Goal: Book appointment/travel/reservation

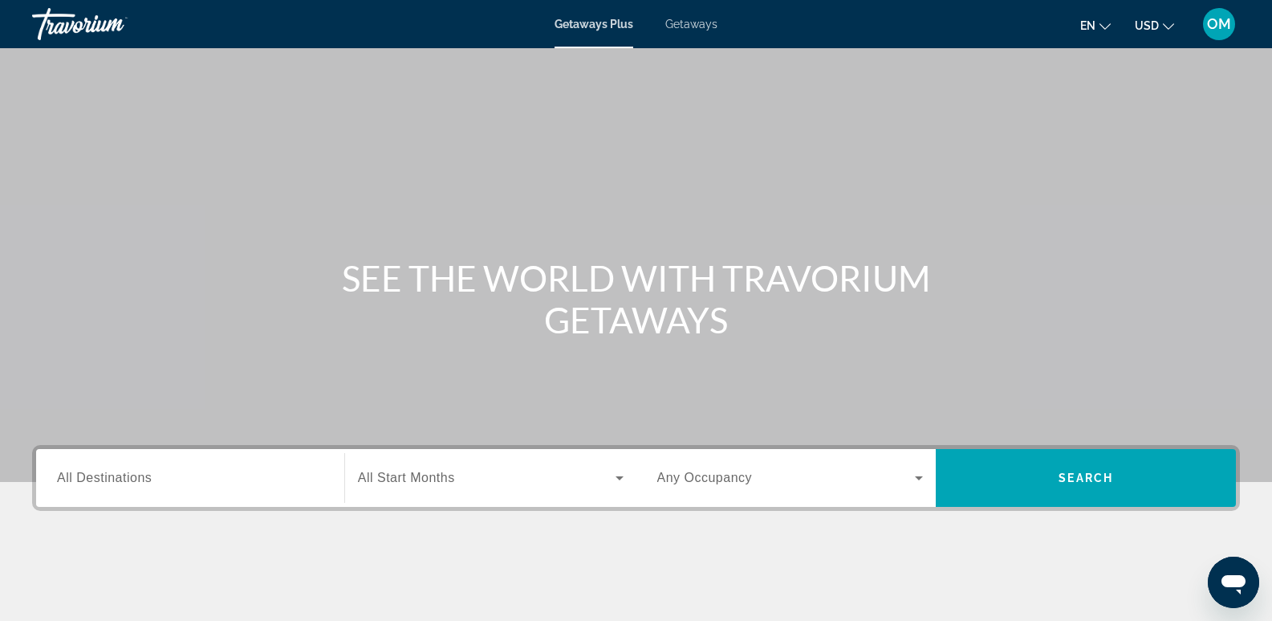
click at [92, 481] on span "All Destinations" at bounding box center [104, 477] width 95 height 14
click at [92, 481] on input "Destination All Destinations" at bounding box center [190, 478] width 267 height 19
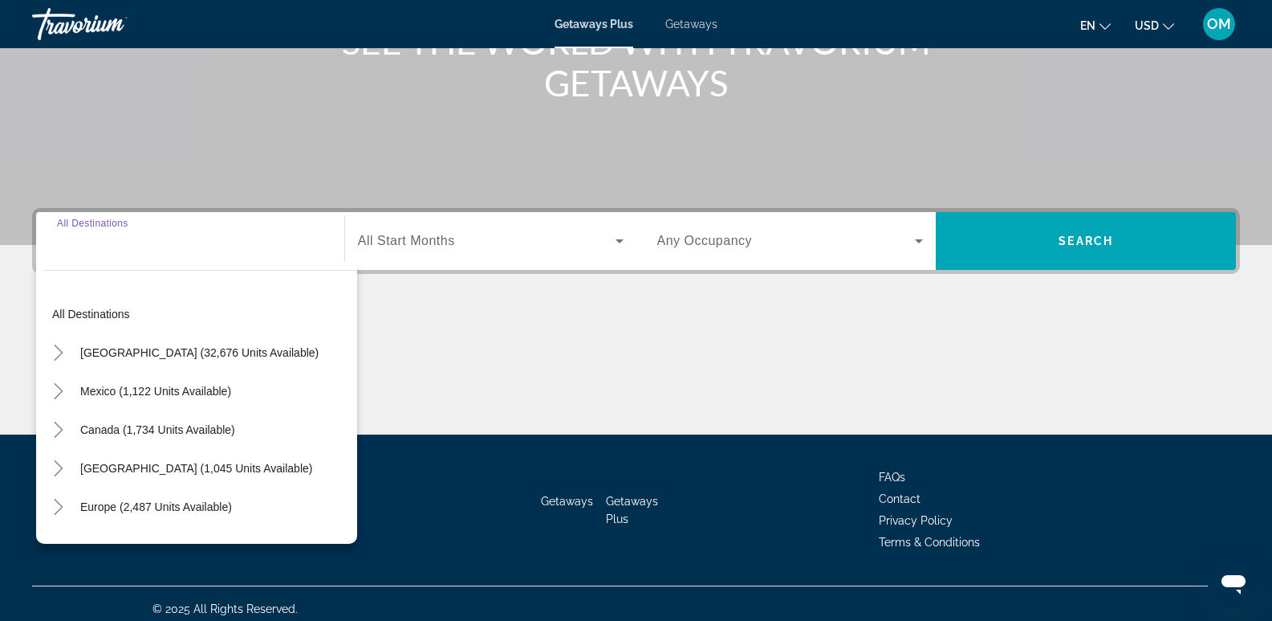
scroll to position [247, 0]
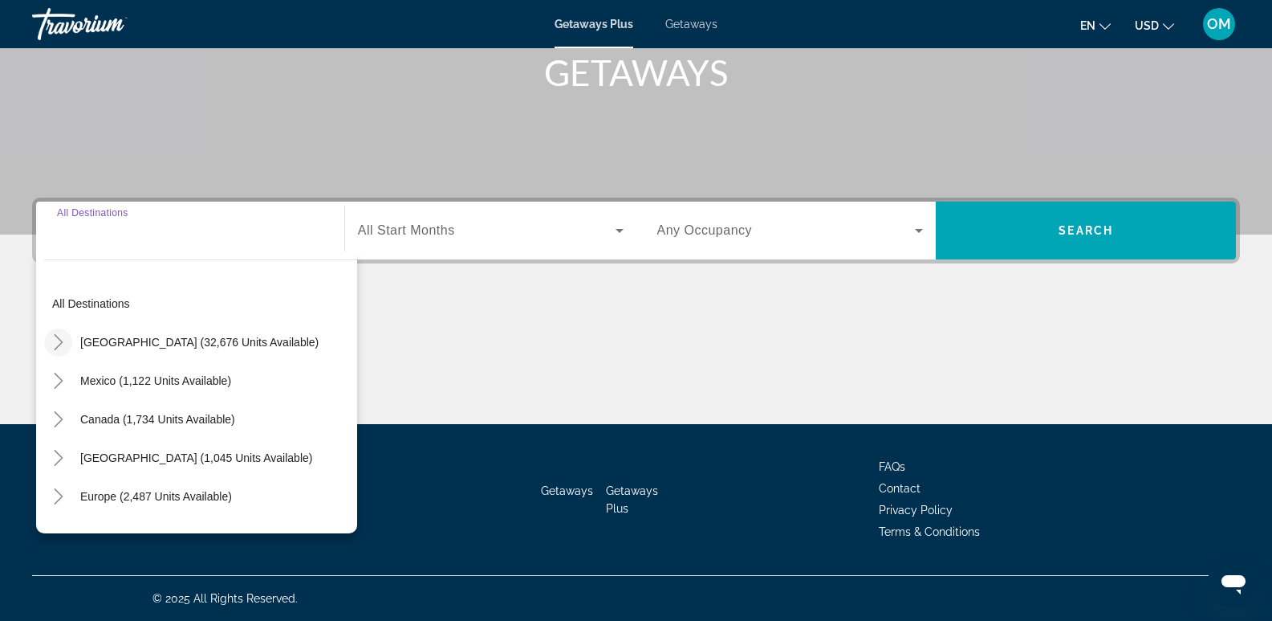
click at [58, 340] on icon "Toggle United States (32,676 units available)" at bounding box center [59, 342] width 16 height 16
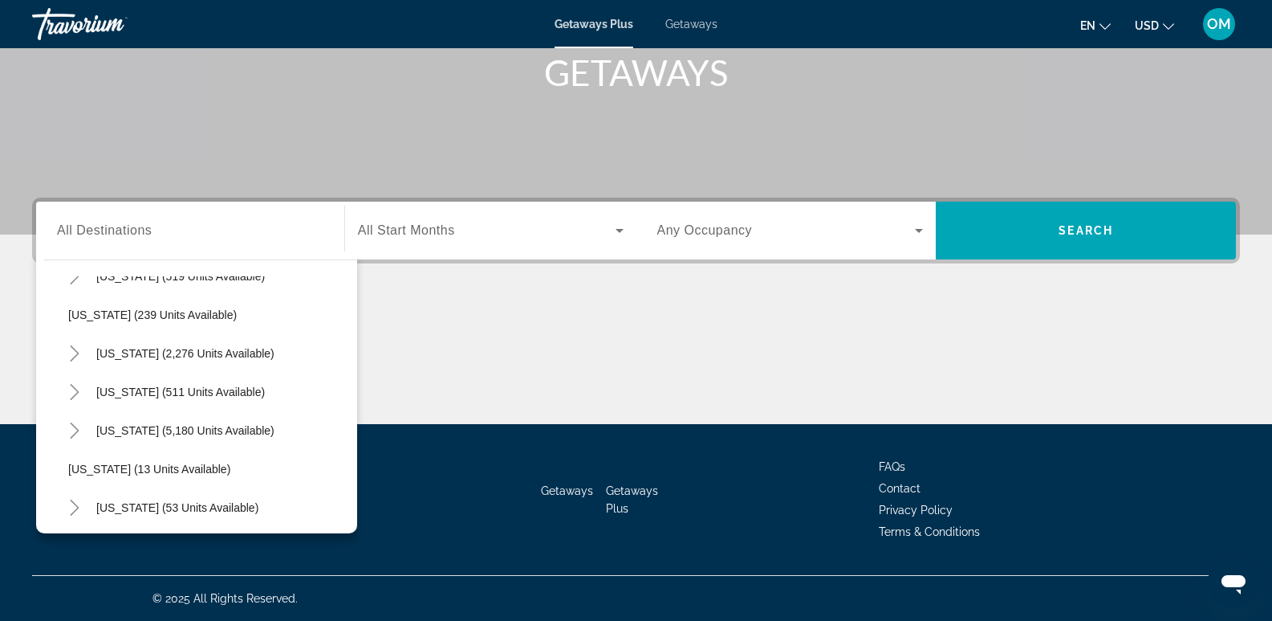
scroll to position [119, 0]
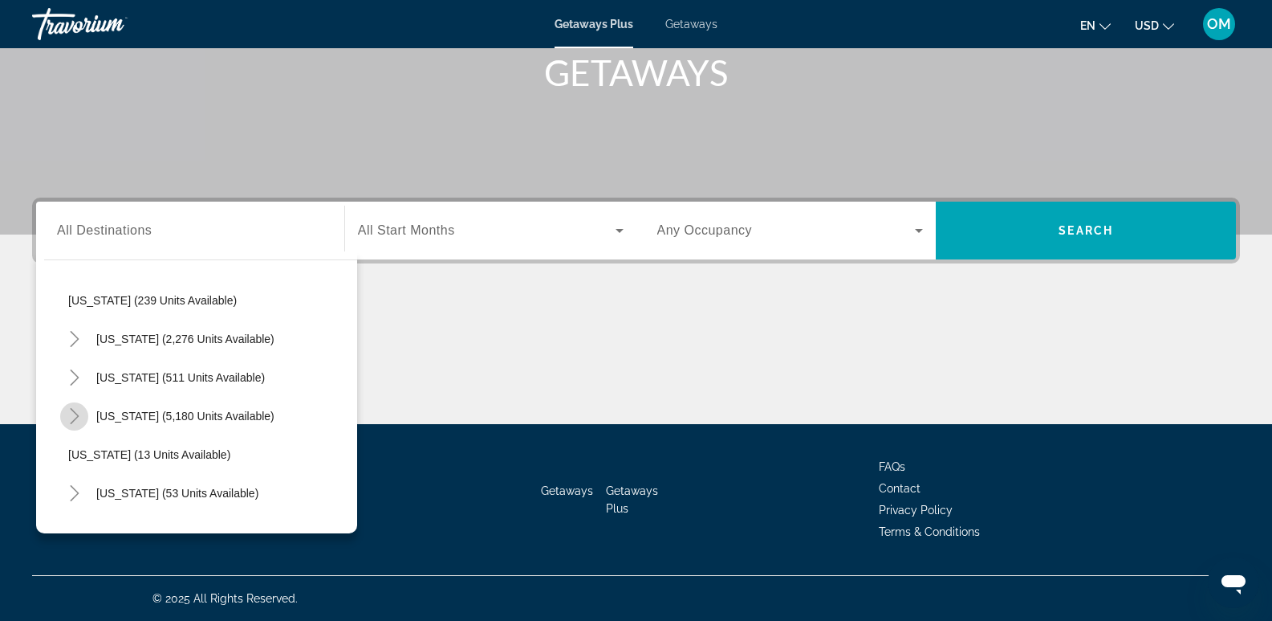
click at [74, 414] on icon "Toggle Florida (5,180 units available)" at bounding box center [75, 416] width 16 height 16
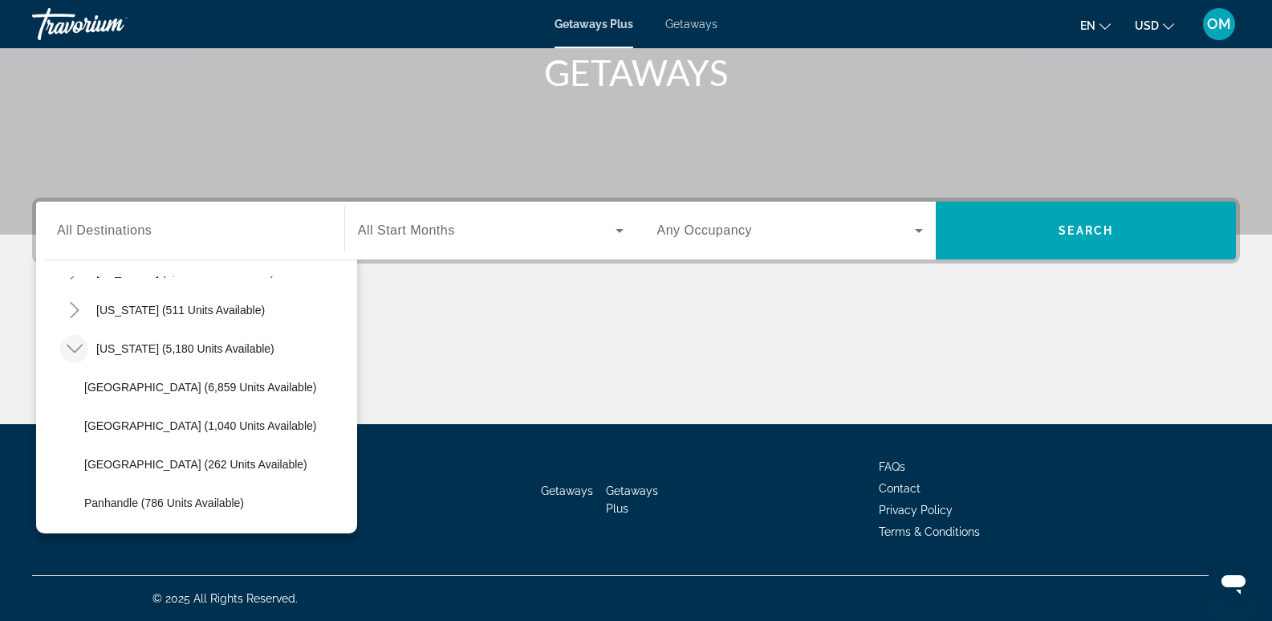
scroll to position [161, 0]
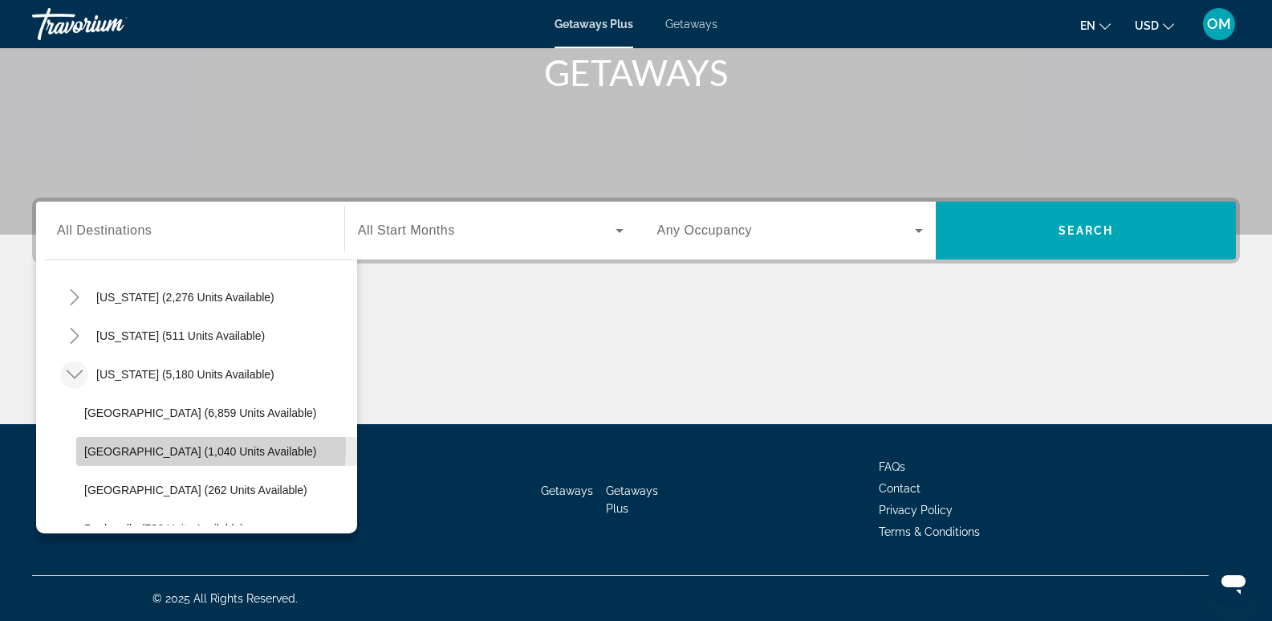
click at [125, 448] on span "[GEOGRAPHIC_DATA] (1,040 units available)" at bounding box center [200, 451] width 232 height 13
type input "**********"
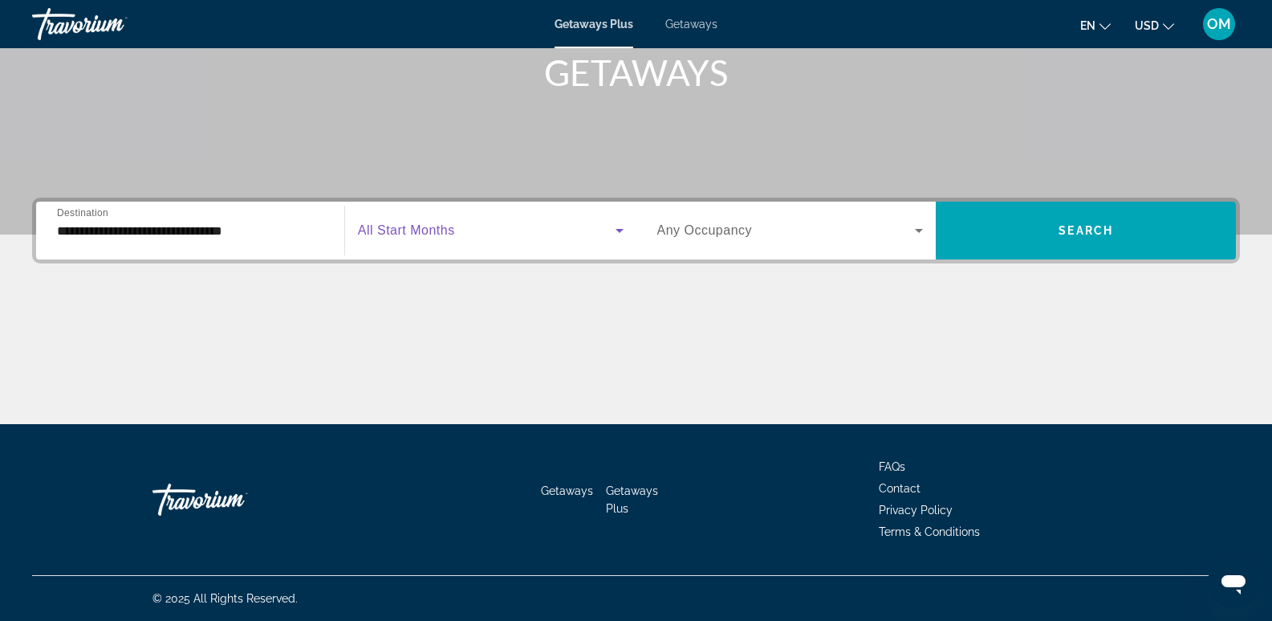
click at [619, 228] on icon "Search widget" at bounding box center [619, 230] width 19 height 19
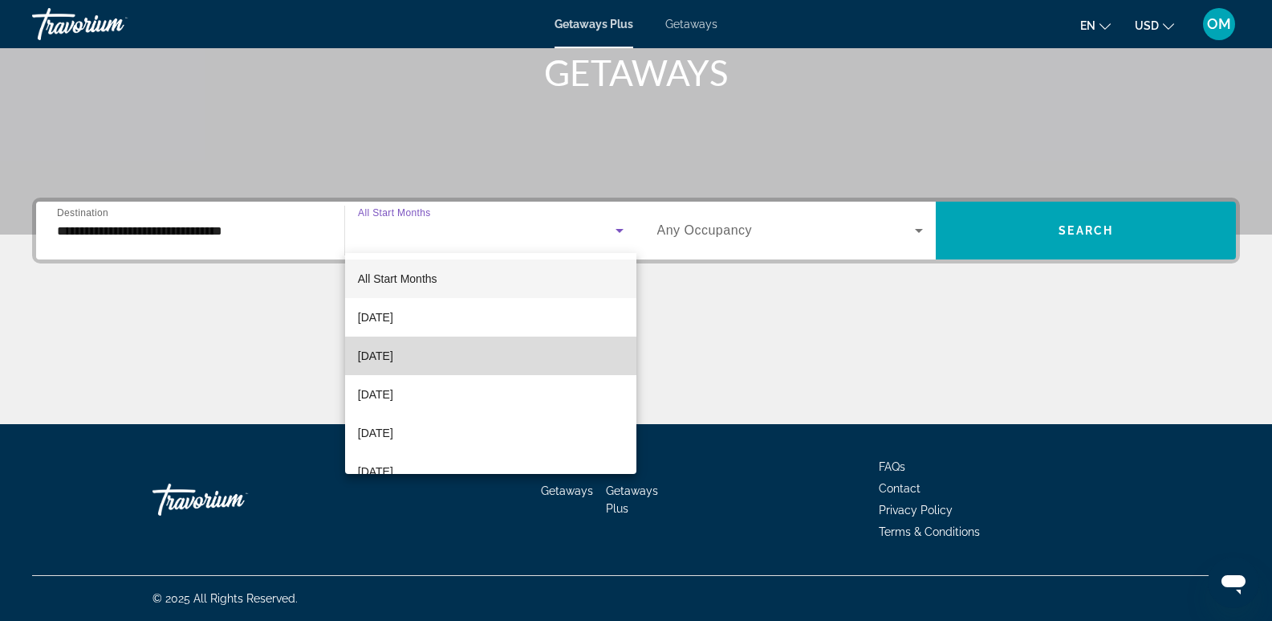
click at [531, 359] on mat-option "[DATE]" at bounding box center [490, 355] width 291 height 39
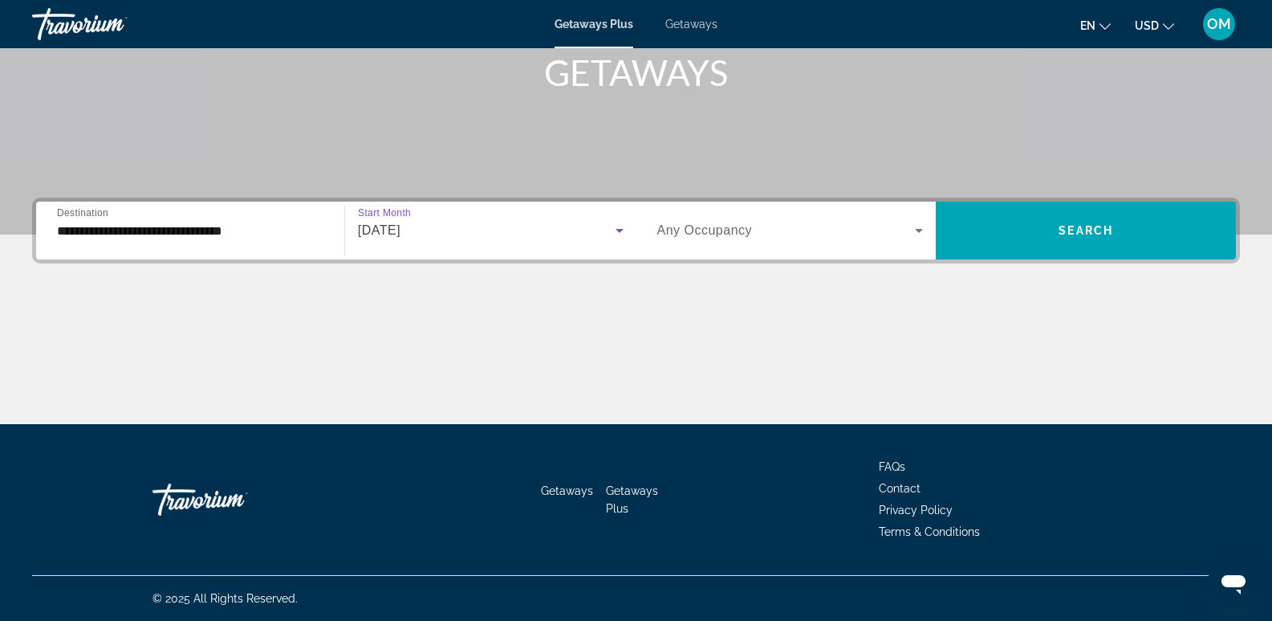
click at [918, 229] on icon "Search widget" at bounding box center [919, 231] width 8 height 4
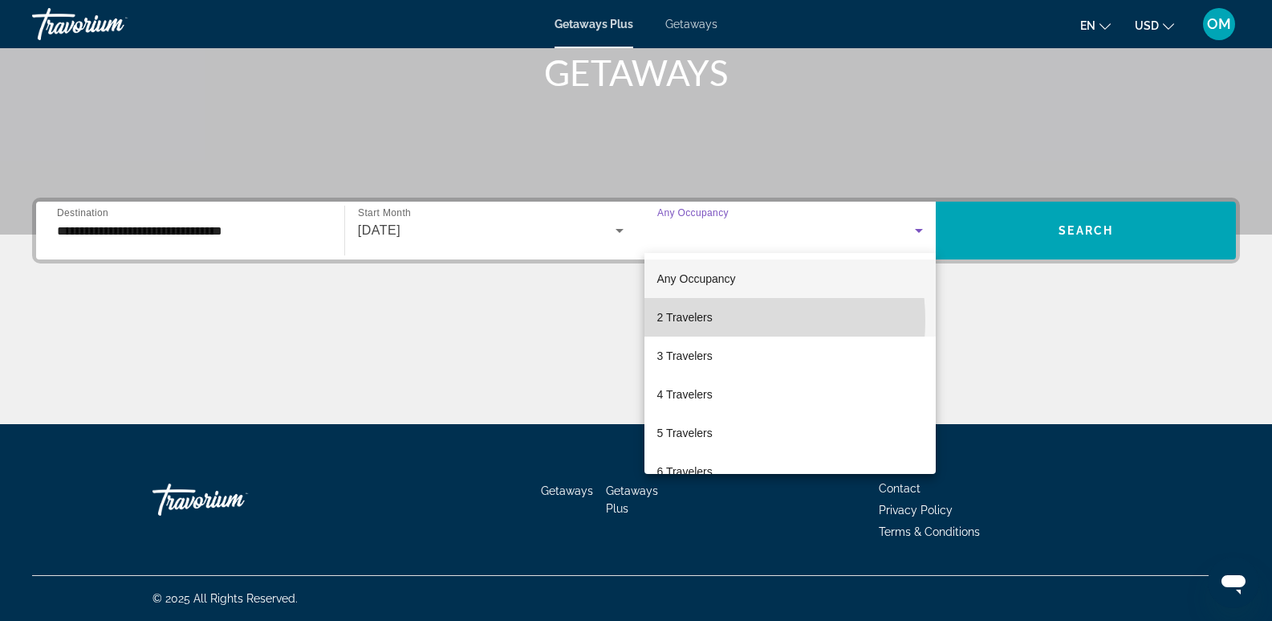
click at [698, 320] on span "2 Travelers" at bounding box center [685, 316] width 55 height 19
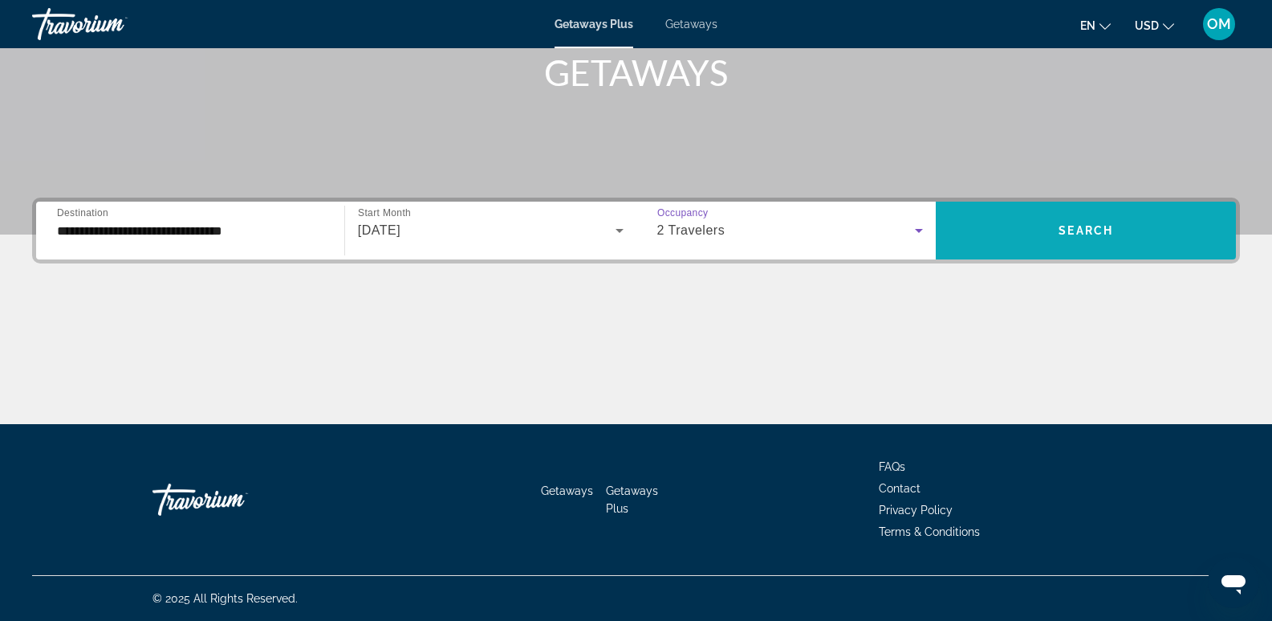
click at [1087, 230] on span "Search" at bounding box center [1086, 230] width 55 height 13
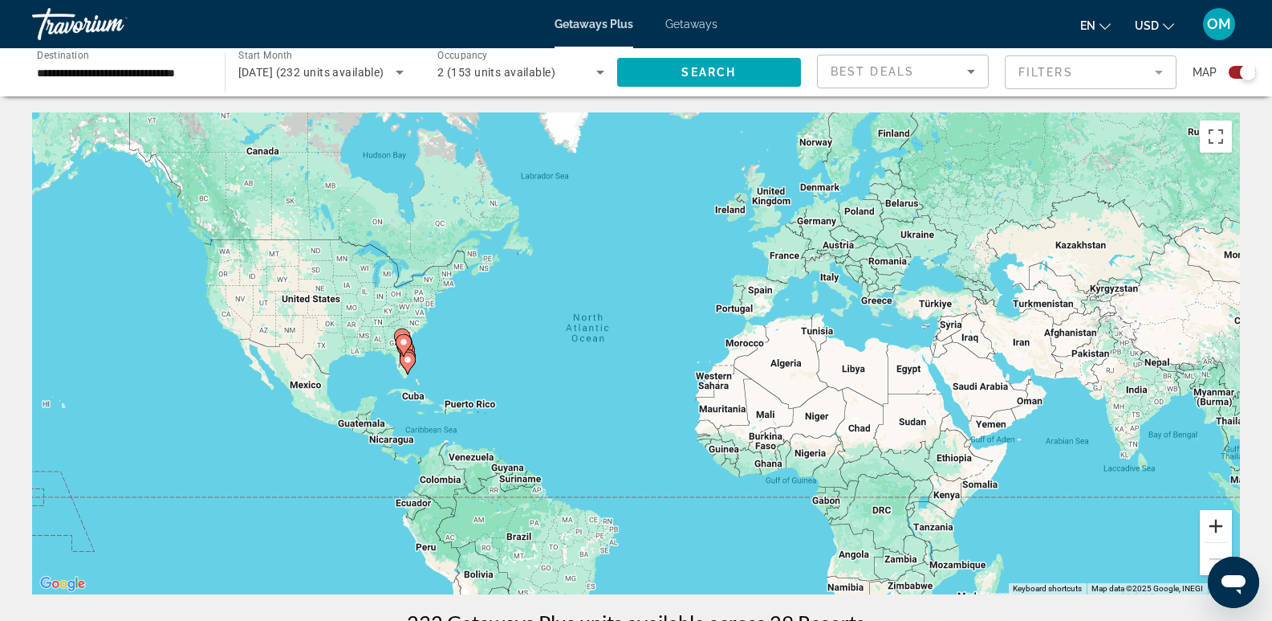
click at [1215, 527] on button "Zoom in" at bounding box center [1216, 526] width 32 height 32
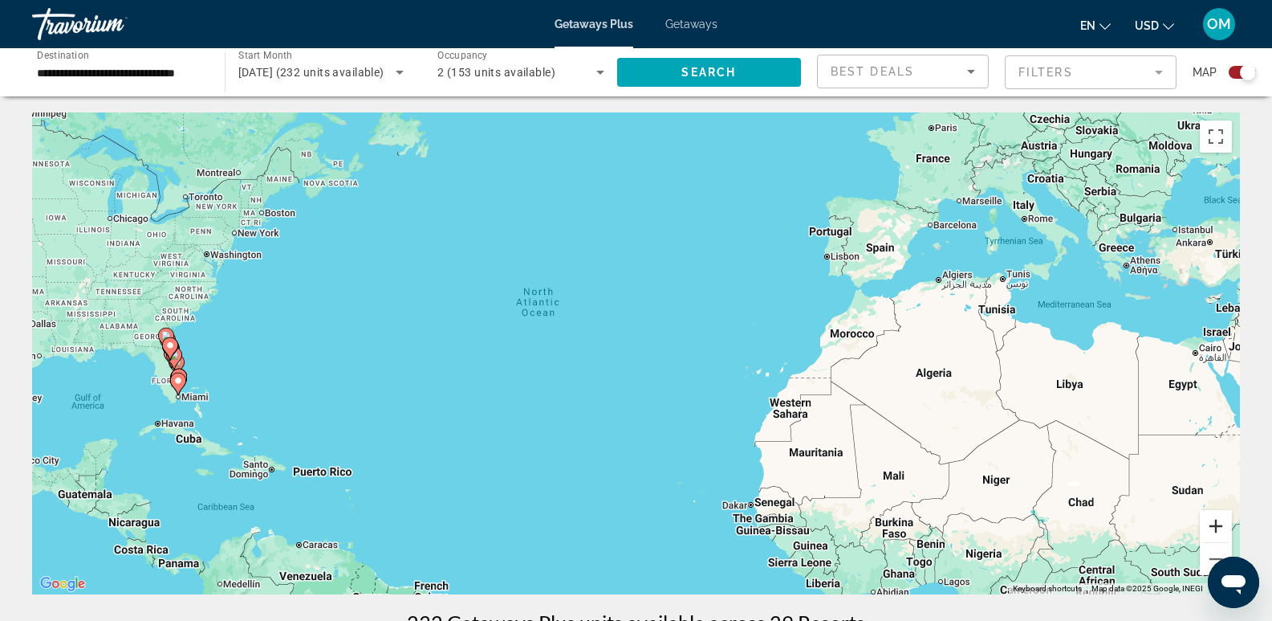
click at [1215, 527] on button "Zoom in" at bounding box center [1216, 526] width 32 height 32
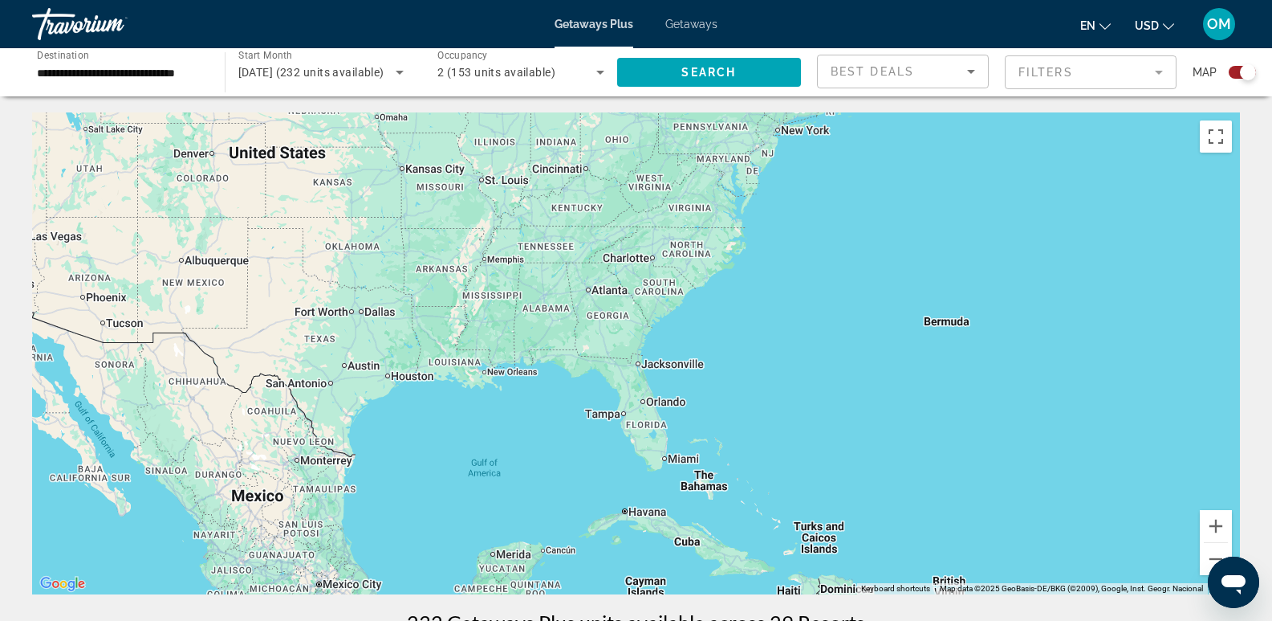
drag, startPoint x: 133, startPoint y: 274, endPoint x: 1093, endPoint y: 291, distance: 960.3
click at [1093, 291] on div "Main content" at bounding box center [636, 353] width 1208 height 482
click at [1216, 527] on button "Zoom in" at bounding box center [1216, 526] width 32 height 32
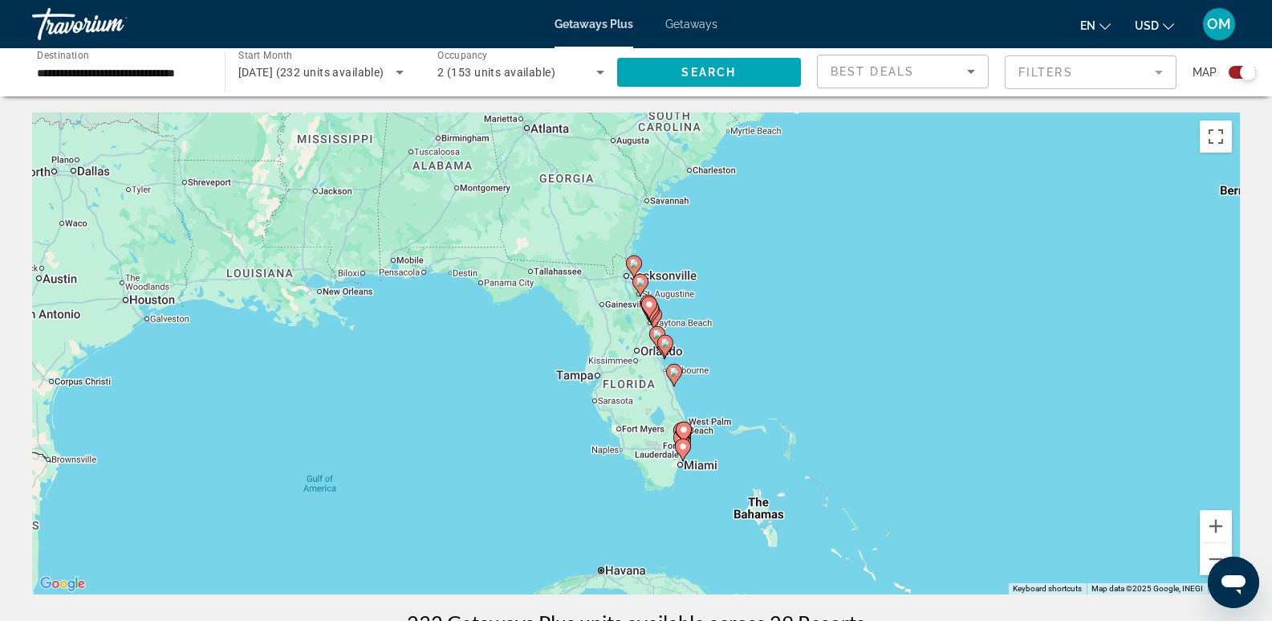
drag, startPoint x: 555, startPoint y: 332, endPoint x: 542, endPoint y: 231, distance: 102.0
click at [542, 231] on div "To activate drag with keyboard, press Alt + Enter. Once in keyboard drag state,…" at bounding box center [636, 353] width 1208 height 482
click at [1221, 523] on button "Zoom in" at bounding box center [1216, 526] width 32 height 32
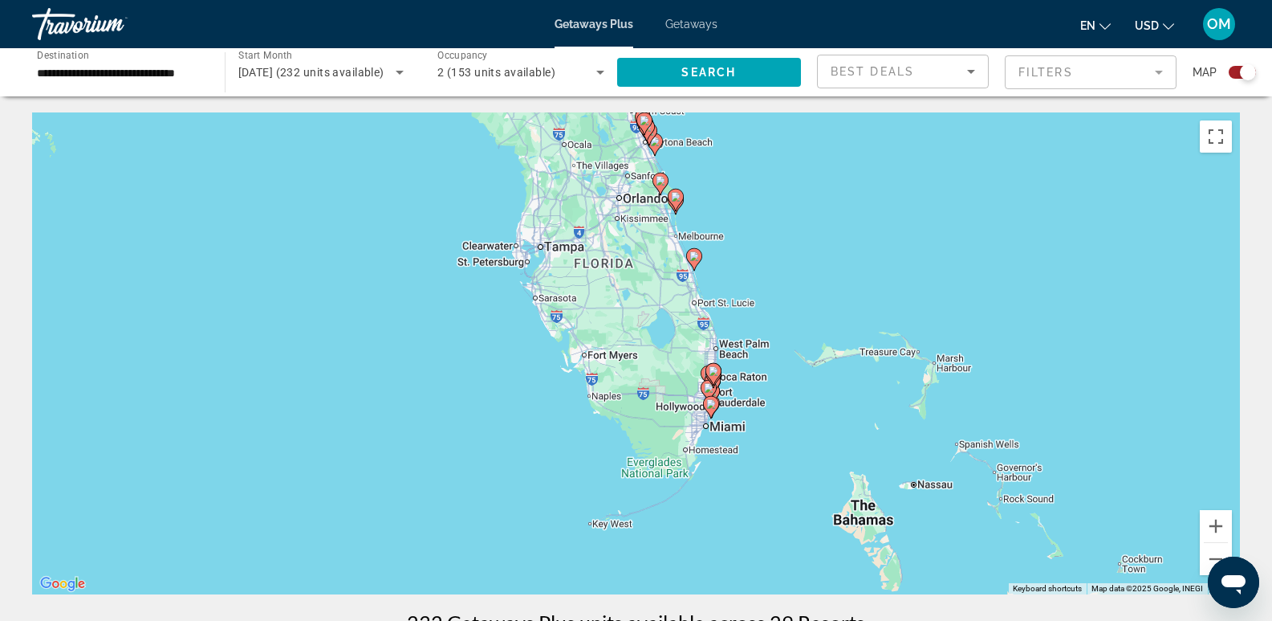
drag, startPoint x: 639, startPoint y: 450, endPoint x: 621, endPoint y: 294, distance: 157.6
click at [621, 294] on div "To activate drag with keyboard, press Alt + Enter. Once in keyboard drag state,…" at bounding box center [636, 353] width 1208 height 482
click at [1216, 524] on button "Zoom in" at bounding box center [1216, 526] width 32 height 32
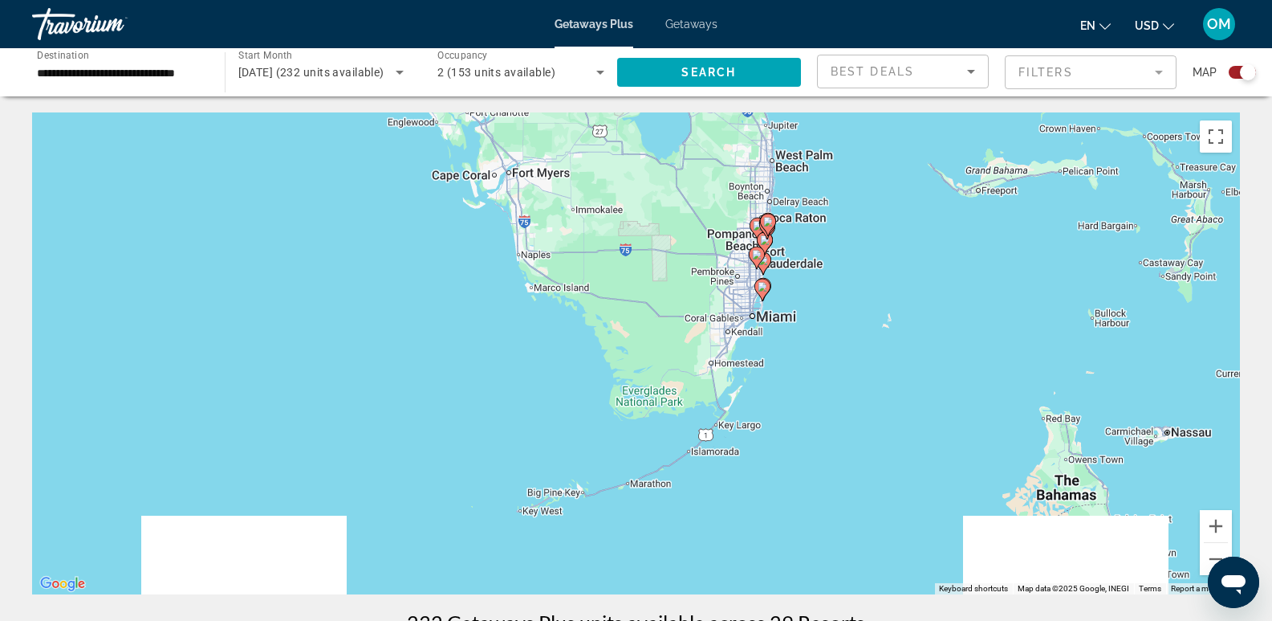
drag, startPoint x: 678, startPoint y: 458, endPoint x: 656, endPoint y: 268, distance: 191.6
click at [656, 268] on div "To activate drag with keyboard, press Alt + Enter. Once in keyboard drag state,…" at bounding box center [636, 353] width 1208 height 482
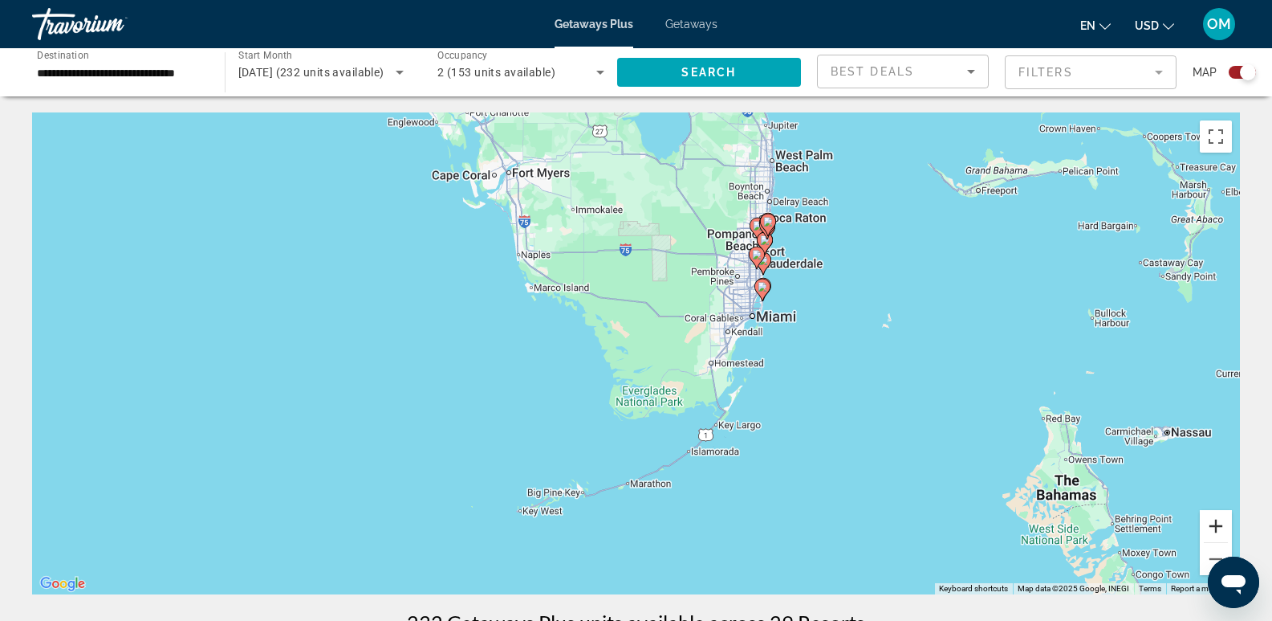
click at [1221, 528] on button "Zoom in" at bounding box center [1216, 526] width 32 height 32
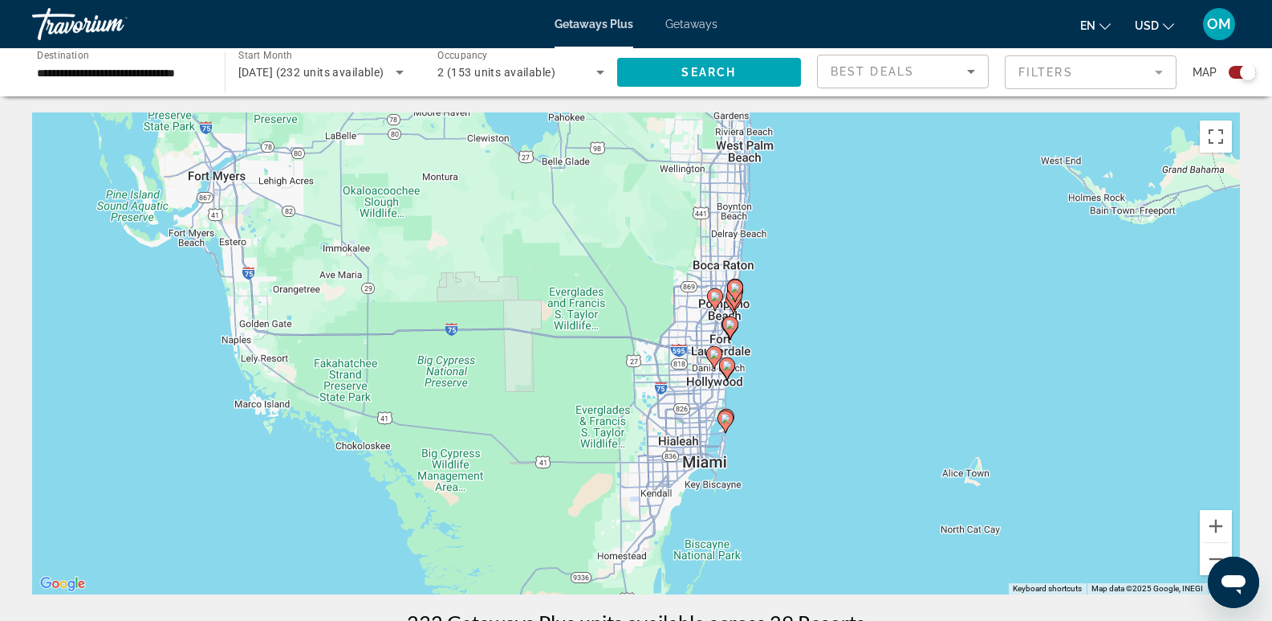
drag, startPoint x: 754, startPoint y: 200, endPoint x: 580, endPoint y: 388, distance: 255.7
click at [580, 388] on div "To activate drag with keyboard, press Alt + Enter. Once in keyboard drag state,…" at bounding box center [636, 353] width 1208 height 482
click at [1220, 523] on button "Zoom in" at bounding box center [1216, 526] width 32 height 32
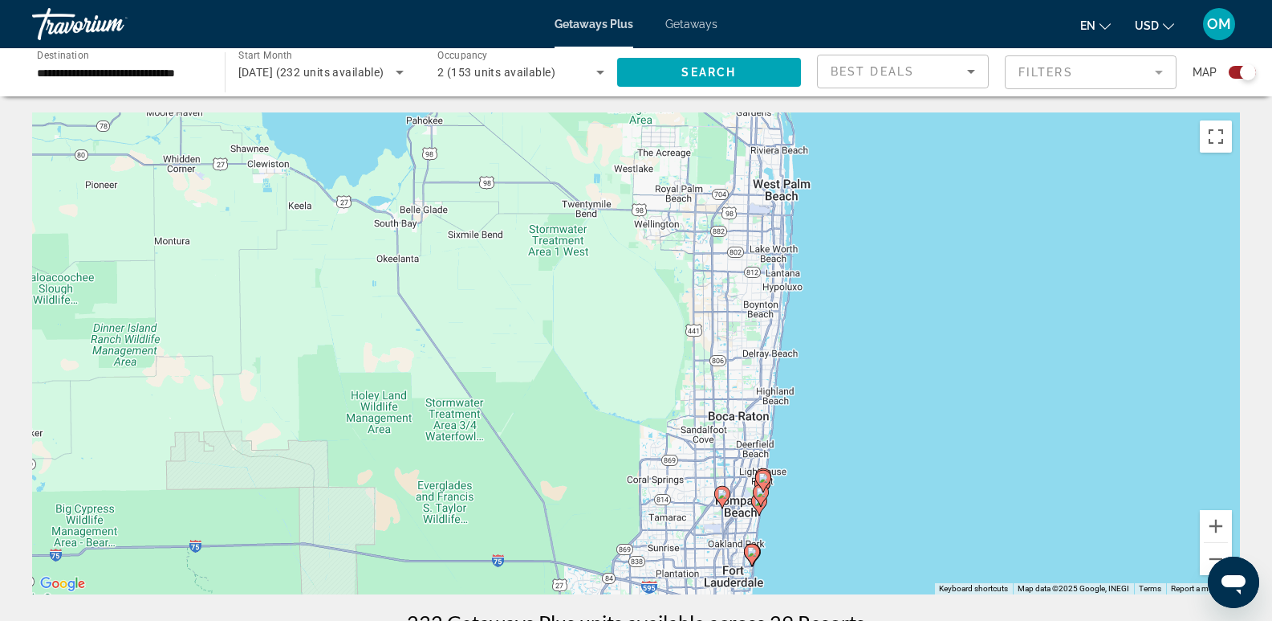
drag, startPoint x: 756, startPoint y: 205, endPoint x: 679, endPoint y: 462, distance: 268.2
click at [679, 462] on div "To activate drag with keyboard, press Alt + Enter. Once in keyboard drag state,…" at bounding box center [636, 353] width 1208 height 482
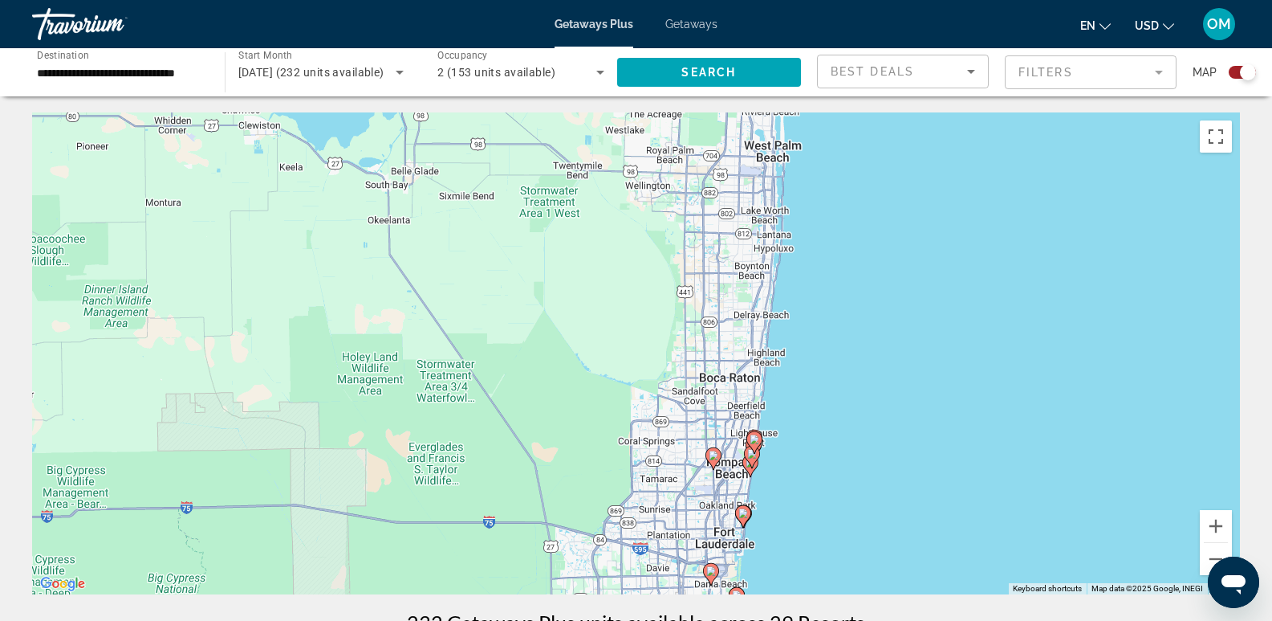
drag, startPoint x: 723, startPoint y: 229, endPoint x: 714, endPoint y: 195, distance: 34.9
click at [714, 195] on div "To activate drag with keyboard, press Alt + Enter. Once in keyboard drag state,…" at bounding box center [636, 353] width 1208 height 482
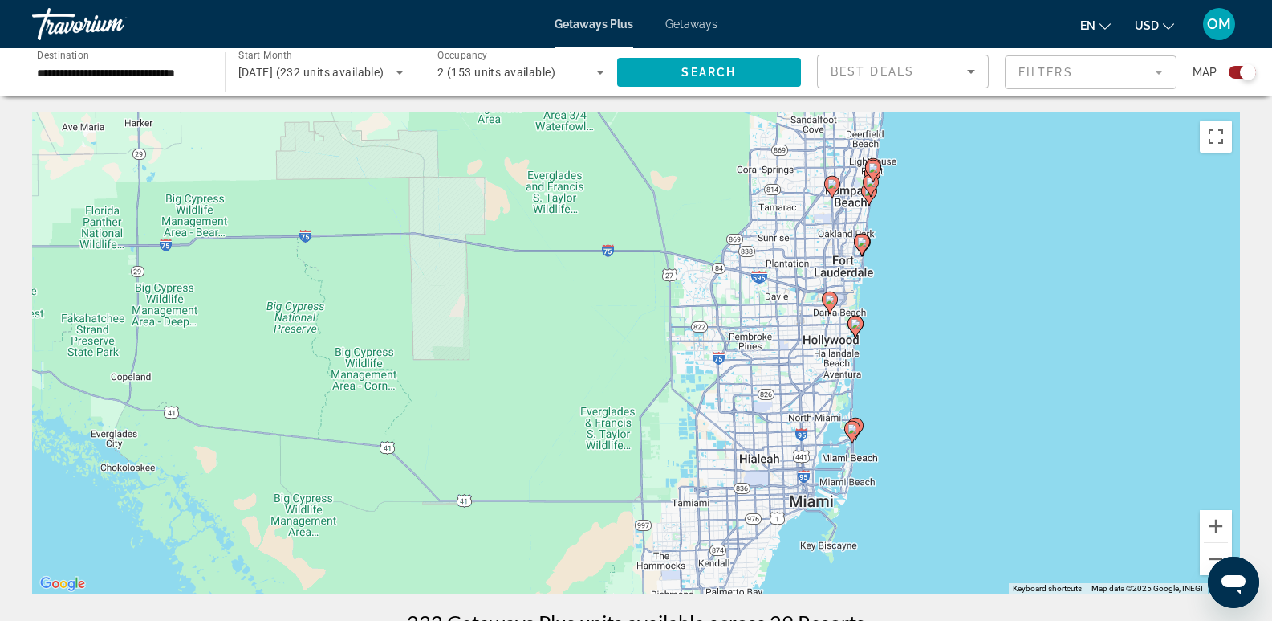
drag, startPoint x: 663, startPoint y: 460, endPoint x: 782, endPoint y: 187, distance: 297.7
click at [782, 187] on div "To activate drag with keyboard, press Alt + Enter. Once in keyboard drag state,…" at bounding box center [636, 353] width 1208 height 482
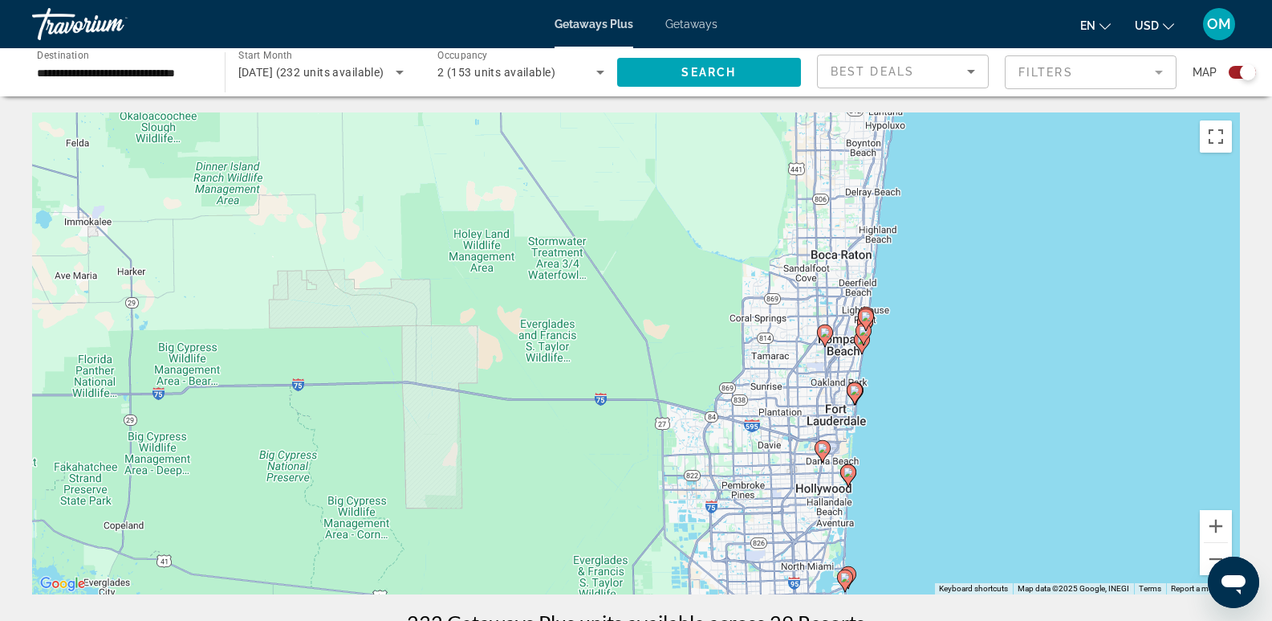
drag, startPoint x: 704, startPoint y: 161, endPoint x: 695, endPoint y: 310, distance: 148.8
click at [695, 310] on div "To activate drag with keyboard, press Alt + Enter. Once in keyboard drag state,…" at bounding box center [636, 353] width 1208 height 482
click at [1171, 24] on icon "Change currency" at bounding box center [1168, 26] width 11 height 11
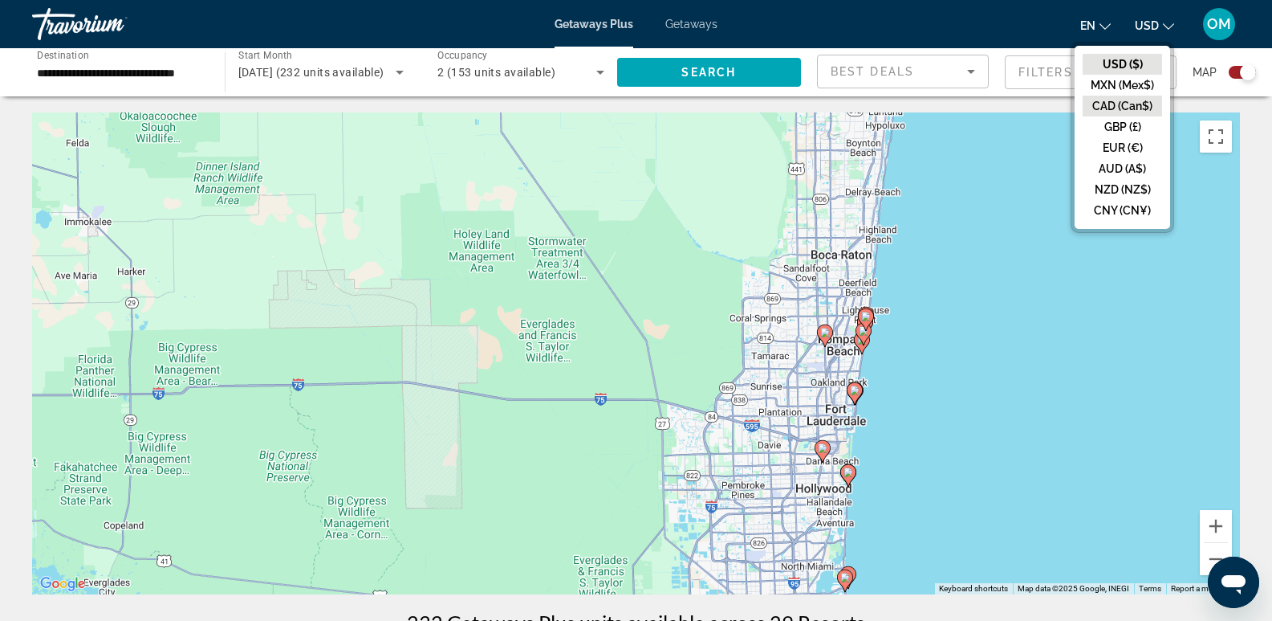
click at [1123, 104] on button "CAD (Can$)" at bounding box center [1122, 106] width 79 height 21
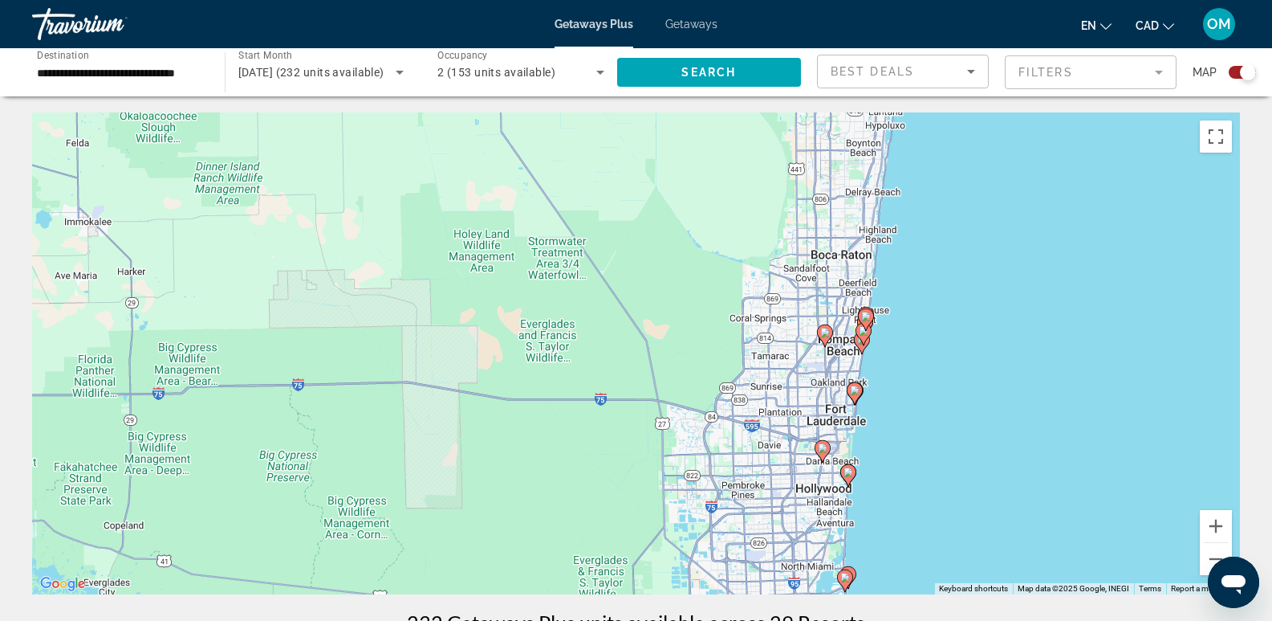
click at [842, 577] on image "Main content" at bounding box center [846, 577] width 10 height 10
type input "**********"
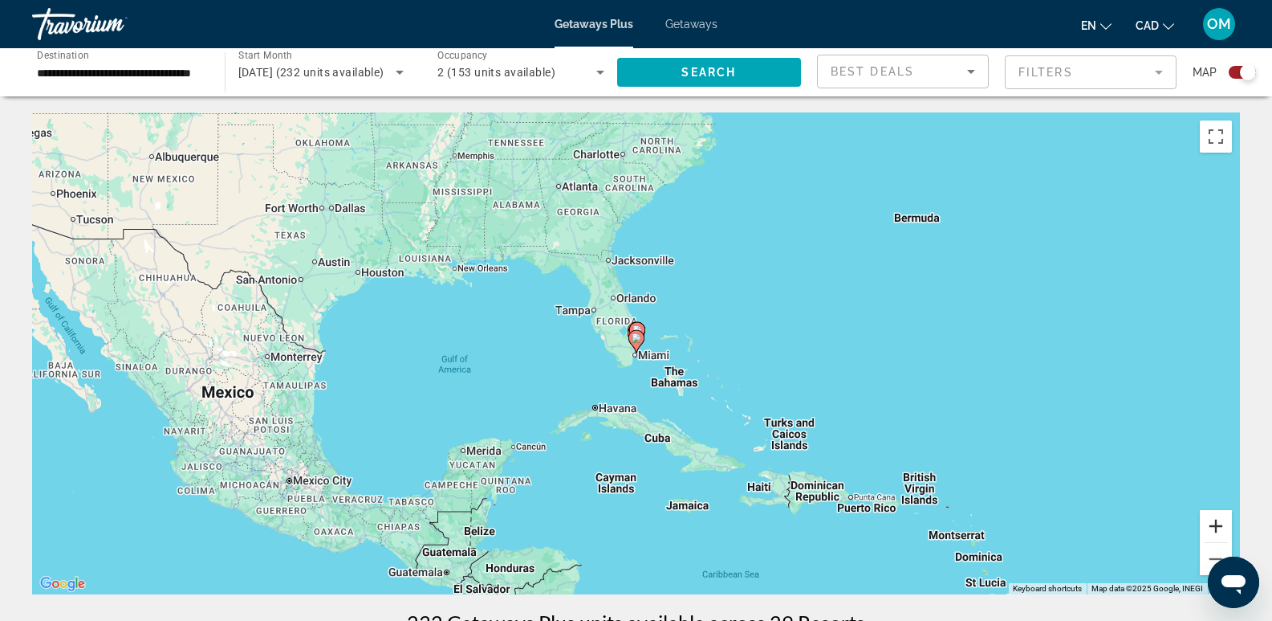
click at [1218, 523] on button "Zoom in" at bounding box center [1216, 526] width 32 height 32
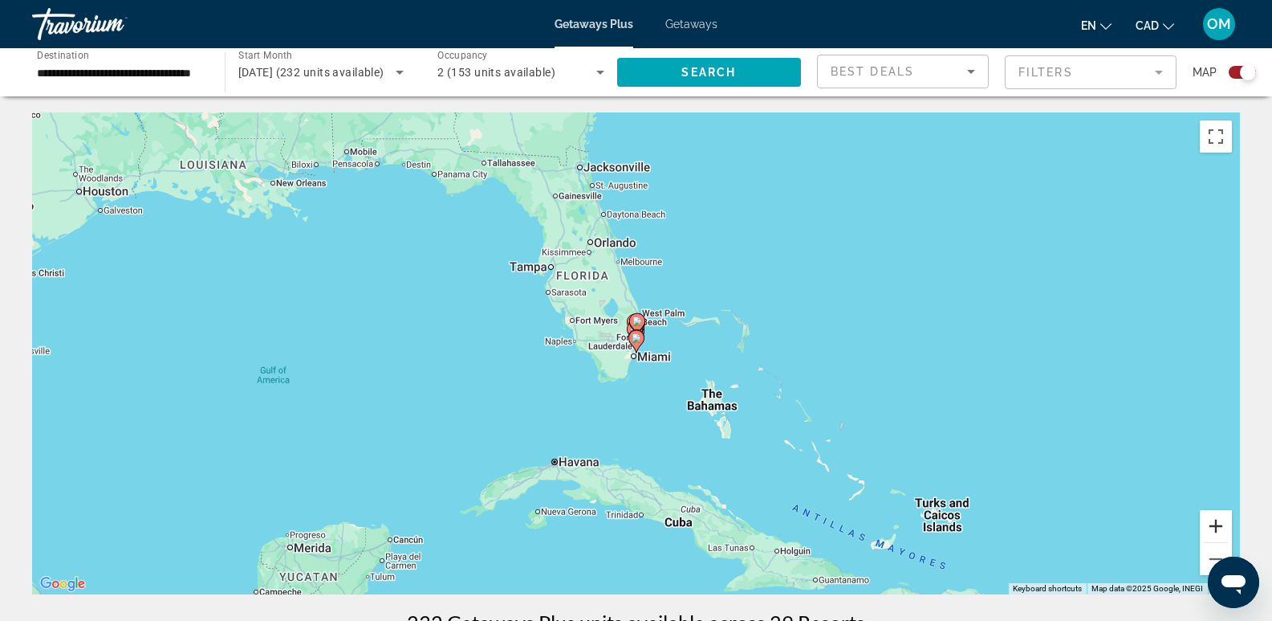
click at [1215, 523] on button "Zoom in" at bounding box center [1216, 526] width 32 height 32
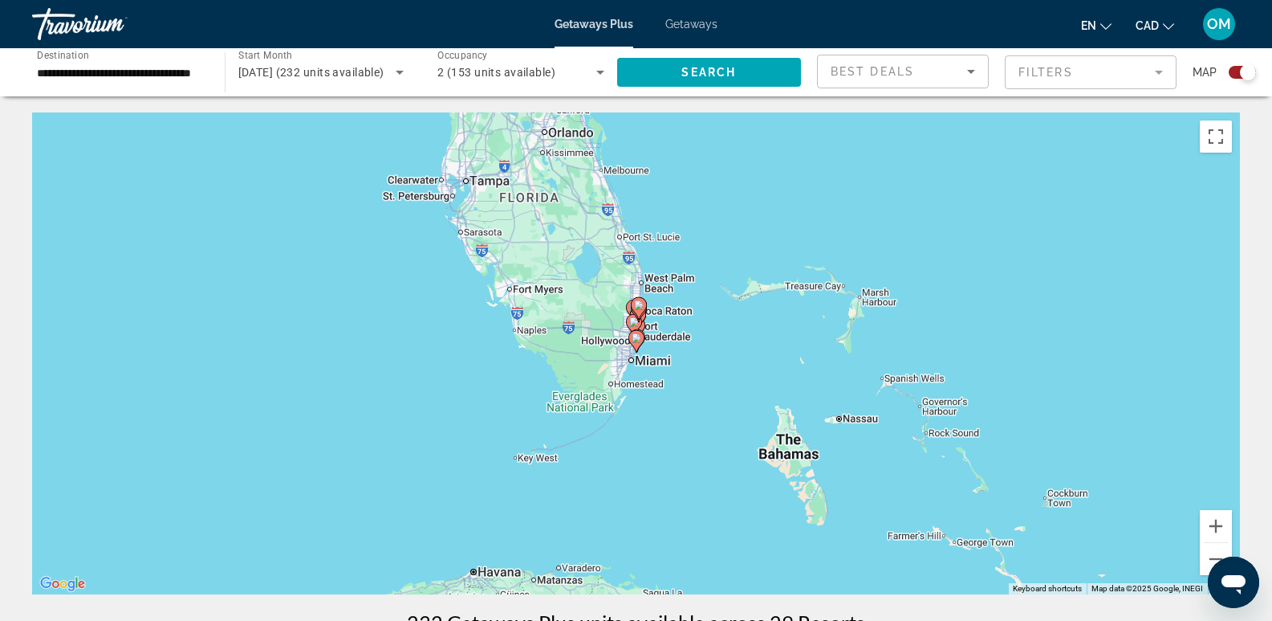
click at [1236, 71] on div "Search widget" at bounding box center [1242, 72] width 27 height 13
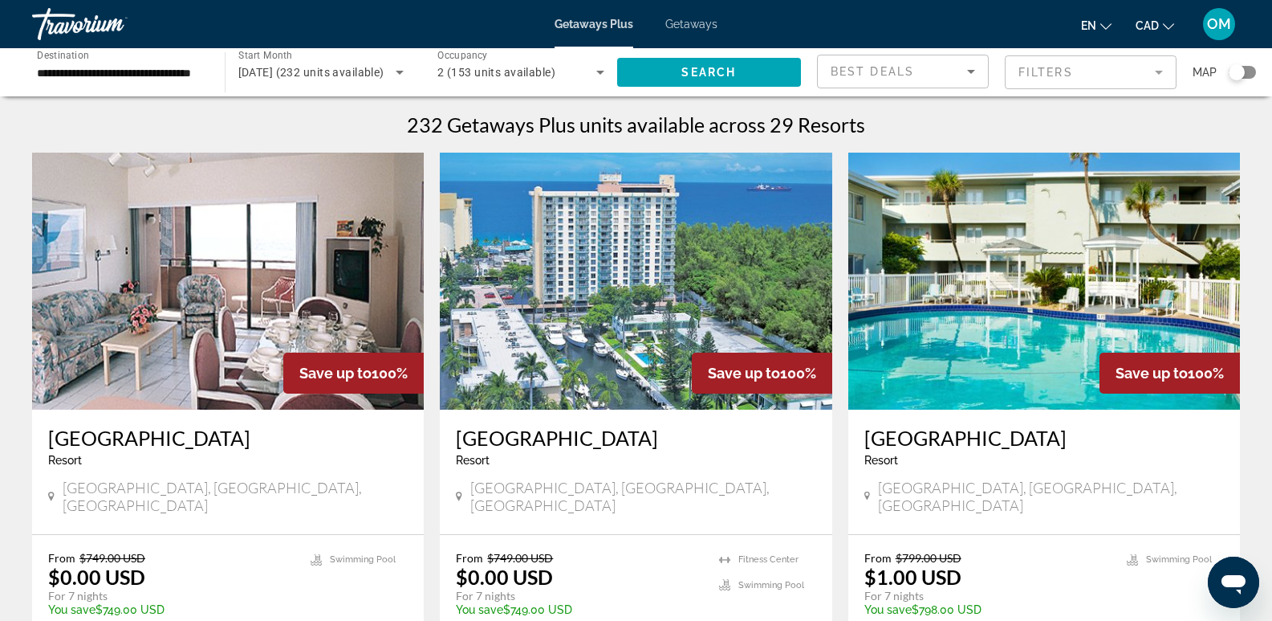
scroll to position [80, 0]
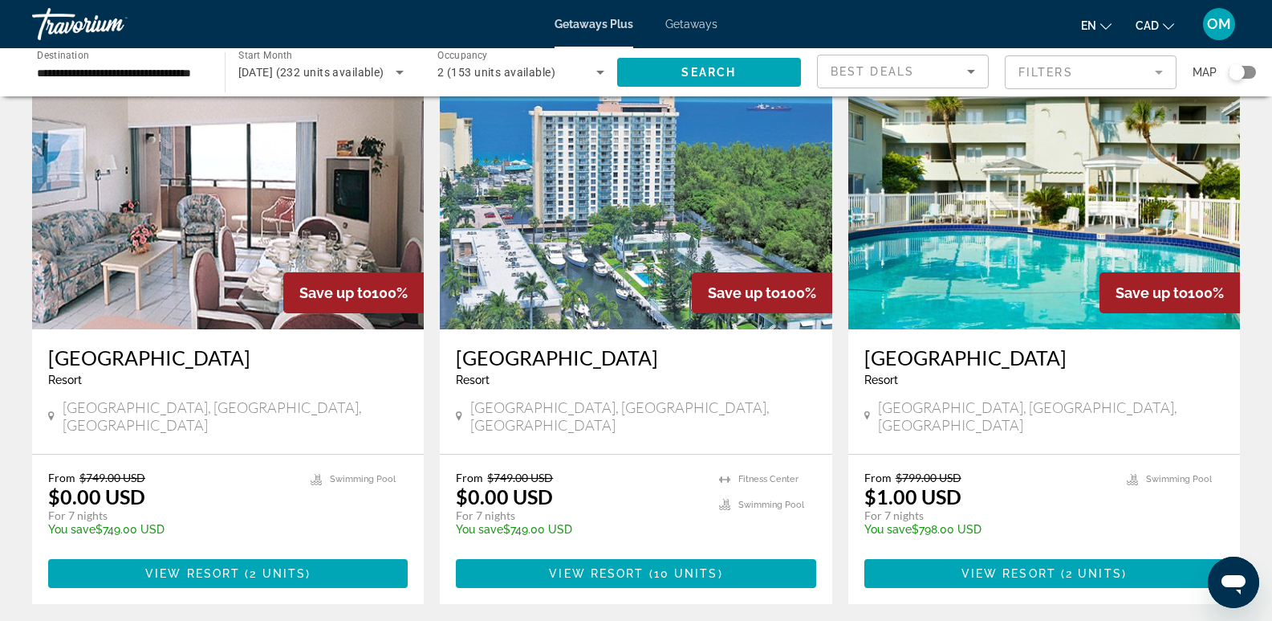
click at [1155, 69] on mat-form-field "Filters" at bounding box center [1091, 72] width 172 height 34
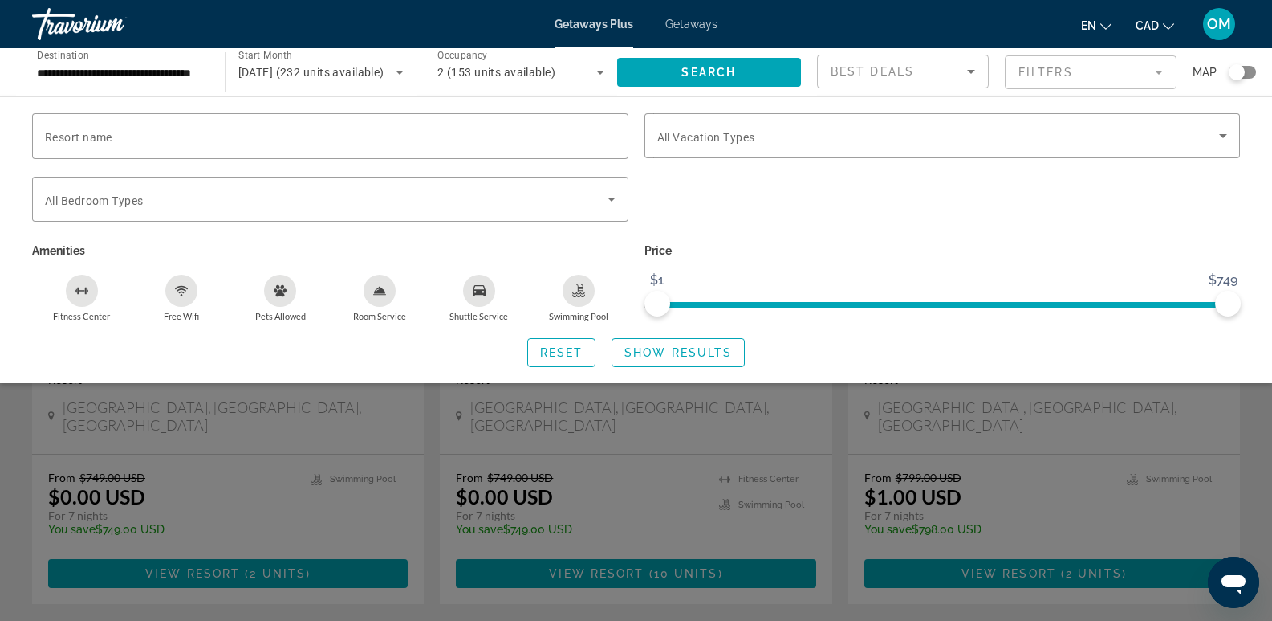
click at [1251, 409] on div "Search widget" at bounding box center [636, 431] width 1272 height 380
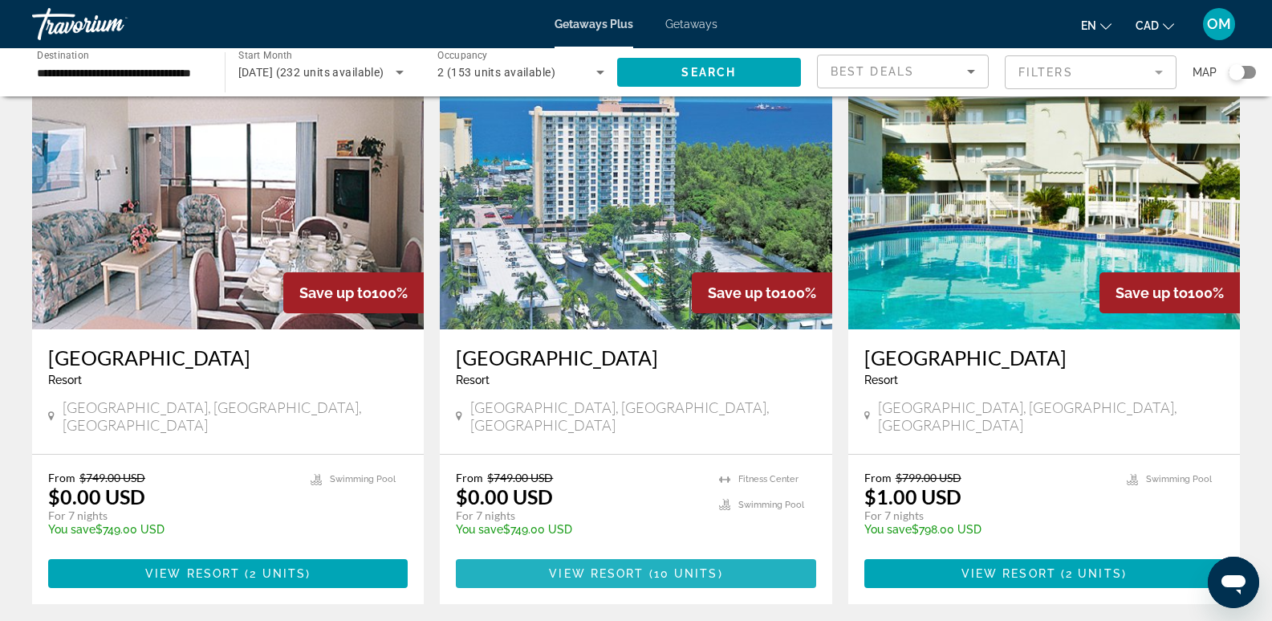
click at [641, 567] on span "View Resort" at bounding box center [596, 573] width 95 height 13
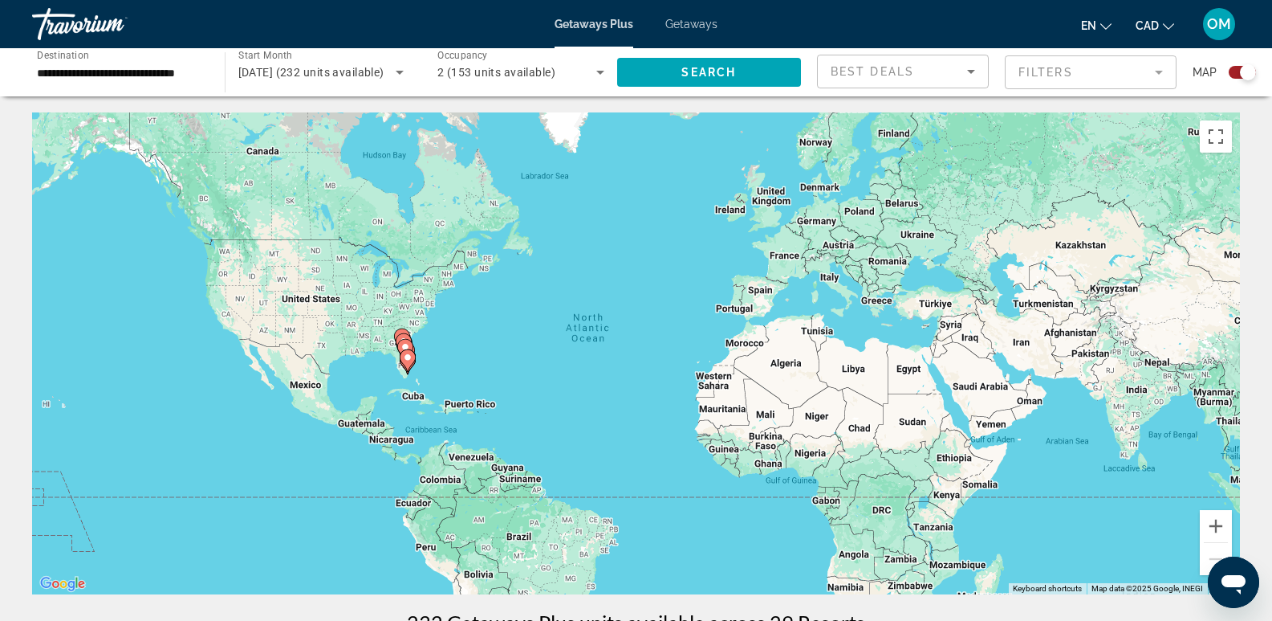
click at [1233, 72] on div "Search widget" at bounding box center [1242, 72] width 27 height 13
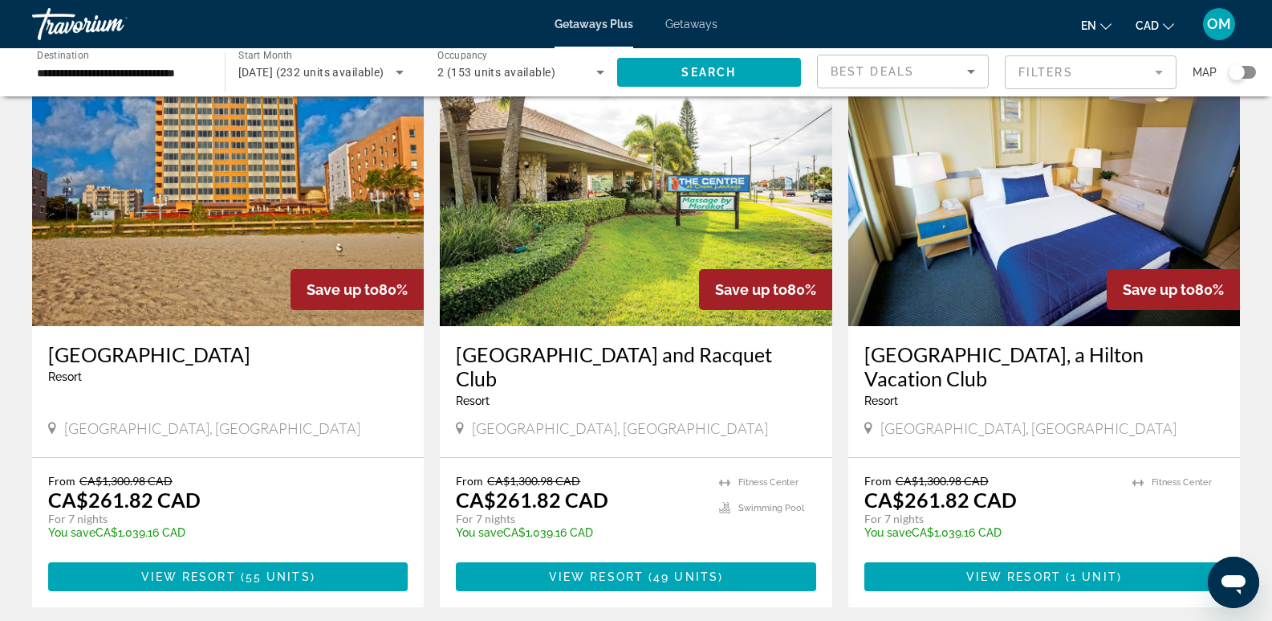
scroll to position [1927, 0]
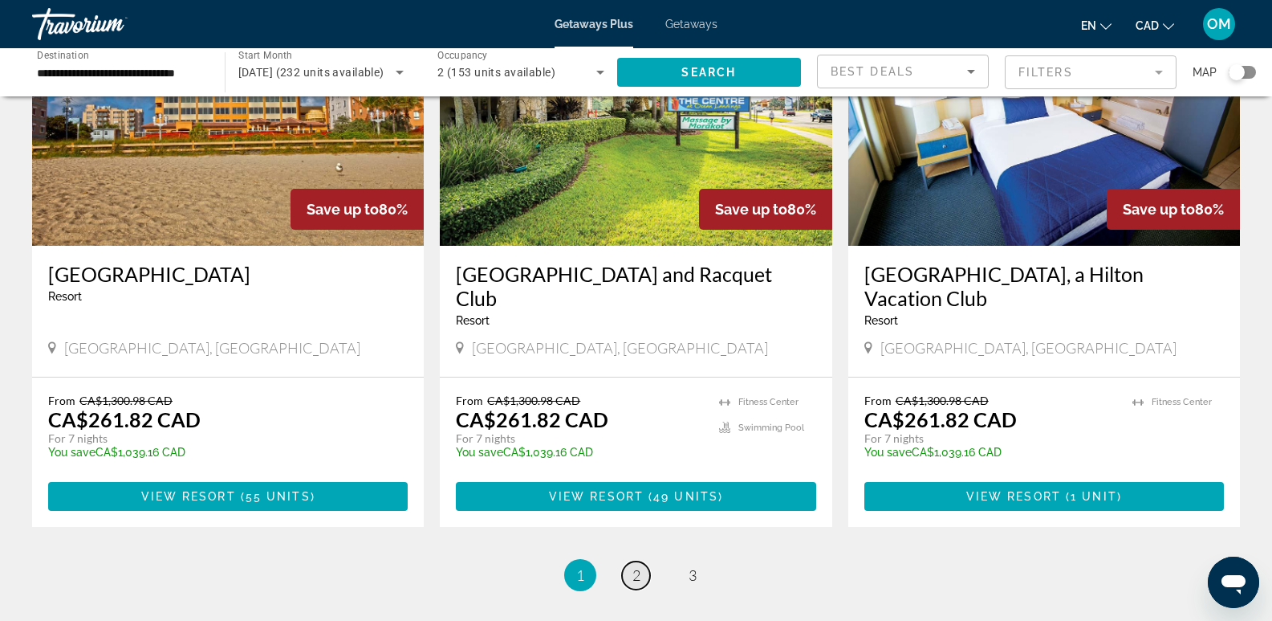
click at [638, 566] on span "2" at bounding box center [637, 575] width 8 height 18
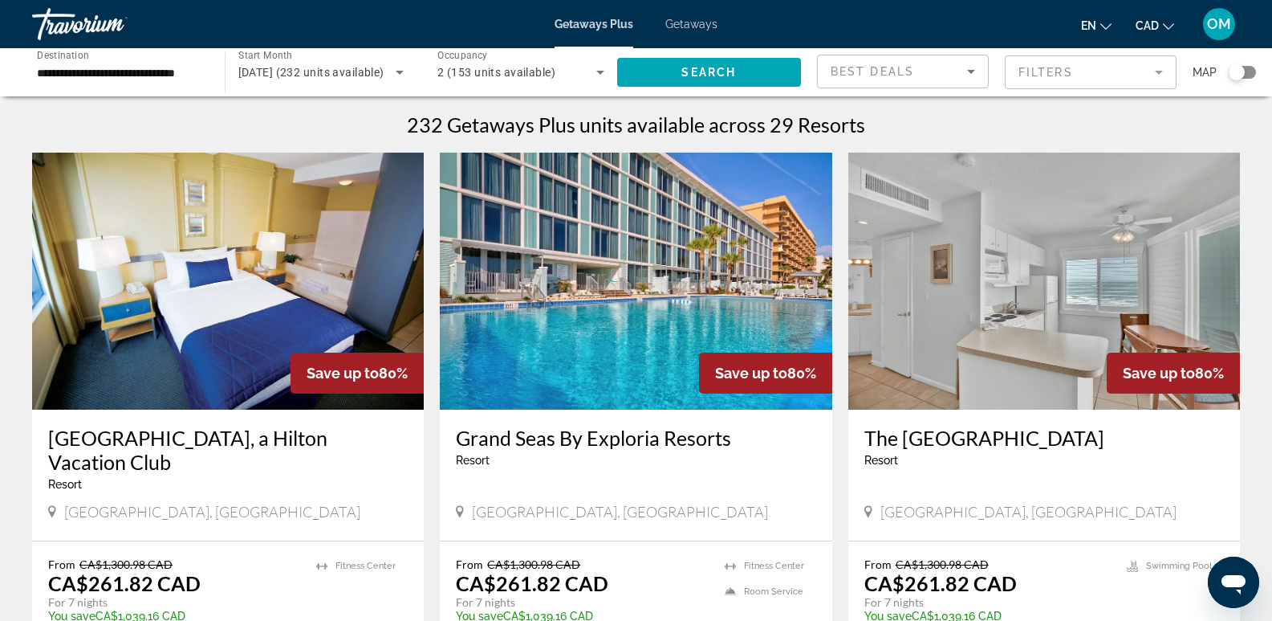
click at [1251, 72] on div "Search widget" at bounding box center [1242, 72] width 27 height 13
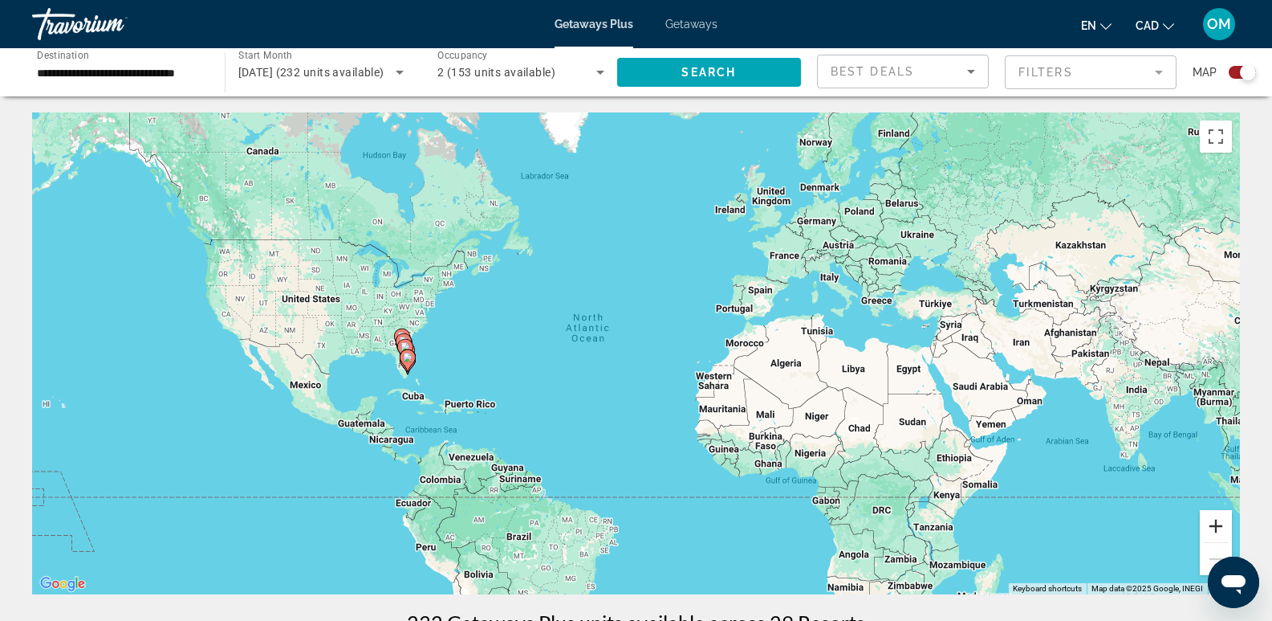
click at [1214, 528] on button "Zoom in" at bounding box center [1216, 526] width 32 height 32
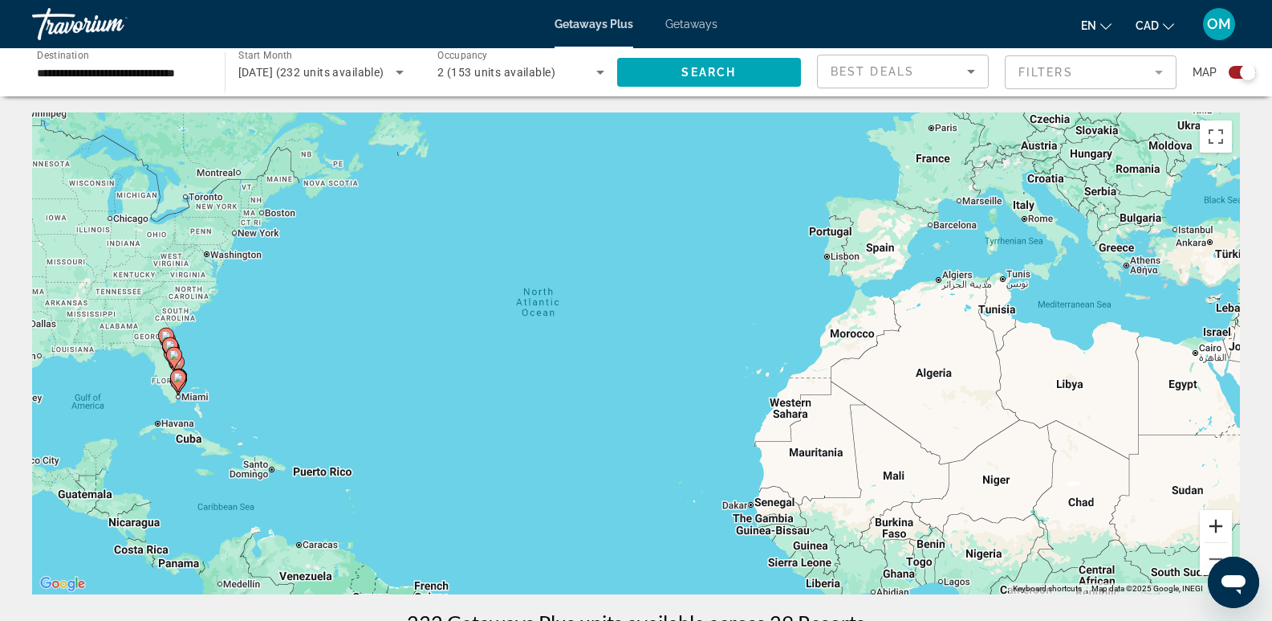
click at [1214, 528] on button "Zoom in" at bounding box center [1216, 526] width 32 height 32
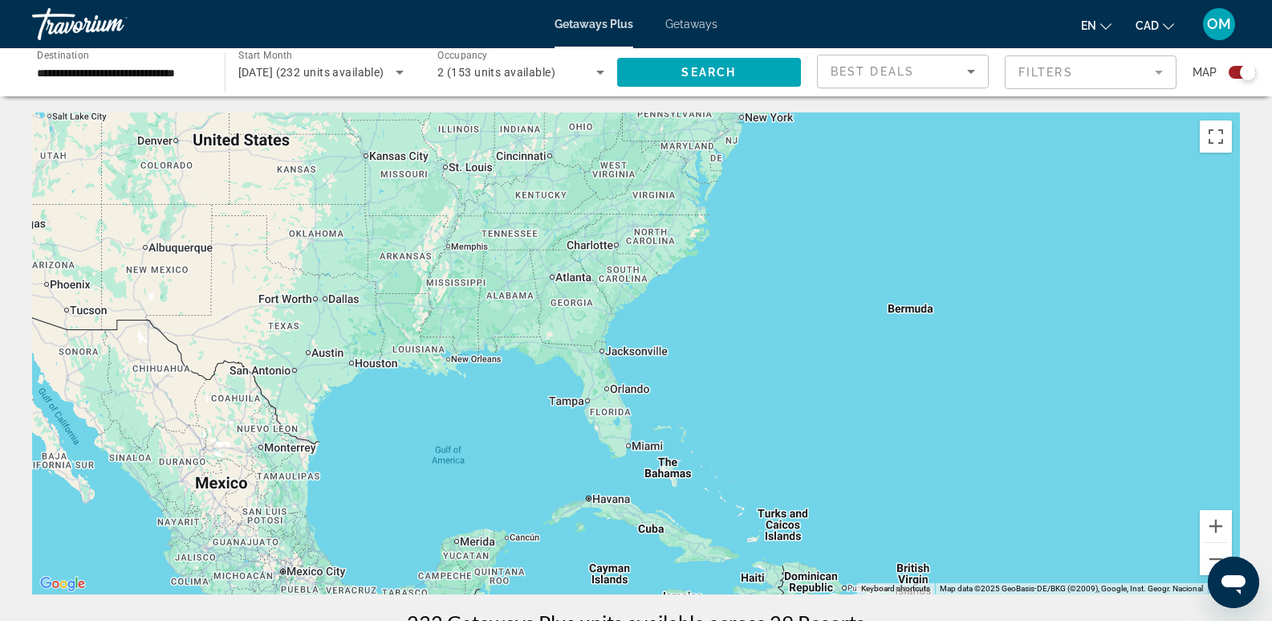
drag, startPoint x: 226, startPoint y: 295, endPoint x: 1138, endPoint y: 300, distance: 912.0
click at [1138, 300] on div "Main content" at bounding box center [636, 353] width 1208 height 482
click at [1211, 525] on button "Zoom in" at bounding box center [1216, 526] width 32 height 32
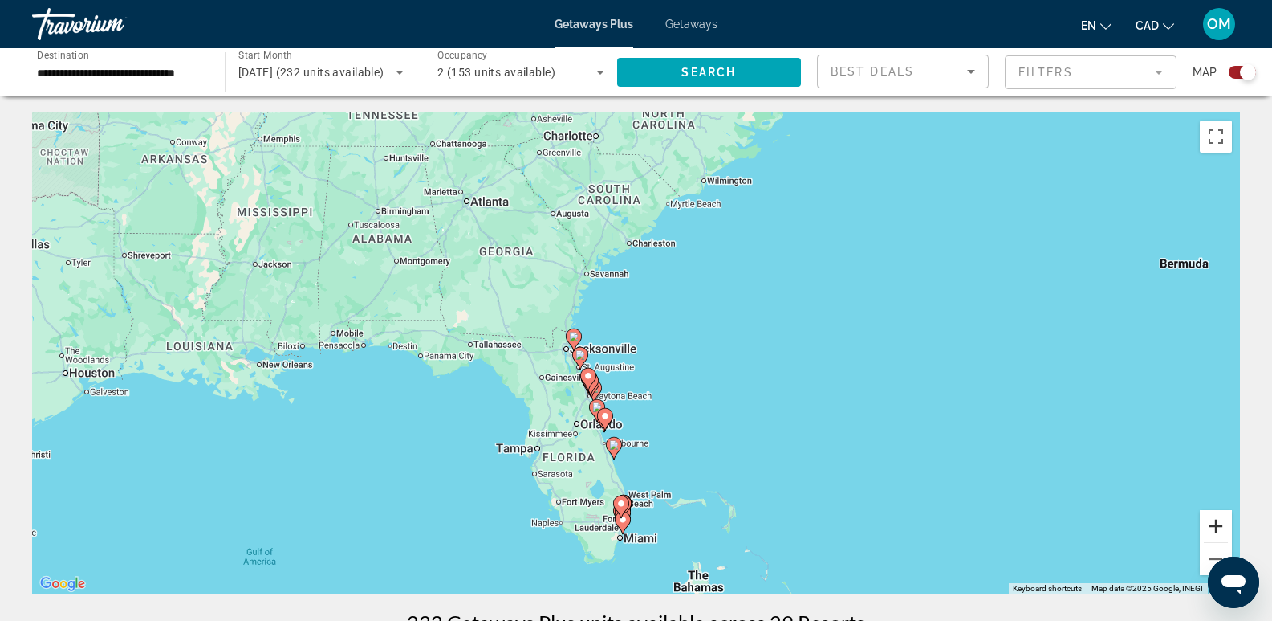
click at [1216, 527] on button "Zoom in" at bounding box center [1216, 526] width 32 height 32
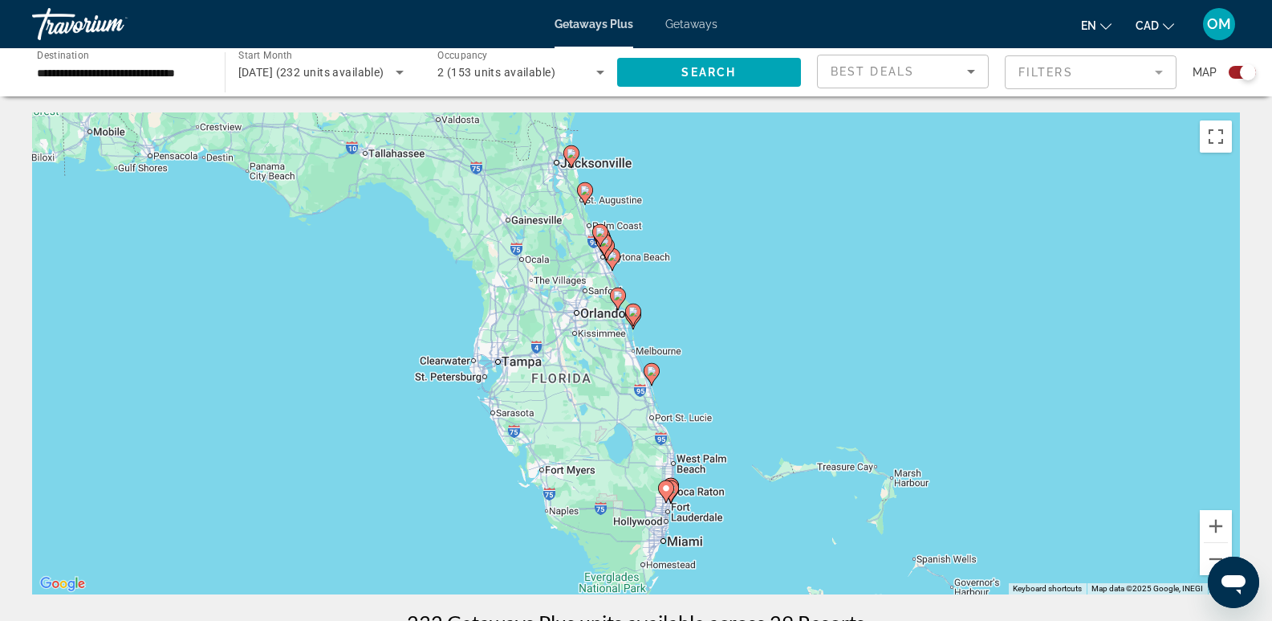
drag, startPoint x: 466, startPoint y: 413, endPoint x: 525, endPoint y: 227, distance: 195.5
click at [525, 227] on div "To activate drag with keyboard, press Alt + Enter. Once in keyboard drag state,…" at bounding box center [636, 353] width 1208 height 482
click at [1221, 530] on button "Zoom in" at bounding box center [1216, 526] width 32 height 32
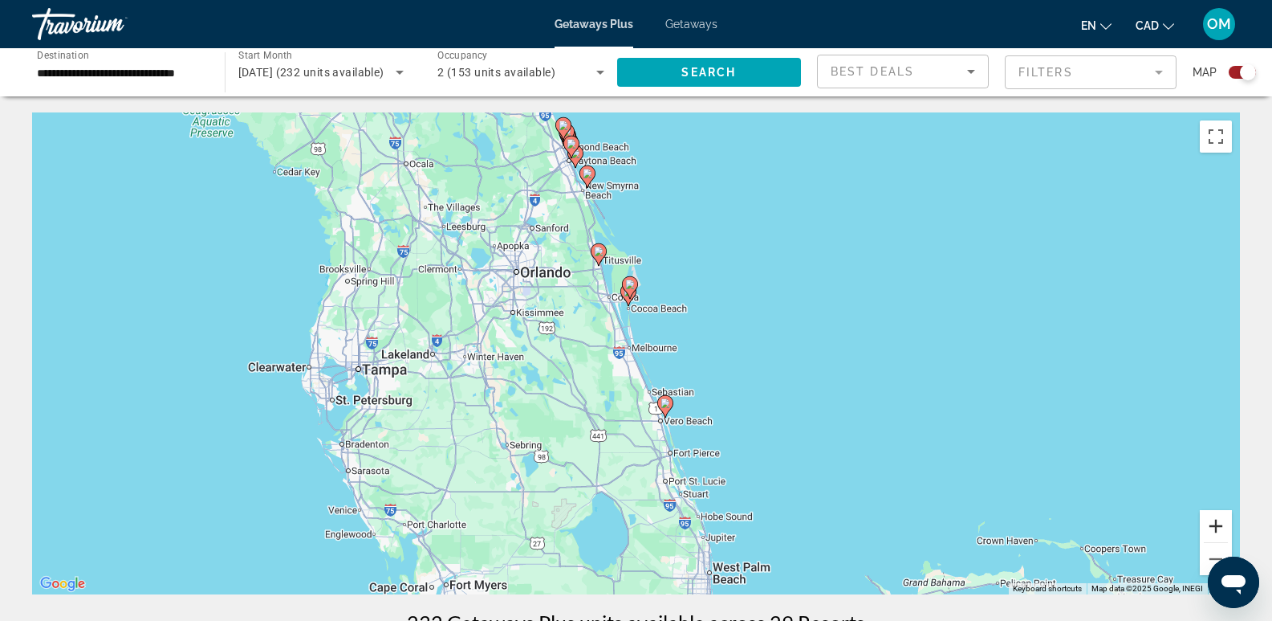
click at [1220, 522] on button "Zoom in" at bounding box center [1216, 526] width 32 height 32
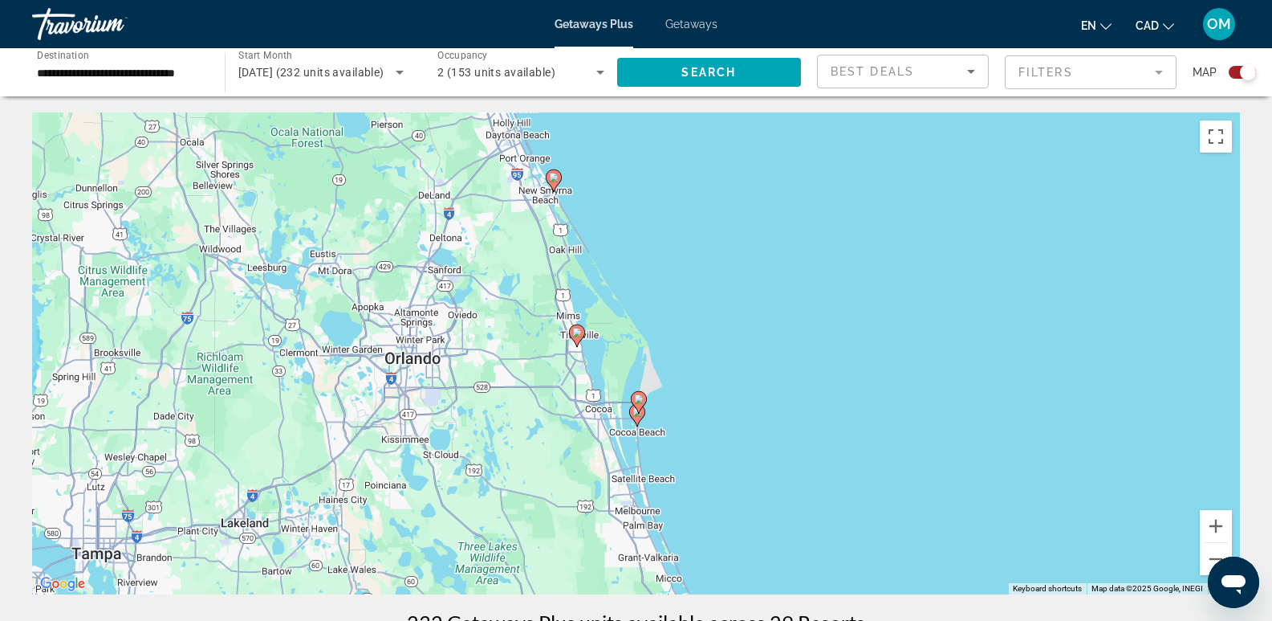
drag, startPoint x: 545, startPoint y: 266, endPoint x: 560, endPoint y: 436, distance: 170.9
click at [560, 436] on div "To activate drag with keyboard, press Alt + Enter. Once in keyboard drag state,…" at bounding box center [636, 353] width 1208 height 482
click at [1215, 521] on button "Zoom in" at bounding box center [1216, 526] width 32 height 32
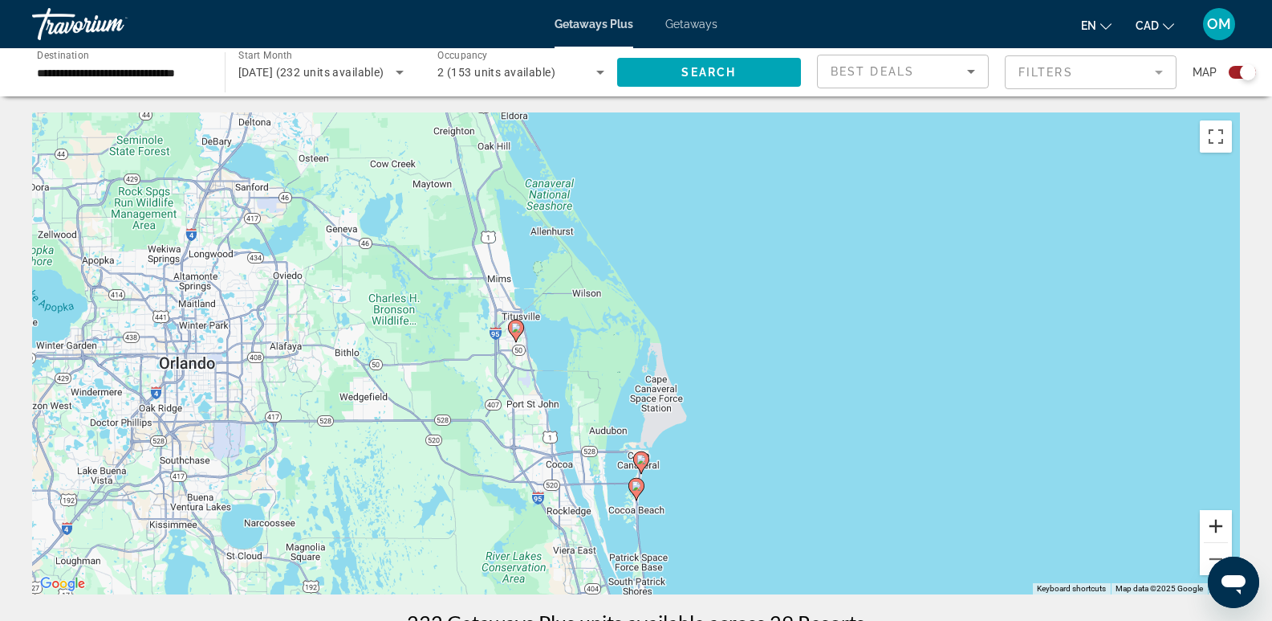
click at [1215, 521] on button "Zoom in" at bounding box center [1216, 526] width 32 height 32
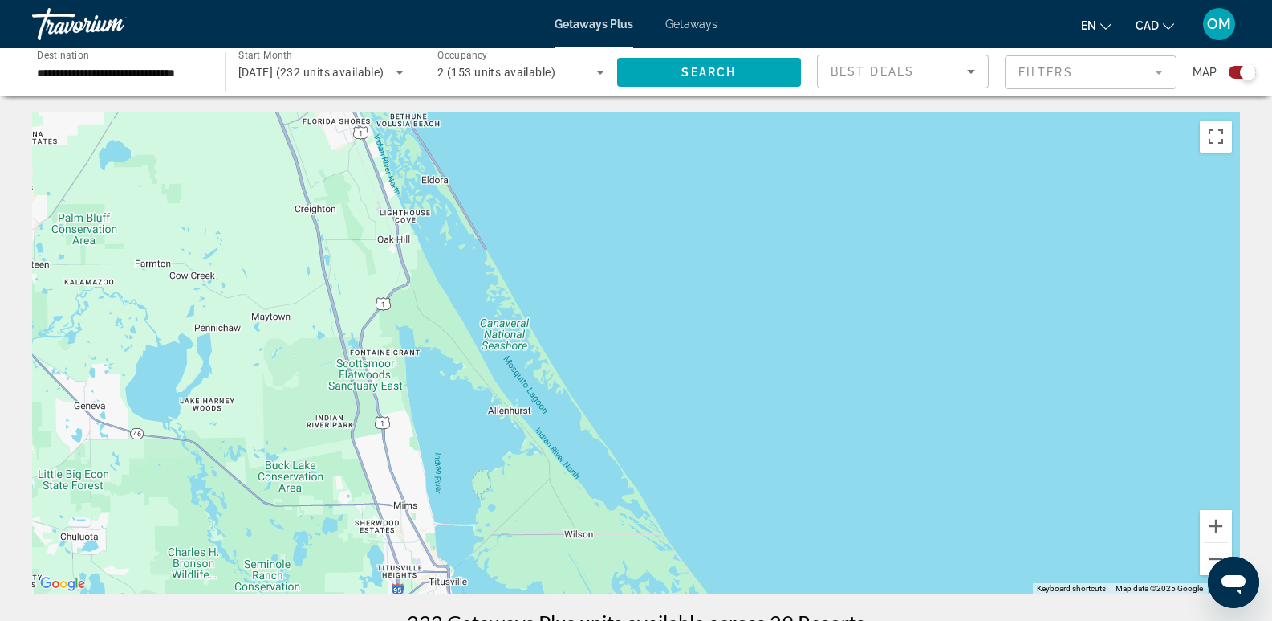
drag, startPoint x: 264, startPoint y: 272, endPoint x: 306, endPoint y: 576, distance: 306.3
click at [306, 576] on div "To activate drag with keyboard, press Alt + Enter. Once in keyboard drag state,…" at bounding box center [636, 353] width 1208 height 482
click at [1213, 555] on button "Zoom out" at bounding box center [1216, 559] width 32 height 32
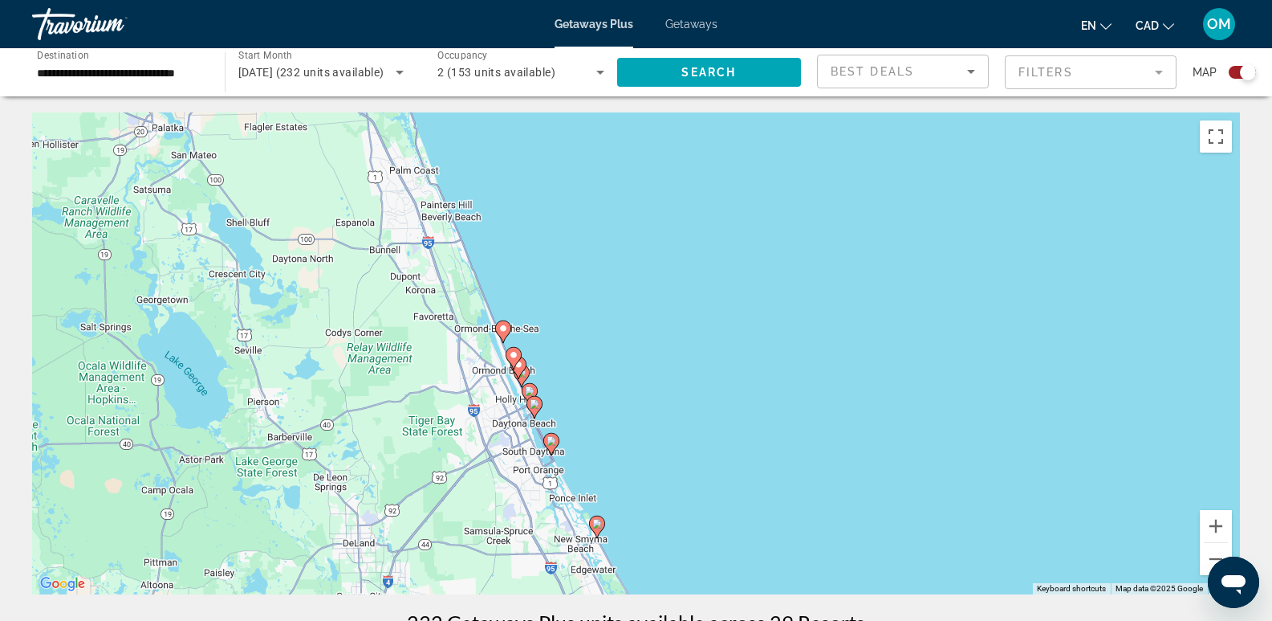
drag, startPoint x: 421, startPoint y: 289, endPoint x: 529, endPoint y: 649, distance: 376.2
click at [529, 620] on html "**********" at bounding box center [636, 310] width 1272 height 621
click at [1207, 557] on button "Zoom out" at bounding box center [1216, 559] width 32 height 32
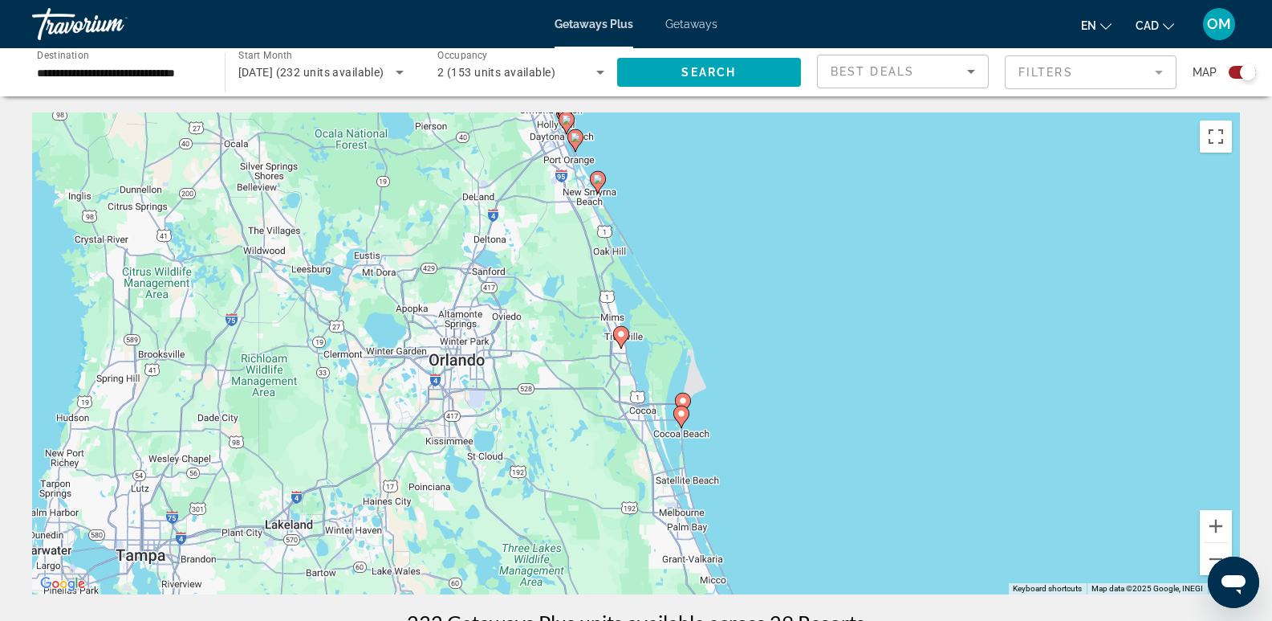
drag, startPoint x: 556, startPoint y: 499, endPoint x: 534, endPoint y: 246, distance: 253.0
click at [534, 246] on div "To activate drag with keyboard, press Alt + Enter. Once in keyboard drag state,…" at bounding box center [636, 353] width 1208 height 482
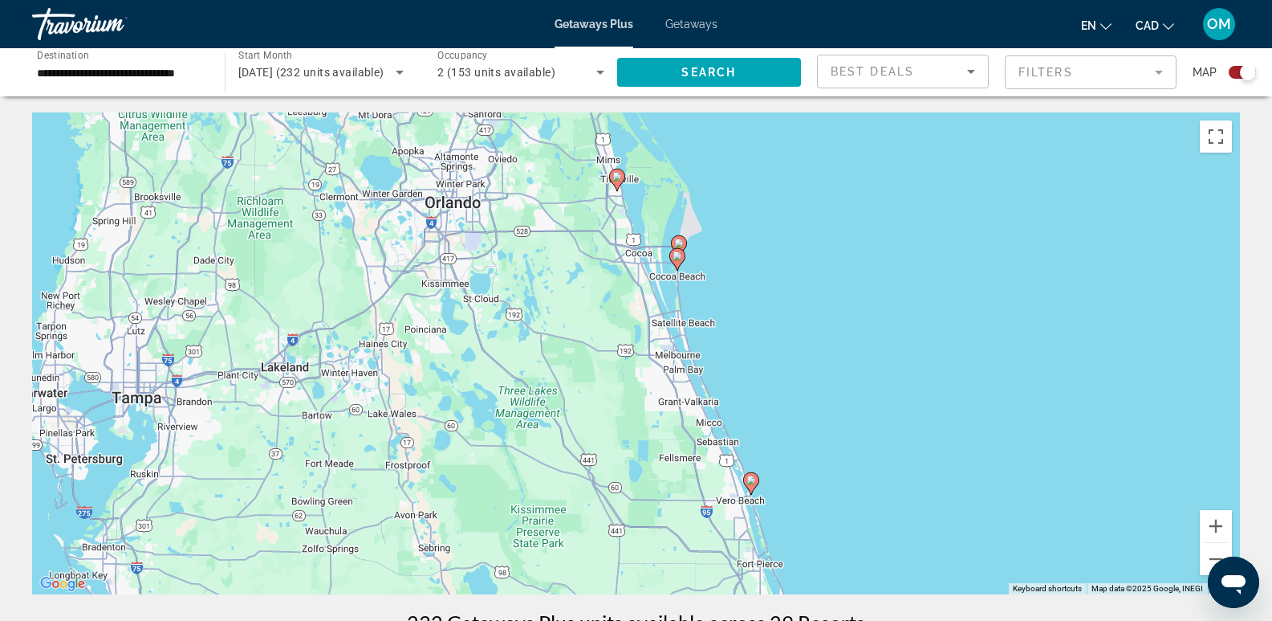
drag, startPoint x: 576, startPoint y: 448, endPoint x: 570, endPoint y: 287, distance: 160.7
click at [570, 287] on div "To activate drag with keyboard, press Alt + Enter. Once in keyboard drag state,…" at bounding box center [636, 353] width 1208 height 482
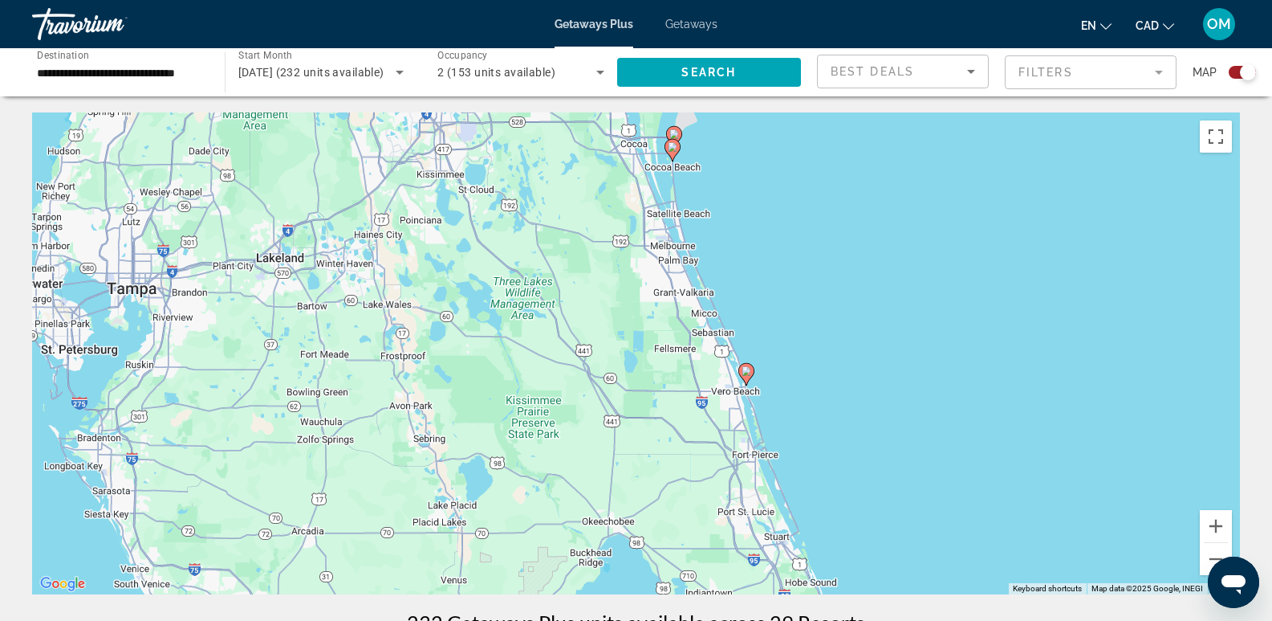
drag, startPoint x: 622, startPoint y: 437, endPoint x: 652, endPoint y: 275, distance: 164.9
click at [617, 325] on div "To activate drag with keyboard, press Alt + Enter. Once in keyboard drag state,…" at bounding box center [636, 353] width 1208 height 482
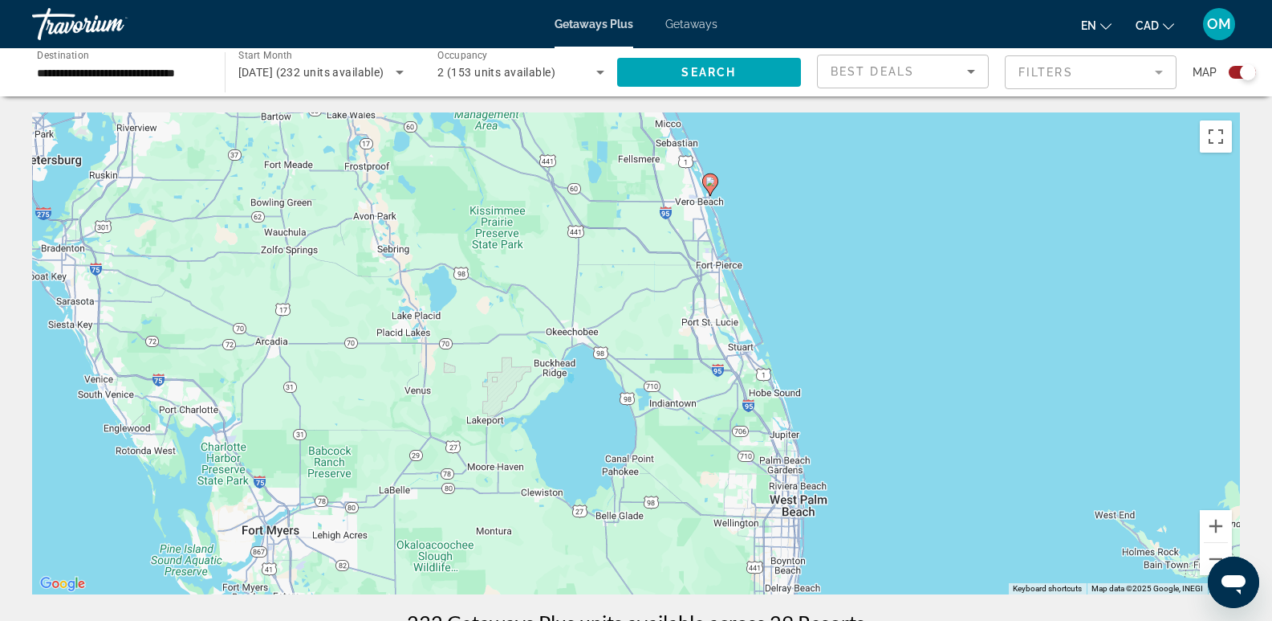
drag, startPoint x: 651, startPoint y: 467, endPoint x: 615, endPoint y: 267, distance: 203.9
click at [615, 267] on div "To activate drag with keyboard, press Alt + Enter. Once in keyboard drag state,…" at bounding box center [636, 353] width 1208 height 482
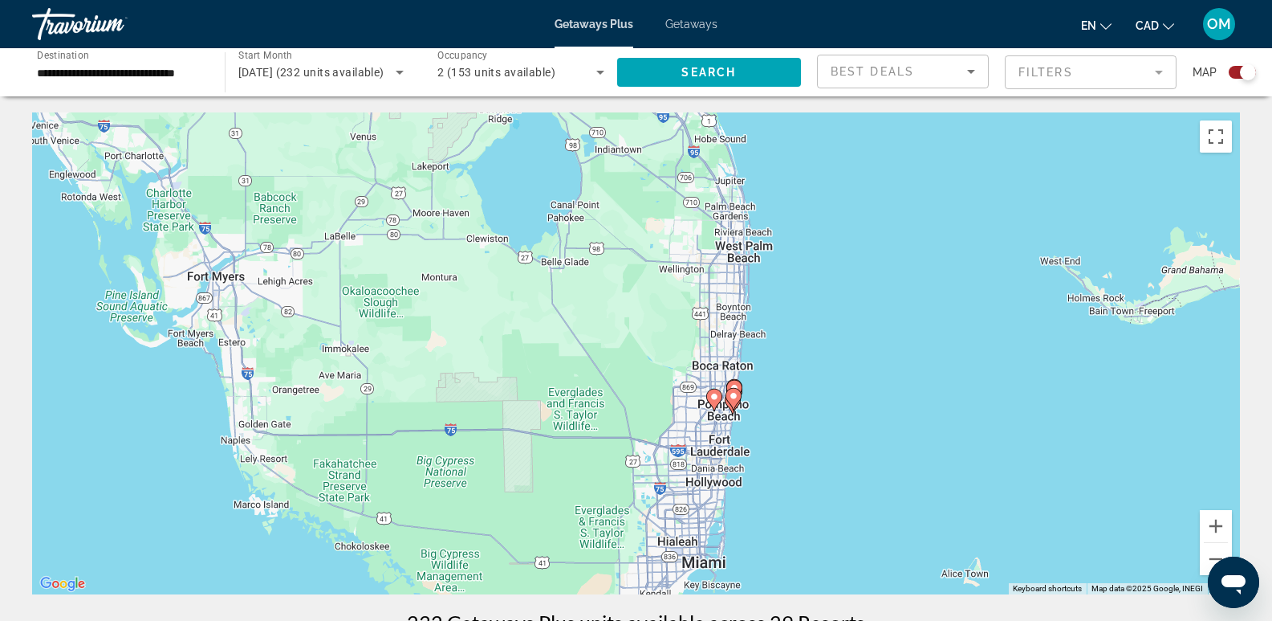
drag, startPoint x: 716, startPoint y: 542, endPoint x: 658, endPoint y: 276, distance: 271.9
click at [658, 276] on div "To activate drag with keyboard, press Alt + Enter. Once in keyboard drag state,…" at bounding box center [636, 353] width 1208 height 482
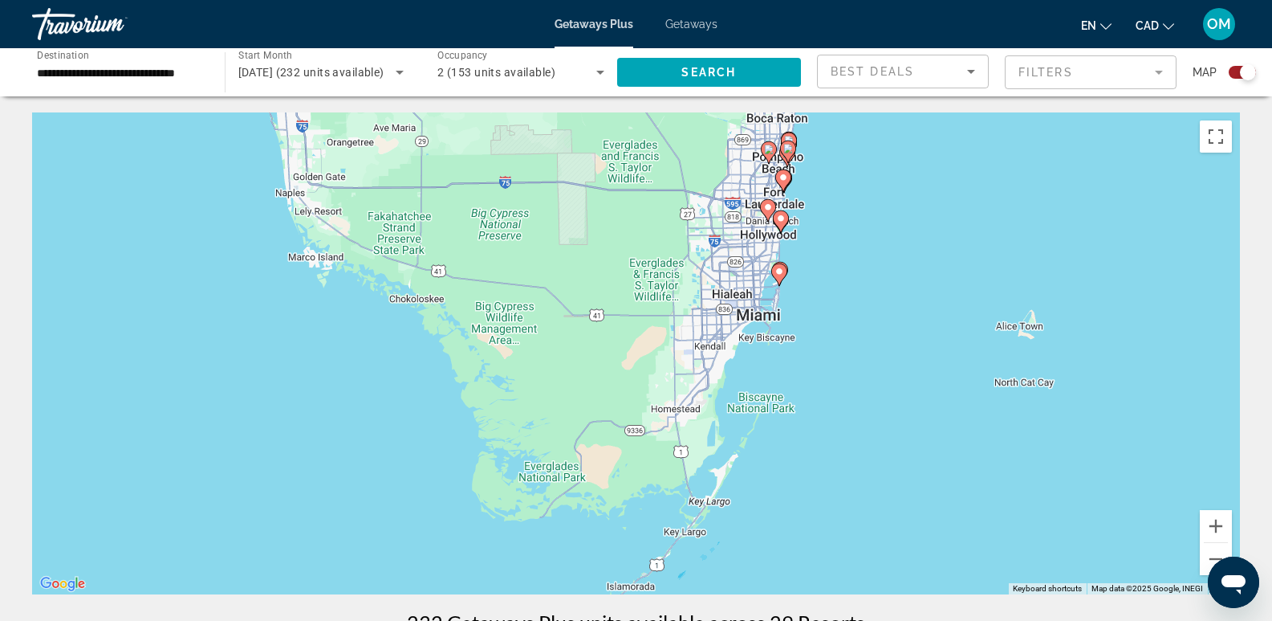
drag, startPoint x: 601, startPoint y: 507, endPoint x: 660, endPoint y: 254, distance: 259.8
click at [660, 254] on div "To activate drag with keyboard, press Alt + Enter. Once in keyboard drag state,…" at bounding box center [636, 353] width 1208 height 482
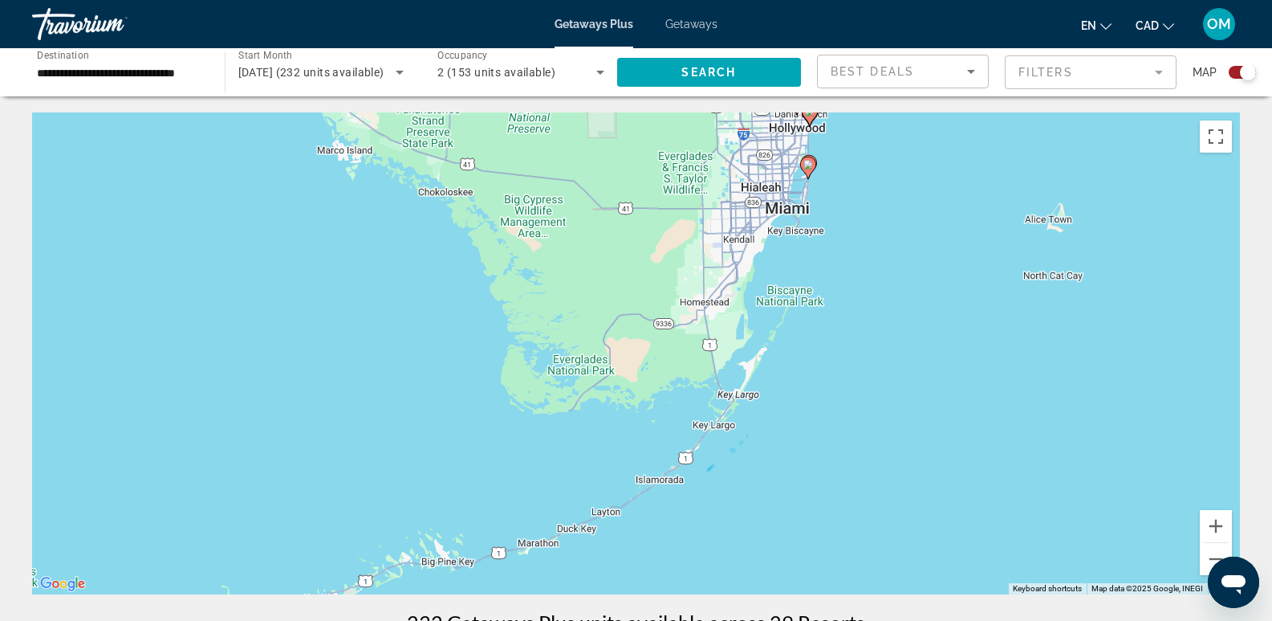
drag, startPoint x: 863, startPoint y: 421, endPoint x: 892, endPoint y: 313, distance: 112.2
click at [892, 313] on div "To activate drag with keyboard, press Alt + Enter. Once in keyboard drag state,…" at bounding box center [636, 353] width 1208 height 482
click at [1219, 525] on button "Zoom in" at bounding box center [1216, 526] width 32 height 32
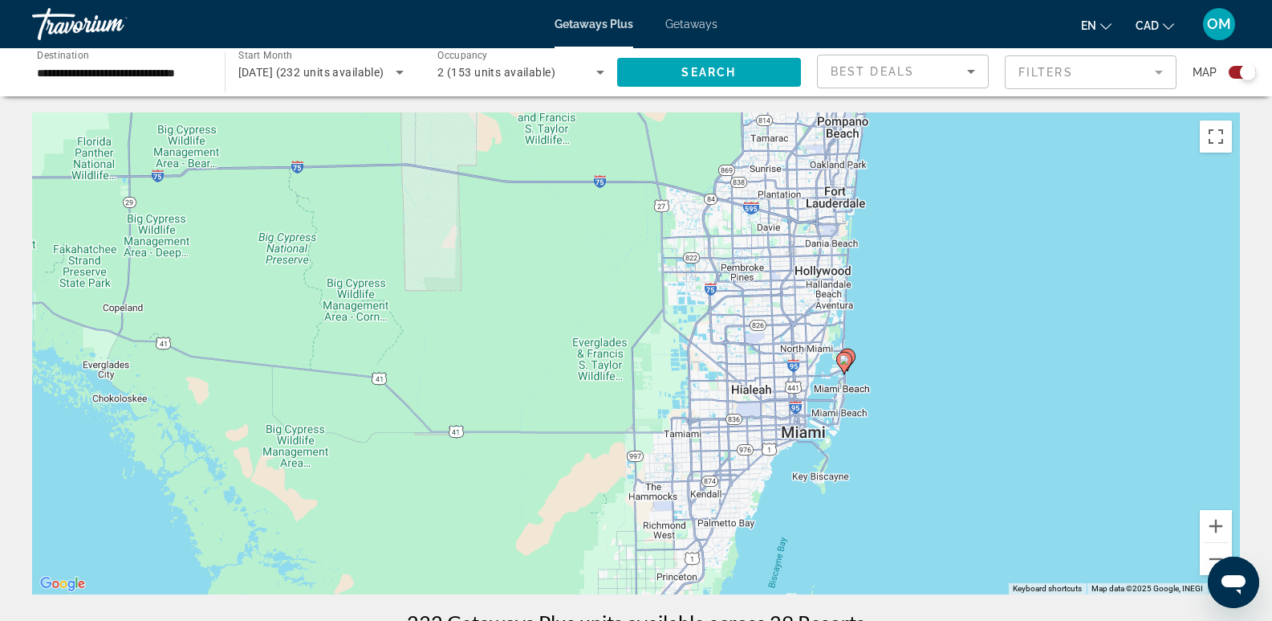
drag, startPoint x: 698, startPoint y: 153, endPoint x: 561, endPoint y: 523, distance: 395.2
click at [561, 523] on div "To activate drag with keyboard, press Alt + Enter. Once in keyboard drag state,…" at bounding box center [636, 353] width 1208 height 482
click at [1216, 525] on button "Zoom in" at bounding box center [1216, 526] width 32 height 32
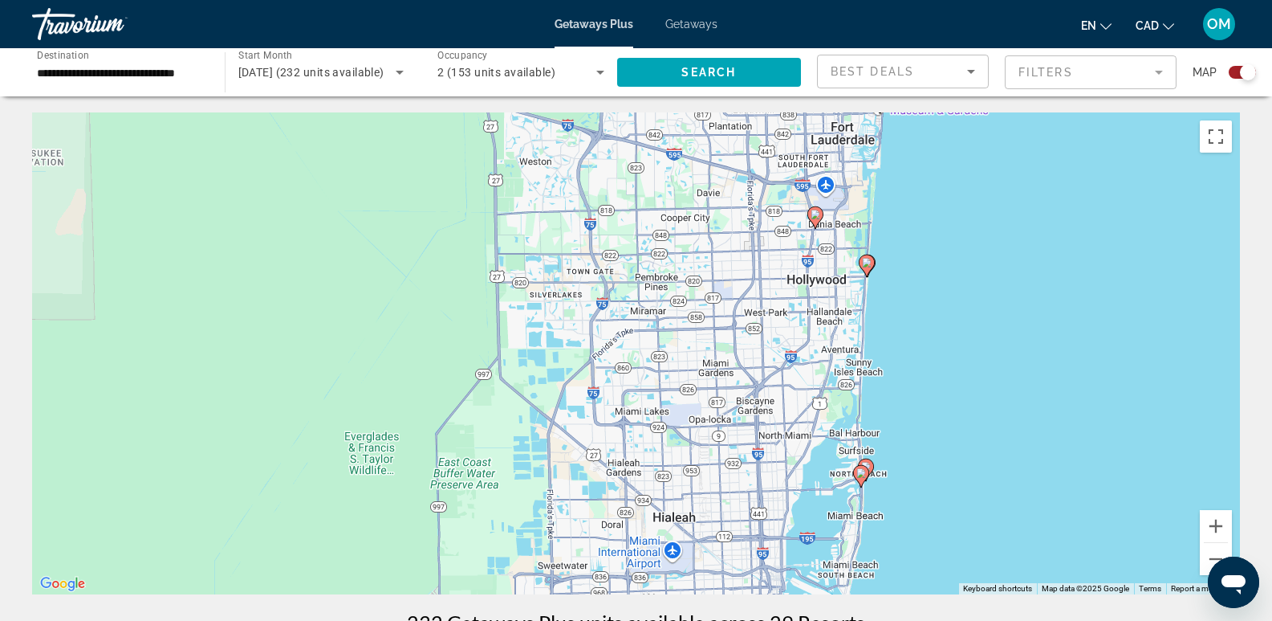
drag, startPoint x: 924, startPoint y: 423, endPoint x: 731, endPoint y: 512, distance: 212.3
click at [731, 512] on div "To activate drag with keyboard, press Alt + Enter. Once in keyboard drag state,…" at bounding box center [636, 353] width 1208 height 482
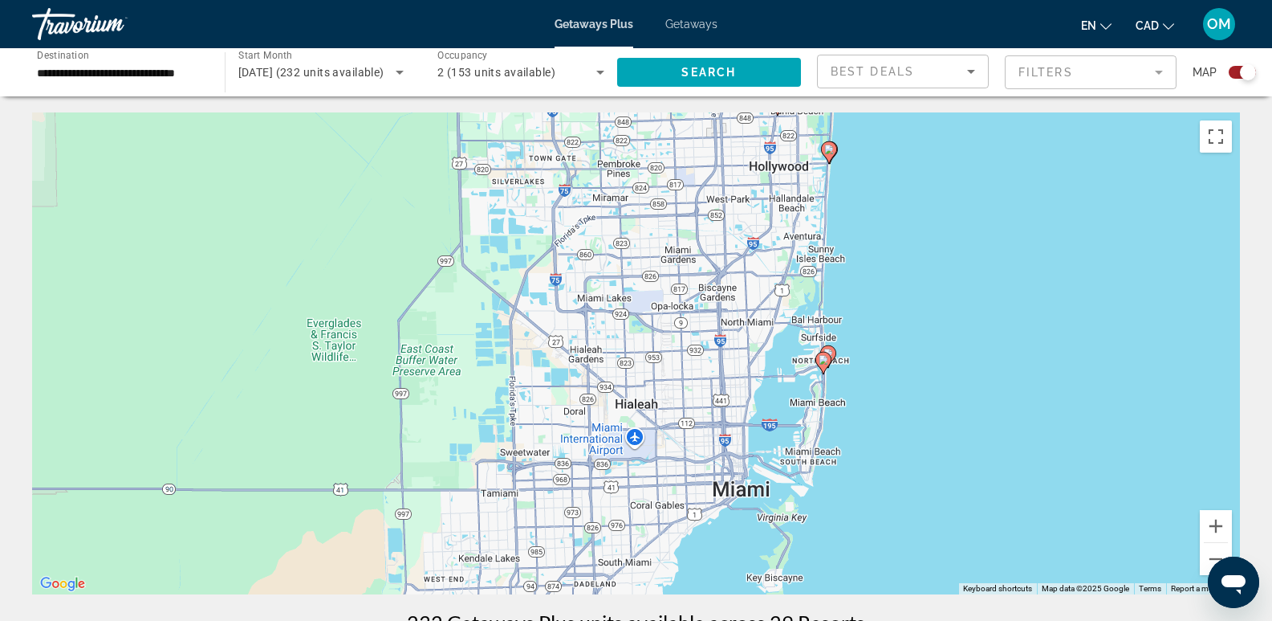
drag, startPoint x: 727, startPoint y: 505, endPoint x: 689, endPoint y: 390, distance: 120.8
click at [689, 390] on div "To activate drag with keyboard, press Alt + Enter. Once in keyboard drag state,…" at bounding box center [636, 353] width 1208 height 482
click at [1215, 528] on button "Zoom in" at bounding box center [1216, 526] width 32 height 32
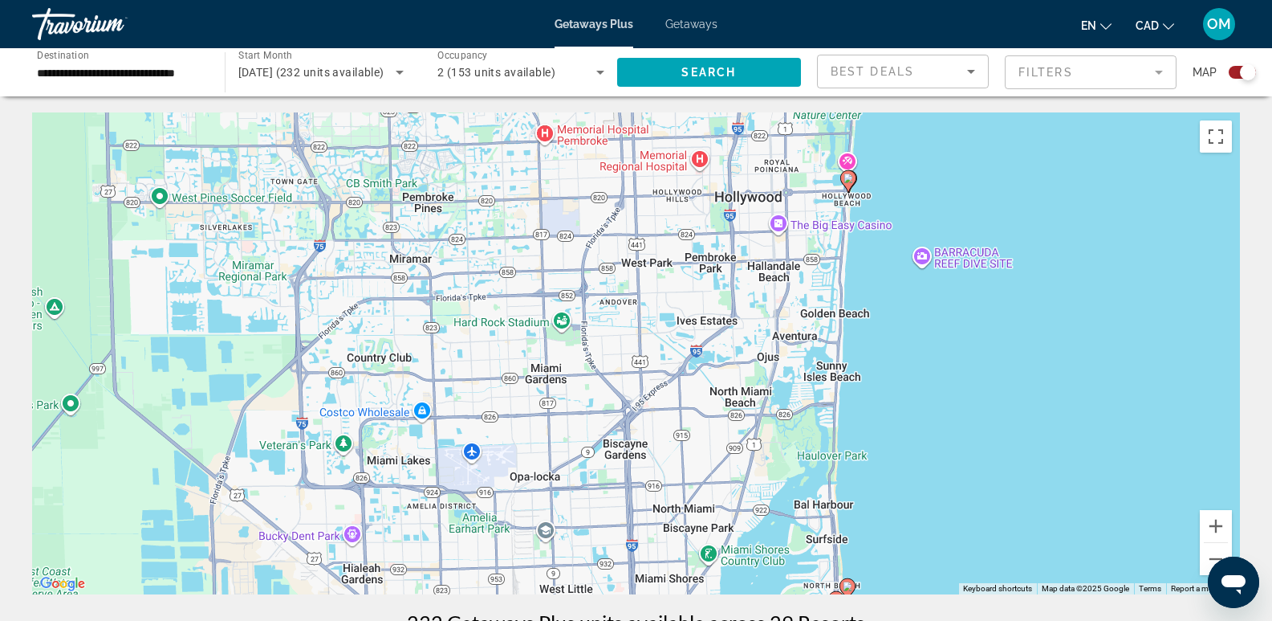
drag, startPoint x: 827, startPoint y: 434, endPoint x: 653, endPoint y: 652, distance: 278.7
click at [653, 620] on html "**********" at bounding box center [636, 310] width 1272 height 621
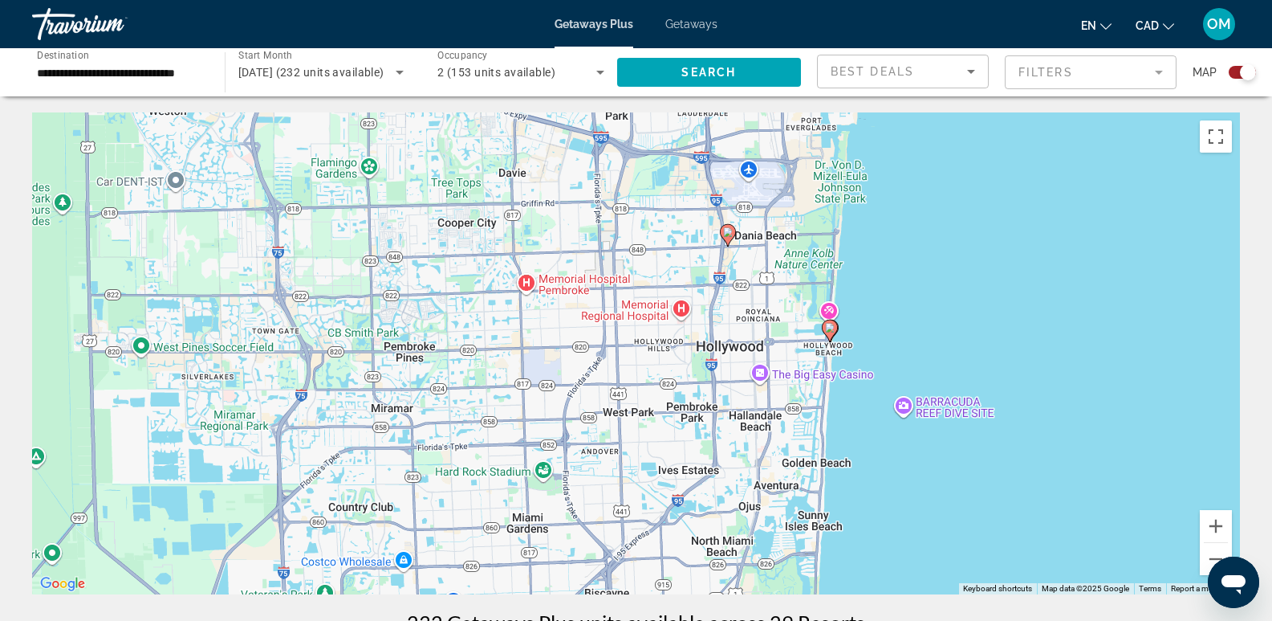
drag, startPoint x: 739, startPoint y: 298, endPoint x: 720, endPoint y: 452, distance: 155.2
click at [720, 452] on div "To activate drag with keyboard, press Alt + Enter. Once in keyboard drag state,…" at bounding box center [636, 353] width 1208 height 482
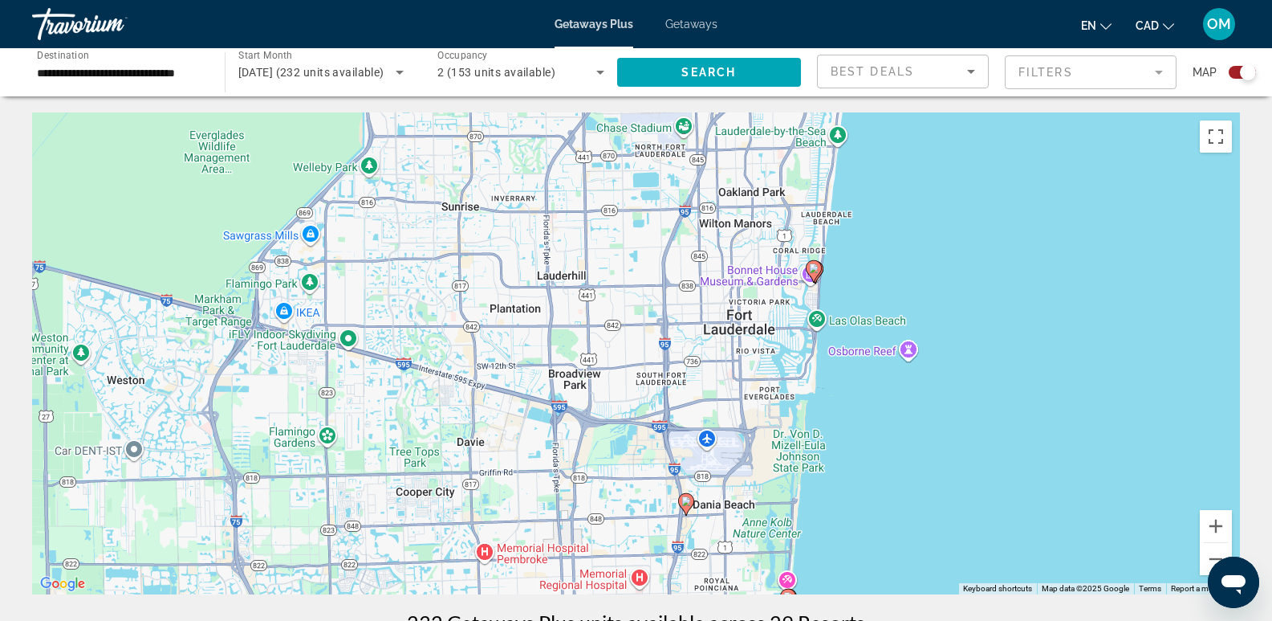
drag, startPoint x: 759, startPoint y: 266, endPoint x: 717, endPoint y: 539, distance: 276.3
click at [717, 539] on div "To activate drag with keyboard, press Alt + Enter. Once in keyboard drag state,…" at bounding box center [636, 353] width 1208 height 482
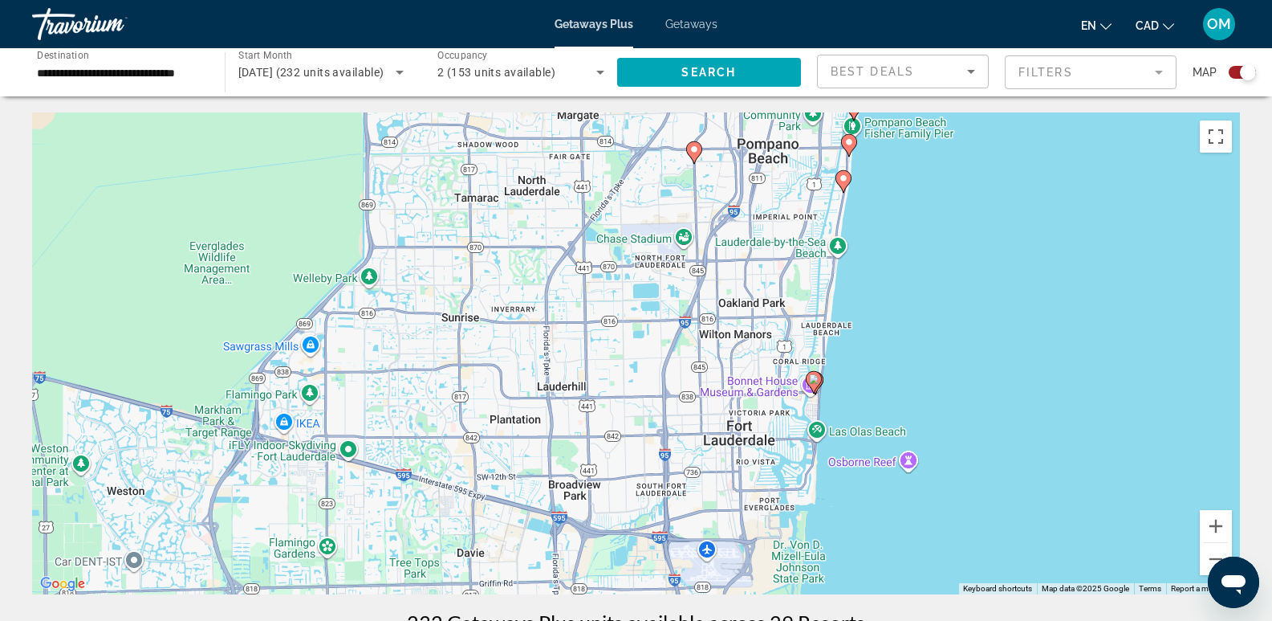
drag, startPoint x: 686, startPoint y: 297, endPoint x: 686, endPoint y: 422, distance: 125.2
click at [686, 422] on div "To activate drag with keyboard, press Alt + Enter. Once in keyboard drag state,…" at bounding box center [636, 353] width 1208 height 482
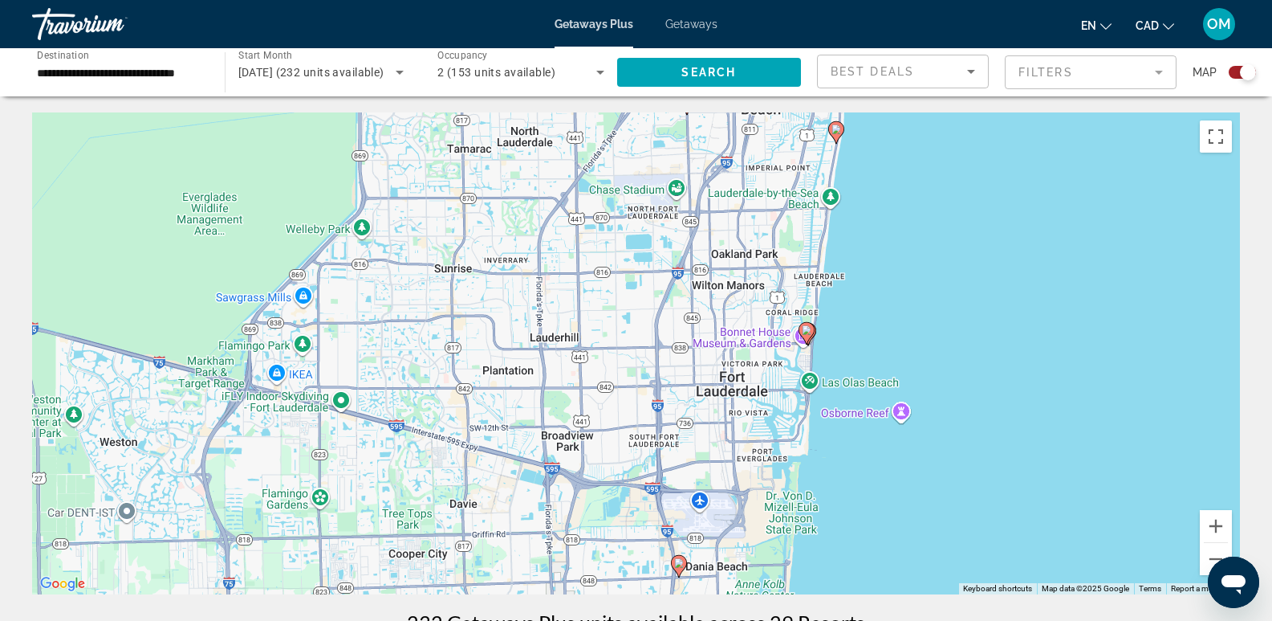
drag, startPoint x: 778, startPoint y: 277, endPoint x: 771, endPoint y: 222, distance: 55.9
click at [771, 222] on div "To activate drag with keyboard, press Alt + Enter. Once in keyboard drag state,…" at bounding box center [636, 353] width 1208 height 482
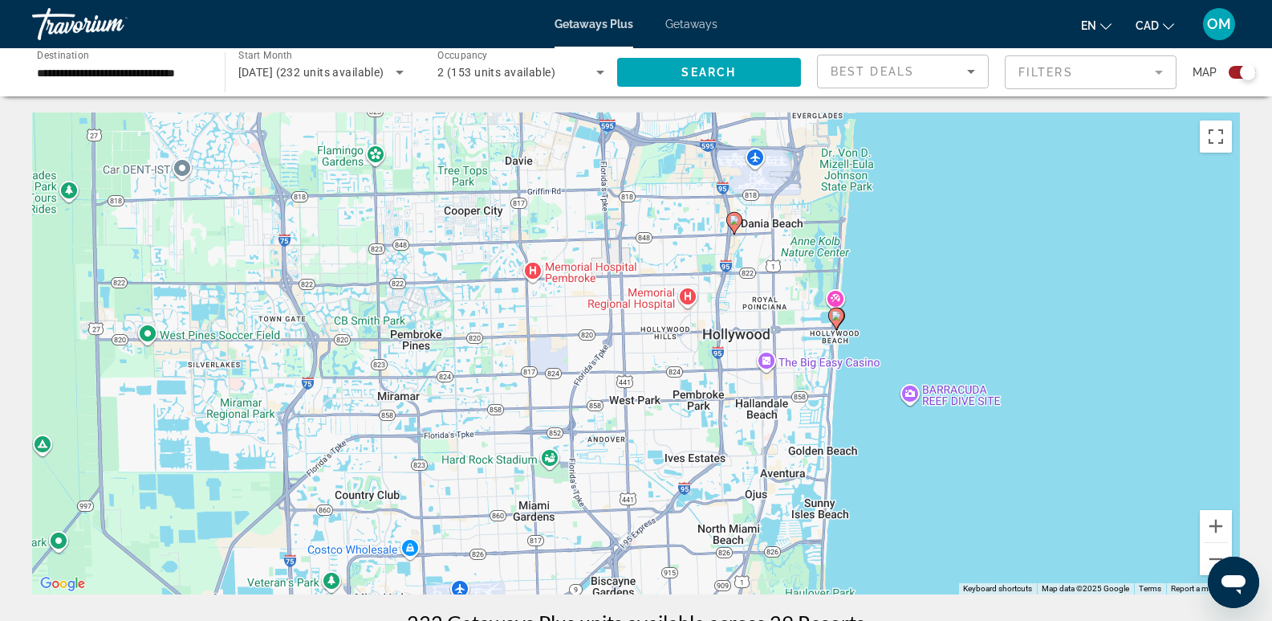
drag, startPoint x: 657, startPoint y: 470, endPoint x: 712, endPoint y: 126, distance: 348.8
click at [712, 126] on div "To activate drag with keyboard, press Alt + Enter. Once in keyboard drag state,…" at bounding box center [636, 353] width 1208 height 482
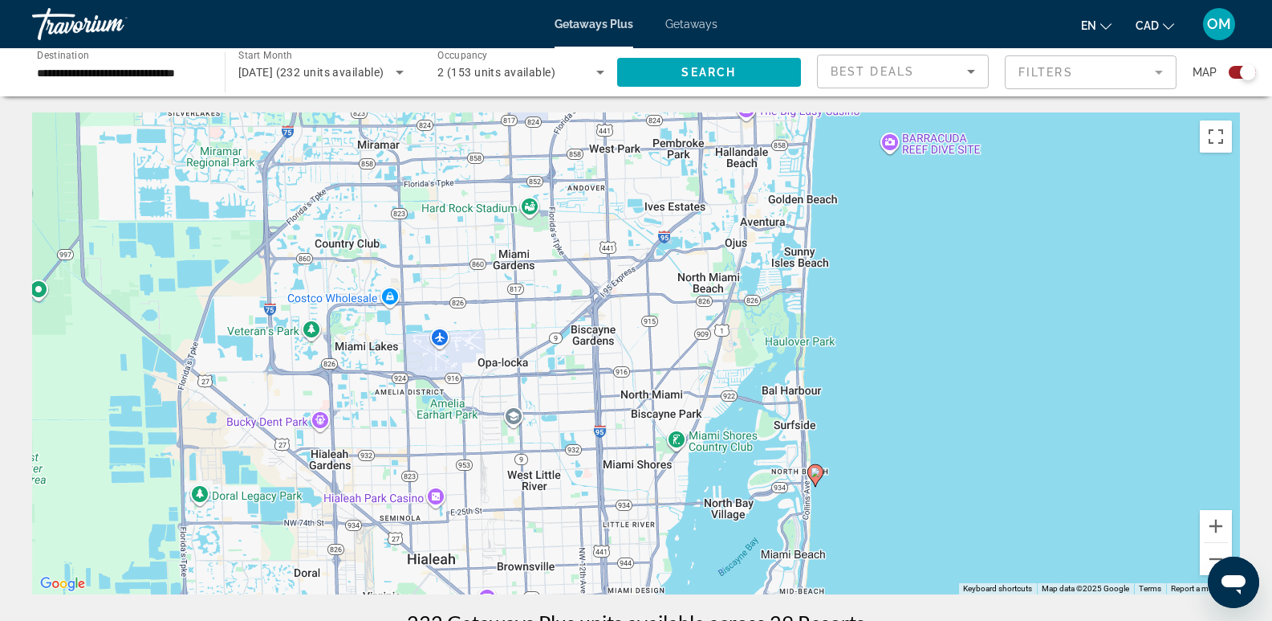
drag, startPoint x: 789, startPoint y: 428, endPoint x: 768, endPoint y: 174, distance: 254.5
click at [768, 174] on div "To activate drag with keyboard, press Alt + Enter. Once in keyboard drag state,…" at bounding box center [636, 353] width 1208 height 482
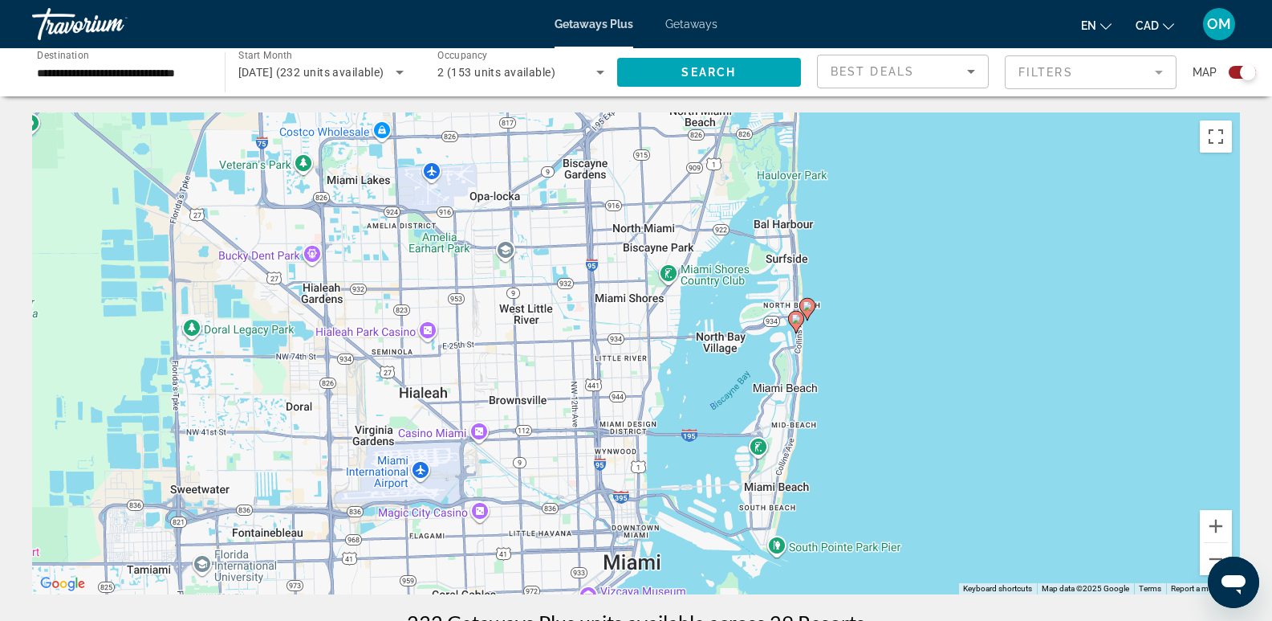
drag, startPoint x: 763, startPoint y: 444, endPoint x: 755, endPoint y: 278, distance: 166.4
click at [755, 278] on div "To activate drag with keyboard, press Alt + Enter. Once in keyboard drag state,…" at bounding box center [636, 353] width 1208 height 482
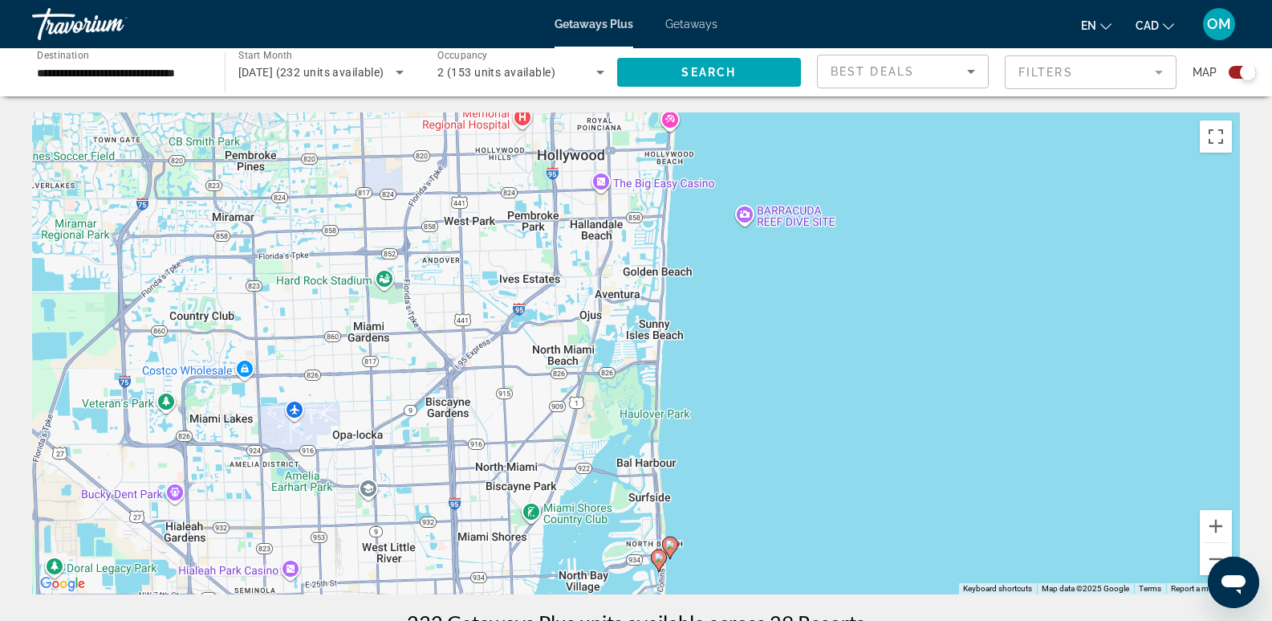
drag, startPoint x: 725, startPoint y: 185, endPoint x: 587, endPoint y: 433, distance: 283.2
click at [587, 433] on div "To activate drag with keyboard, press Alt + Enter. Once in keyboard drag state,…" at bounding box center [636, 353] width 1208 height 482
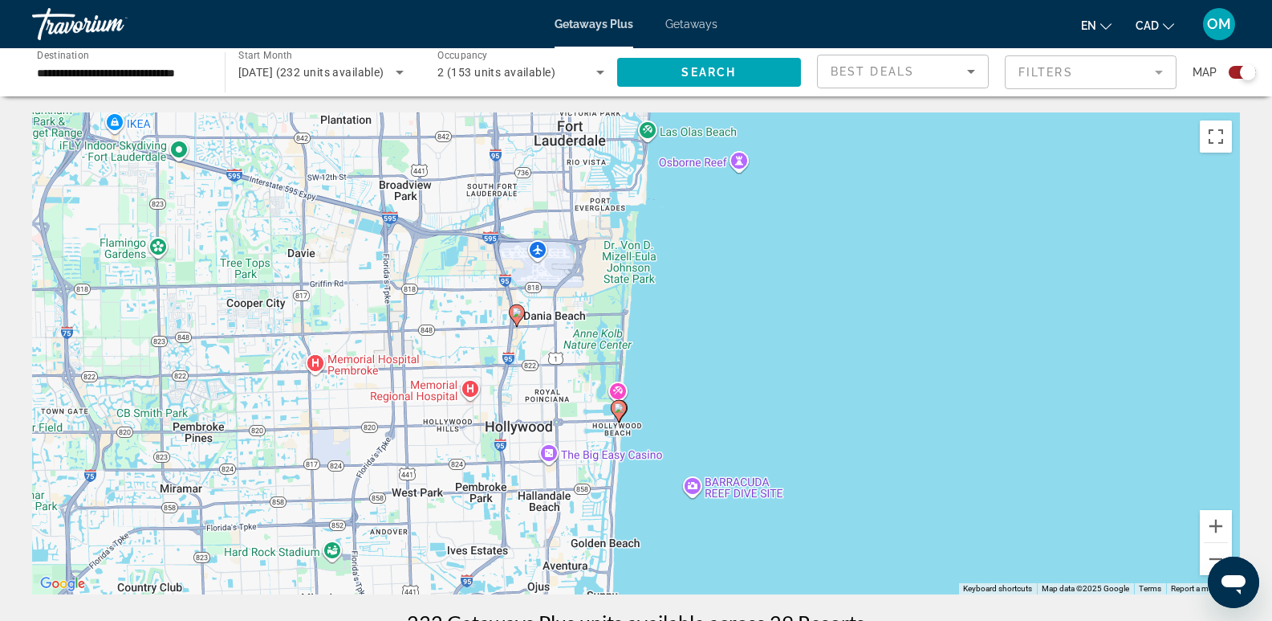
drag, startPoint x: 637, startPoint y: 232, endPoint x: 600, endPoint y: 394, distance: 166.5
click at [585, 500] on div "To activate drag with keyboard, press Alt + Enter. Once in keyboard drag state,…" at bounding box center [636, 353] width 1208 height 482
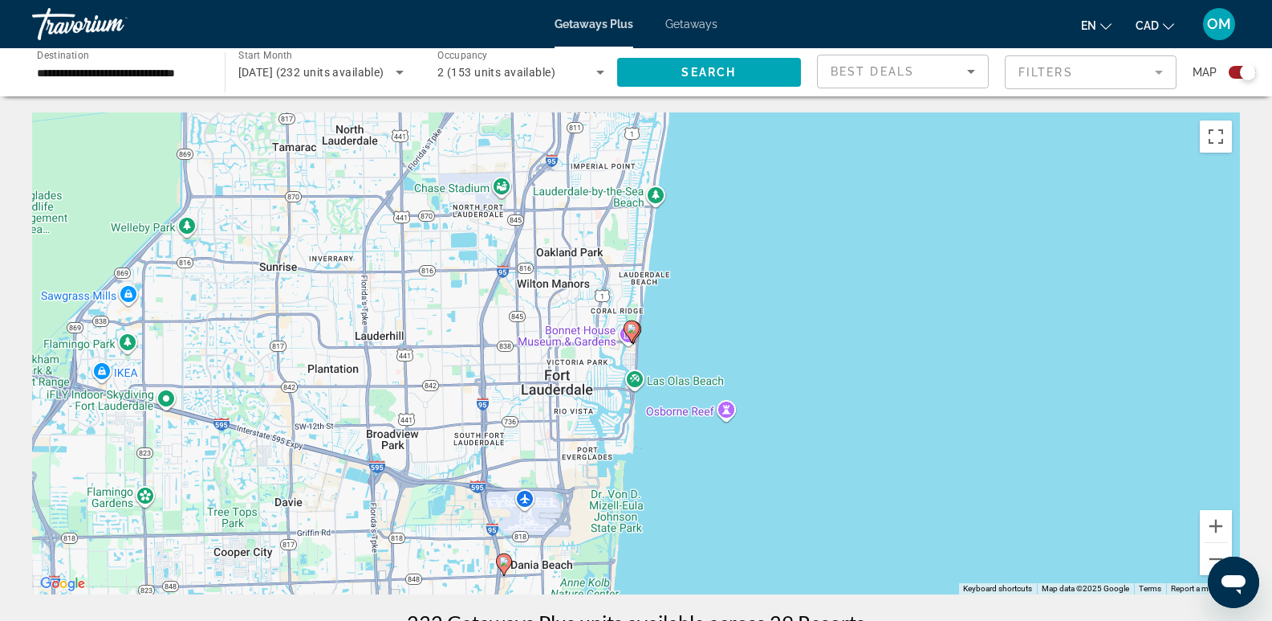
drag, startPoint x: 603, startPoint y: 348, endPoint x: 590, endPoint y: 515, distance: 167.5
click at [590, 515] on div "To activate drag with keyboard, press Alt + Enter. Once in keyboard drag state,…" at bounding box center [636, 353] width 1208 height 482
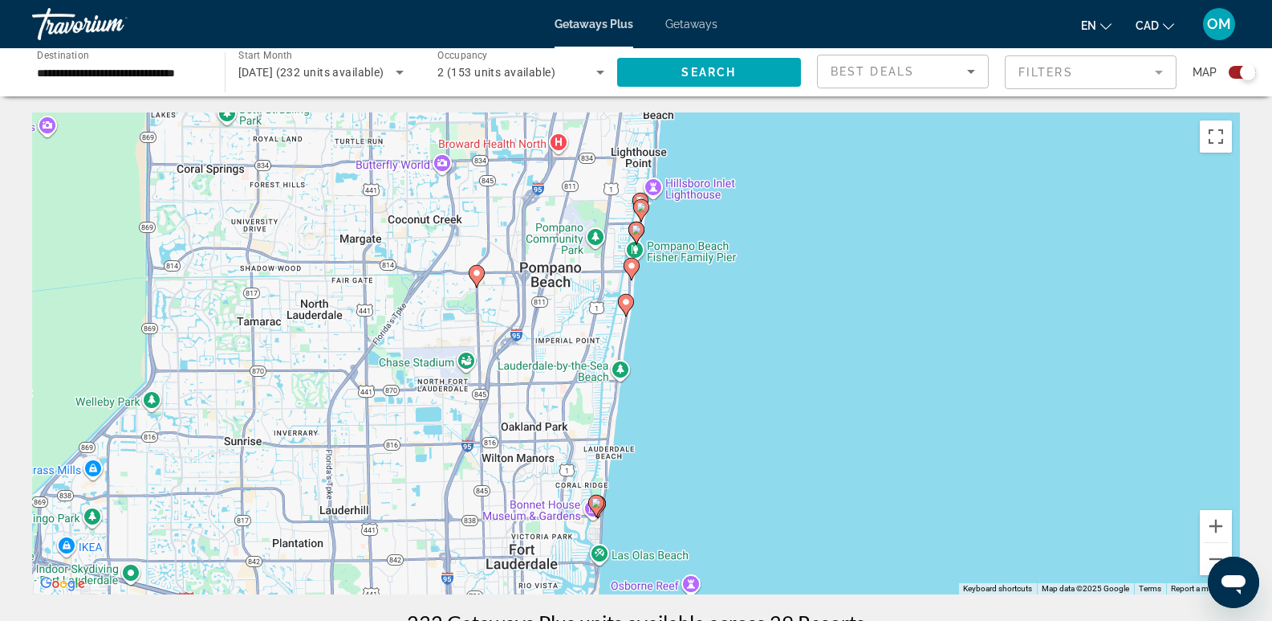
drag, startPoint x: 586, startPoint y: 339, endPoint x: 549, endPoint y: 521, distance: 185.9
click at [549, 521] on div "To activate drag with keyboard, press Alt + Enter. Once in keyboard drag state,…" at bounding box center [636, 353] width 1208 height 482
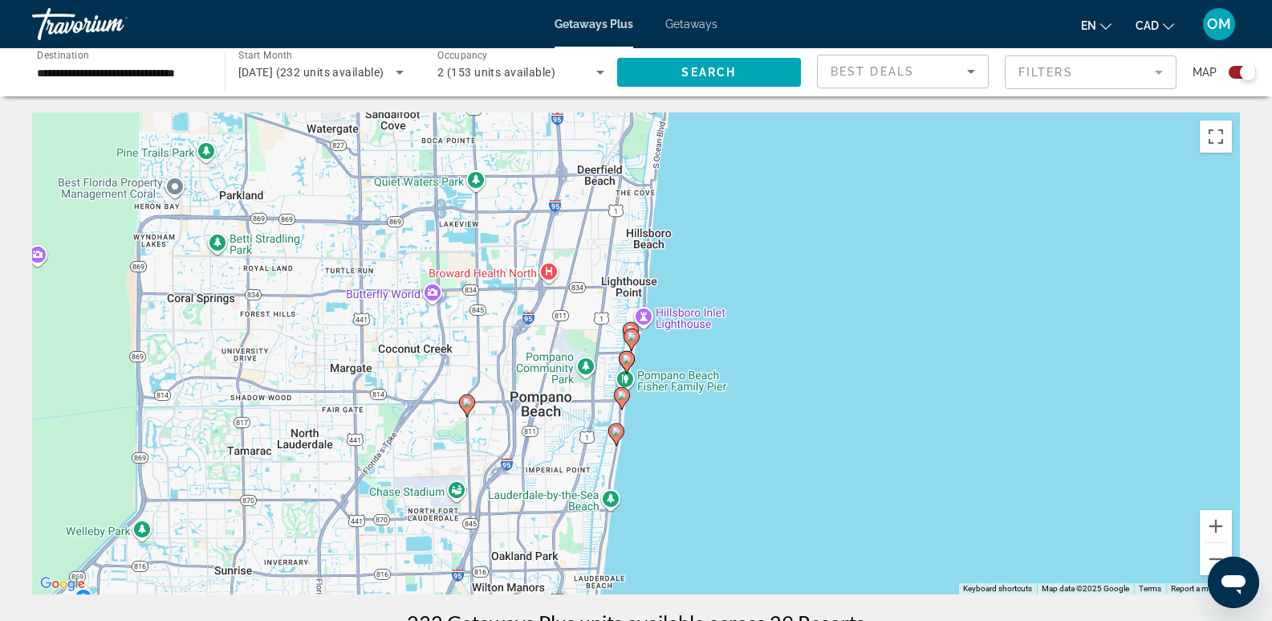
drag, startPoint x: 578, startPoint y: 338, endPoint x: 568, endPoint y: 470, distance: 132.0
click at [568, 470] on div "To activate drag with keyboard, press Alt + Enter. Once in keyboard drag state,…" at bounding box center [636, 353] width 1208 height 482
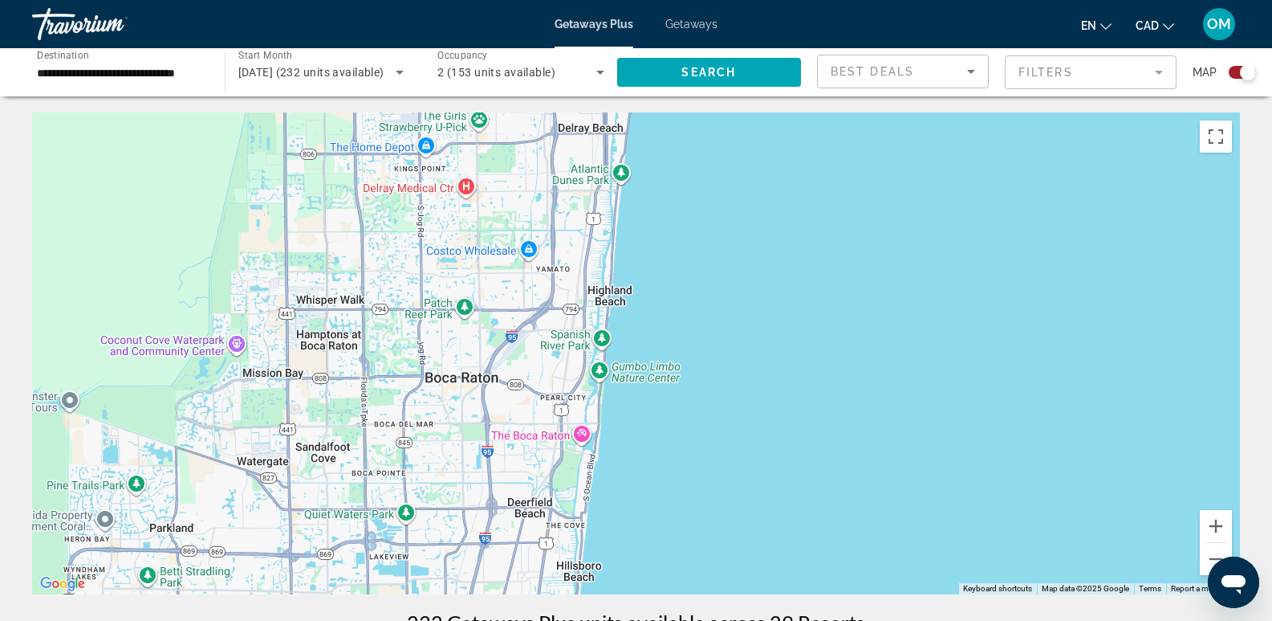
drag, startPoint x: 576, startPoint y: 304, endPoint x: 506, endPoint y: 639, distance: 342.0
click at [506, 620] on html "**********" at bounding box center [636, 310] width 1272 height 621
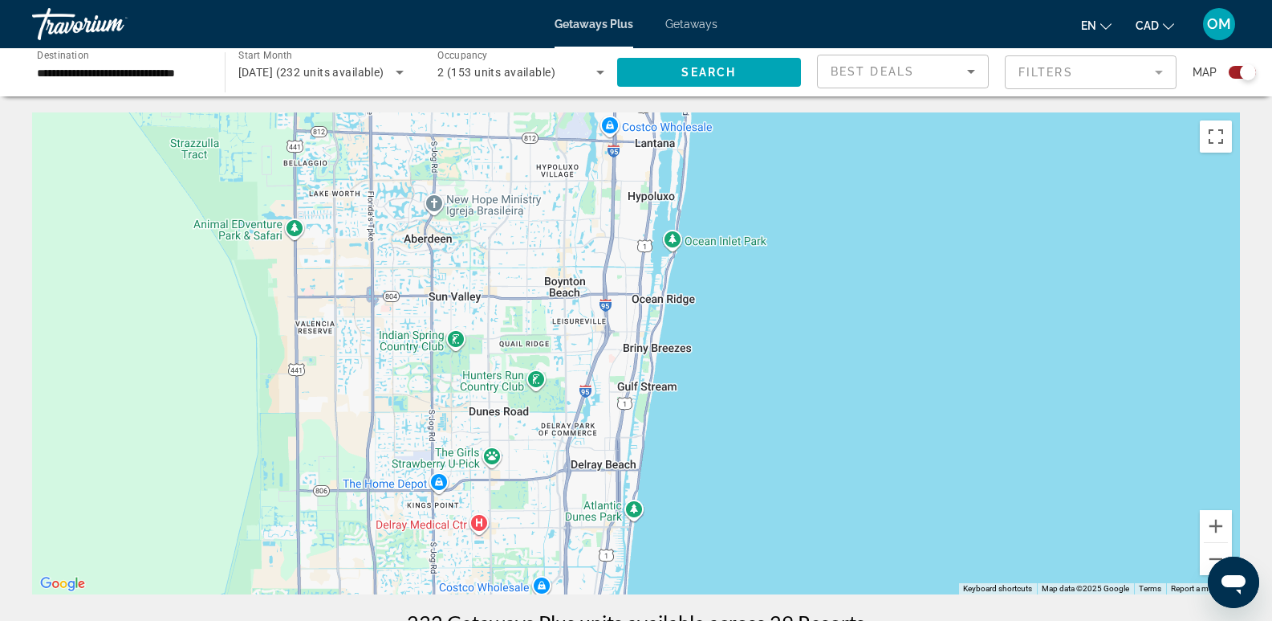
drag, startPoint x: 527, startPoint y: 309, endPoint x: 540, endPoint y: 650, distance: 341.4
click at [540, 620] on html "**********" at bounding box center [636, 310] width 1272 height 621
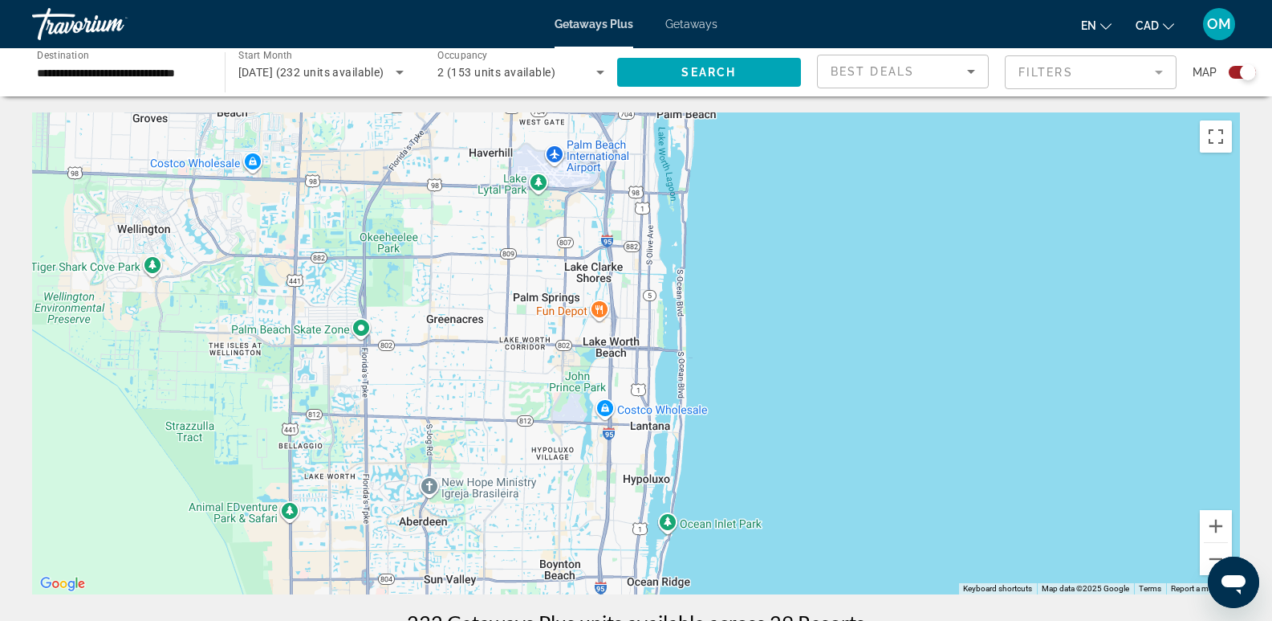
drag, startPoint x: 572, startPoint y: 360, endPoint x: 567, endPoint y: 643, distance: 282.6
click at [567, 620] on html "**********" at bounding box center [636, 310] width 1272 height 621
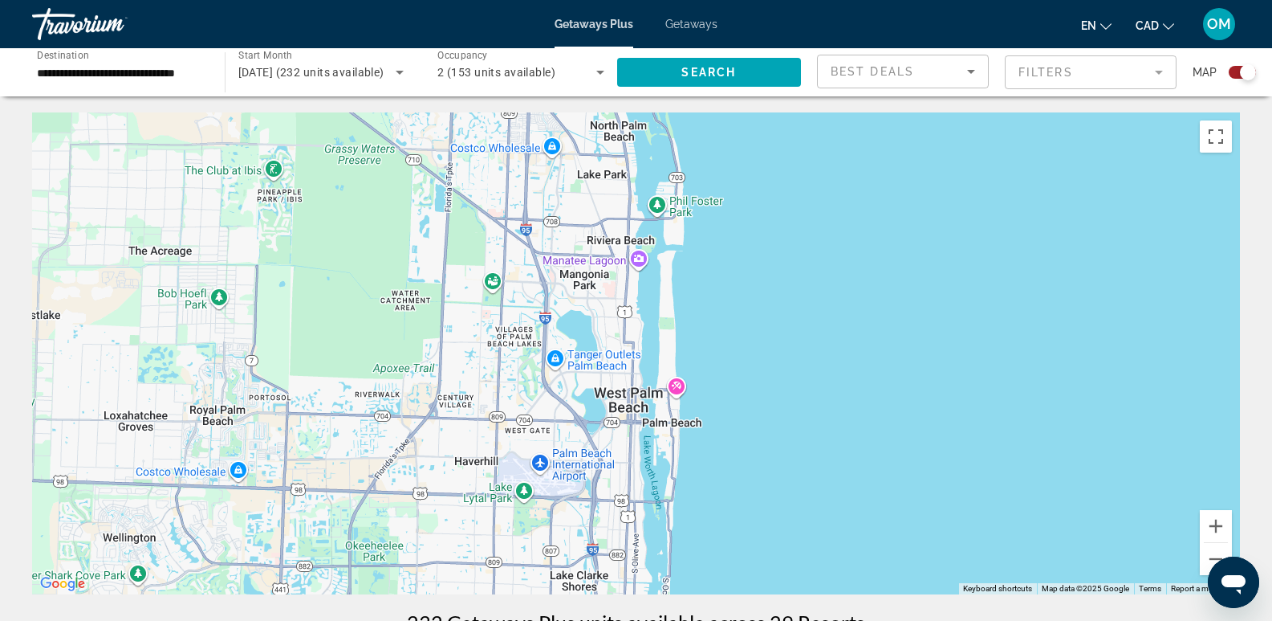
drag, startPoint x: 549, startPoint y: 426, endPoint x: 541, endPoint y: 652, distance: 225.7
click at [541, 620] on html "**********" at bounding box center [636, 310] width 1272 height 621
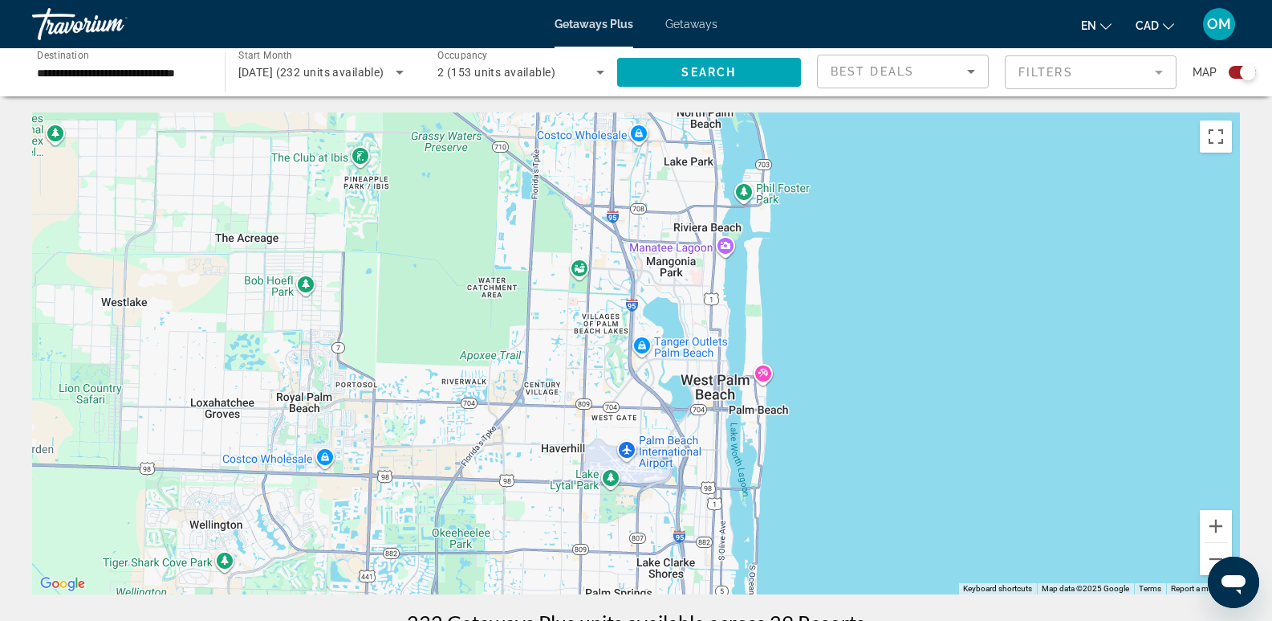
drag, startPoint x: 544, startPoint y: 305, endPoint x: 630, endPoint y: 298, distance: 87.0
click at [630, 298] on div "Main content" at bounding box center [636, 353] width 1208 height 482
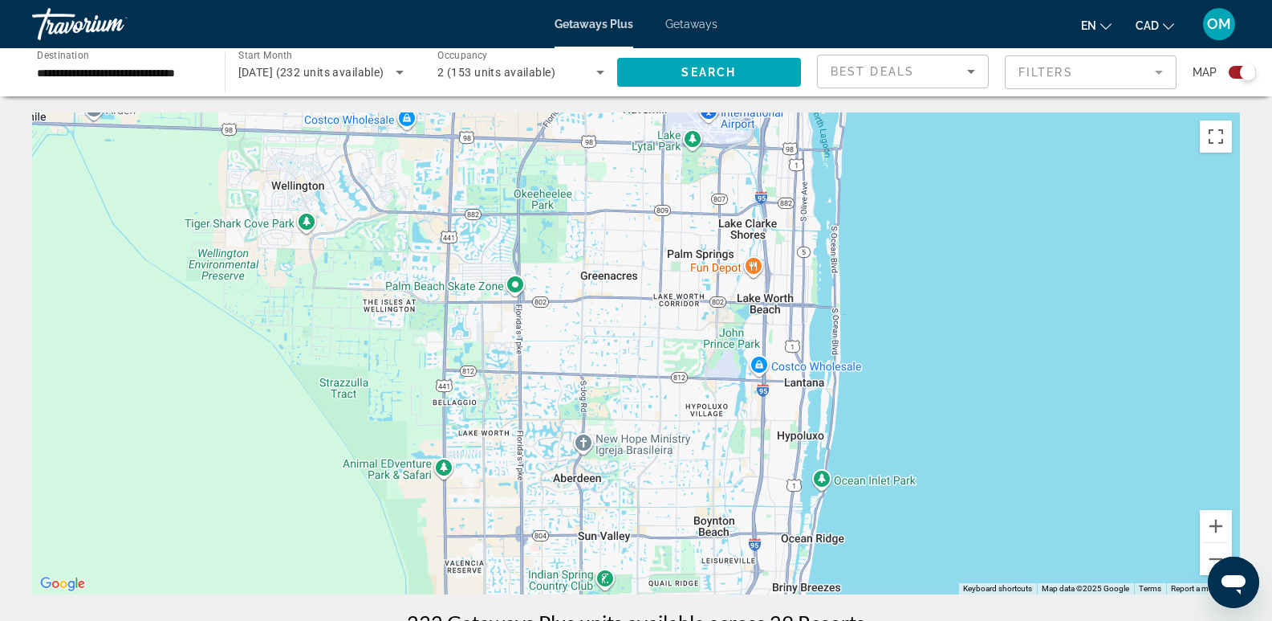
drag, startPoint x: 563, startPoint y: 547, endPoint x: 645, endPoint y: 206, distance: 350.1
click at [645, 206] on div "Main content" at bounding box center [636, 353] width 1208 height 482
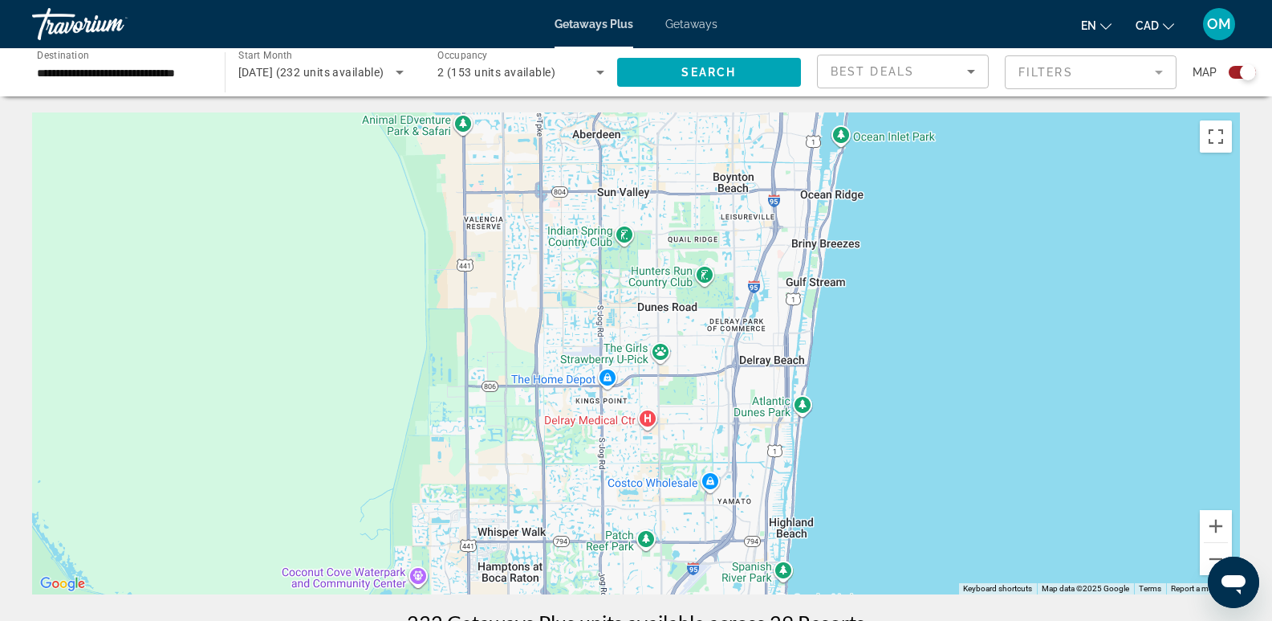
drag, startPoint x: 654, startPoint y: 478, endPoint x: 674, endPoint y: 131, distance: 348.2
click at [674, 131] on div "Main content" at bounding box center [636, 353] width 1208 height 482
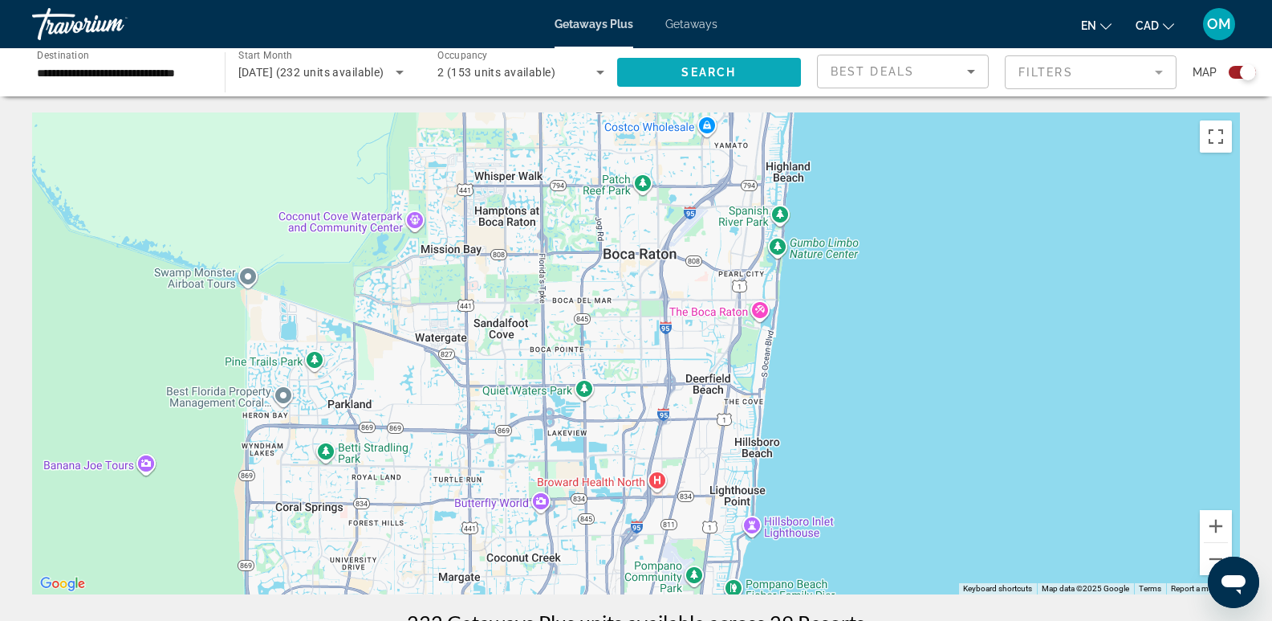
drag, startPoint x: 684, startPoint y: 444, endPoint x: 682, endPoint y: 82, distance: 362.1
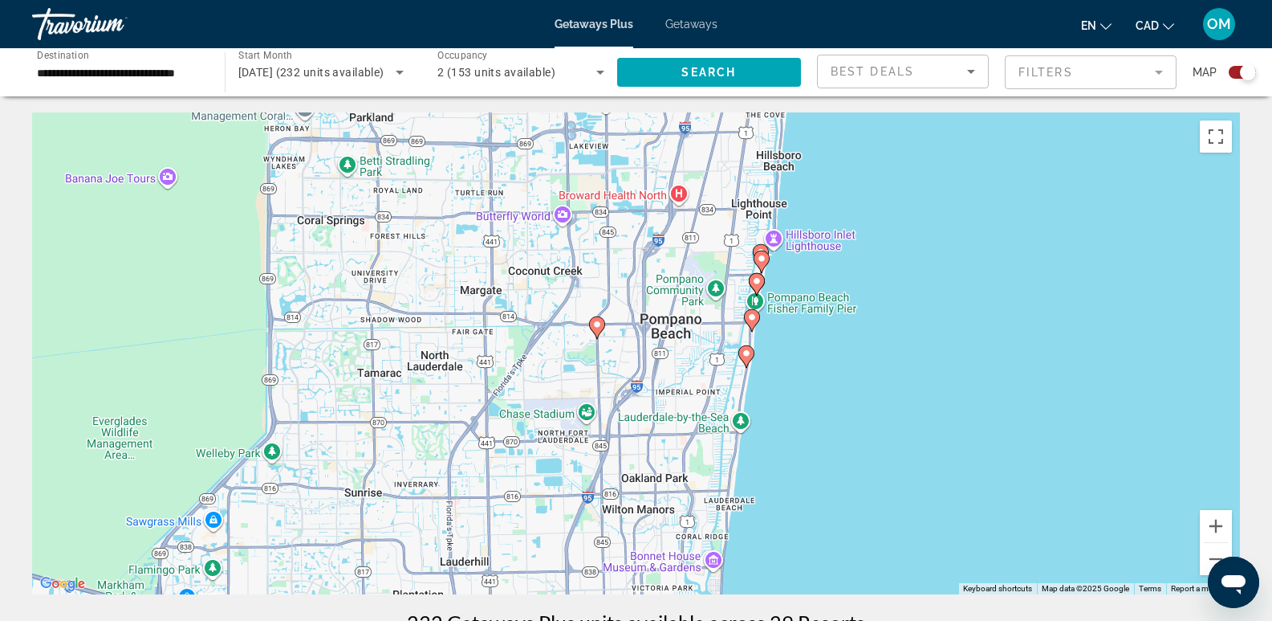
drag, startPoint x: 698, startPoint y: 381, endPoint x: 706, endPoint y: 140, distance: 240.2
click at [706, 140] on div "To activate drag with keyboard, press Alt + Enter. Once in keyboard drag state,…" at bounding box center [636, 353] width 1208 height 482
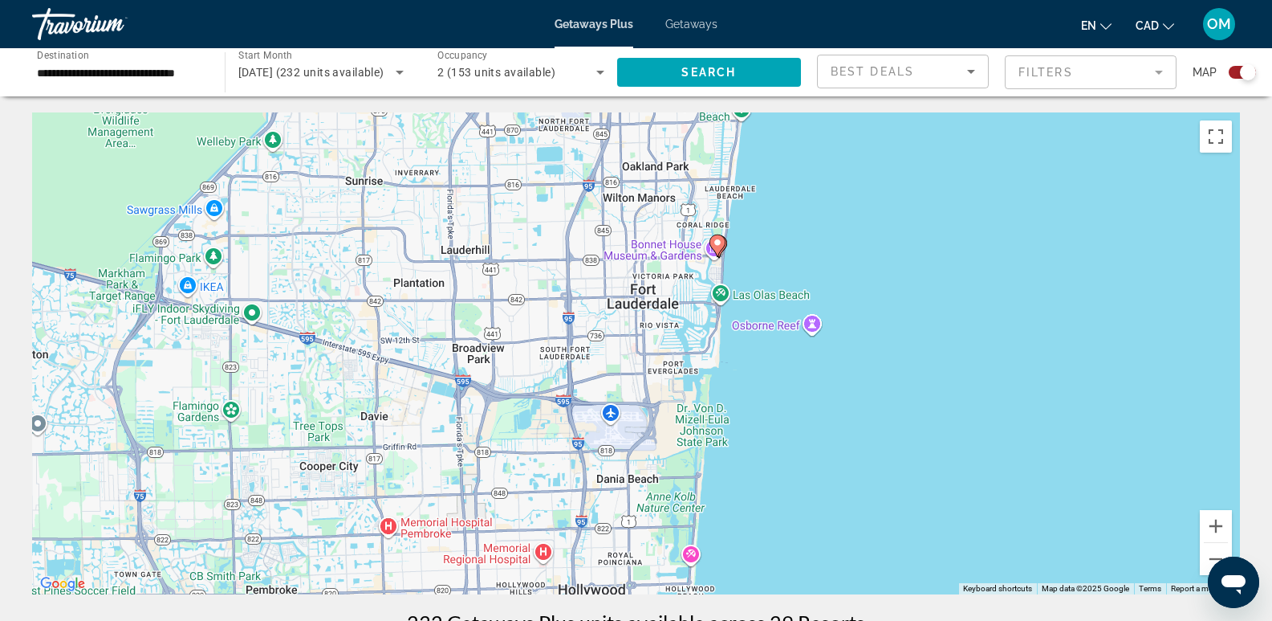
drag, startPoint x: 658, startPoint y: 442, endPoint x: 658, endPoint y: 124, distance: 317.1
click at [658, 124] on div "To activate drag with keyboard, press Alt + Enter. Once in keyboard drag state,…" at bounding box center [636, 353] width 1208 height 482
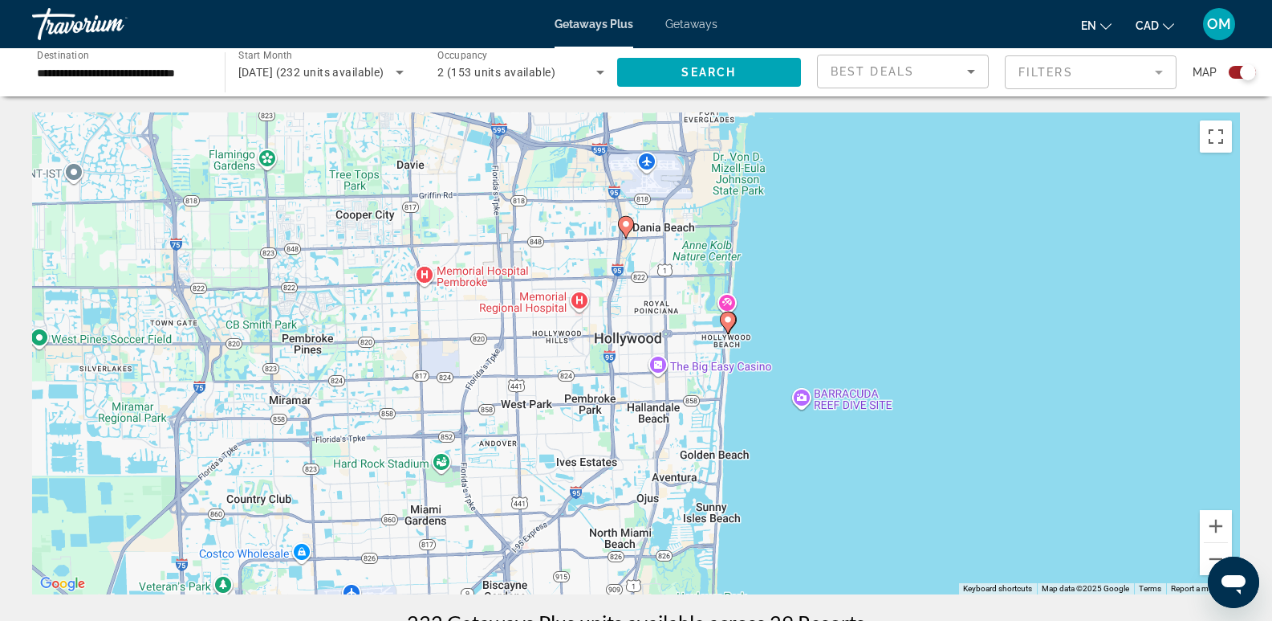
drag, startPoint x: 523, startPoint y: 460, endPoint x: 563, endPoint y: 197, distance: 265.5
click at [563, 197] on div "To activate drag with keyboard, press Alt + Enter. Once in keyboard drag state,…" at bounding box center [636, 353] width 1208 height 482
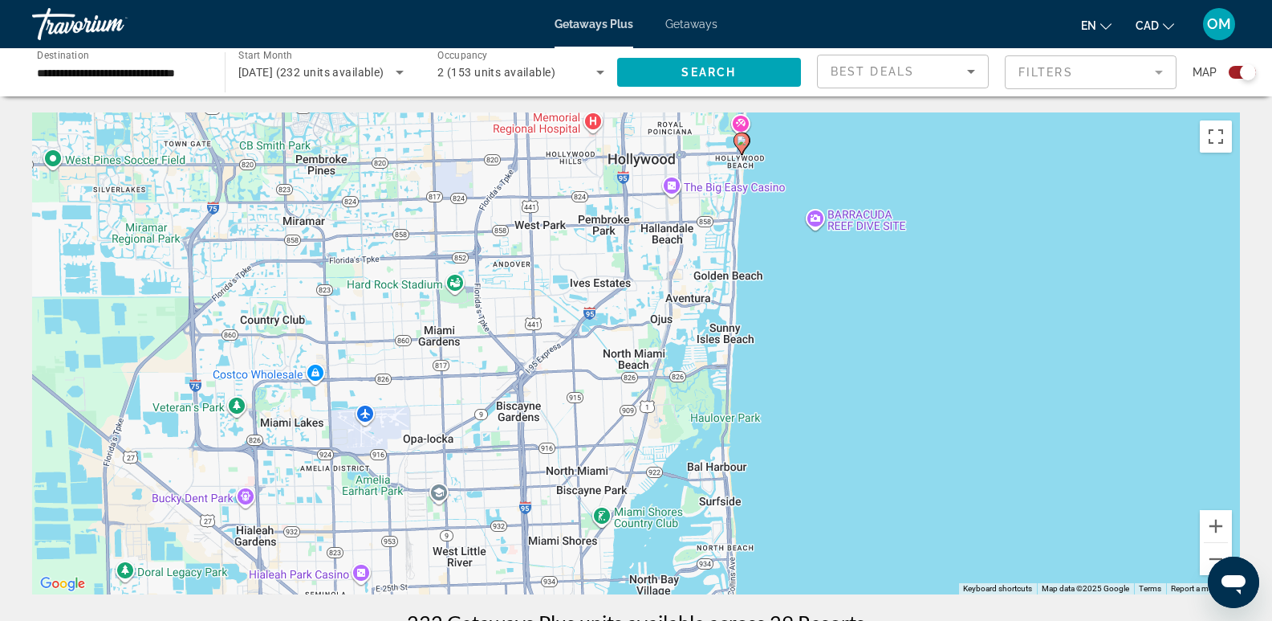
drag, startPoint x: 556, startPoint y: 434, endPoint x: 569, endPoint y: 250, distance: 183.6
click at [569, 250] on div "To activate drag with keyboard, press Alt + Enter. Once in keyboard drag state,…" at bounding box center [636, 353] width 1208 height 482
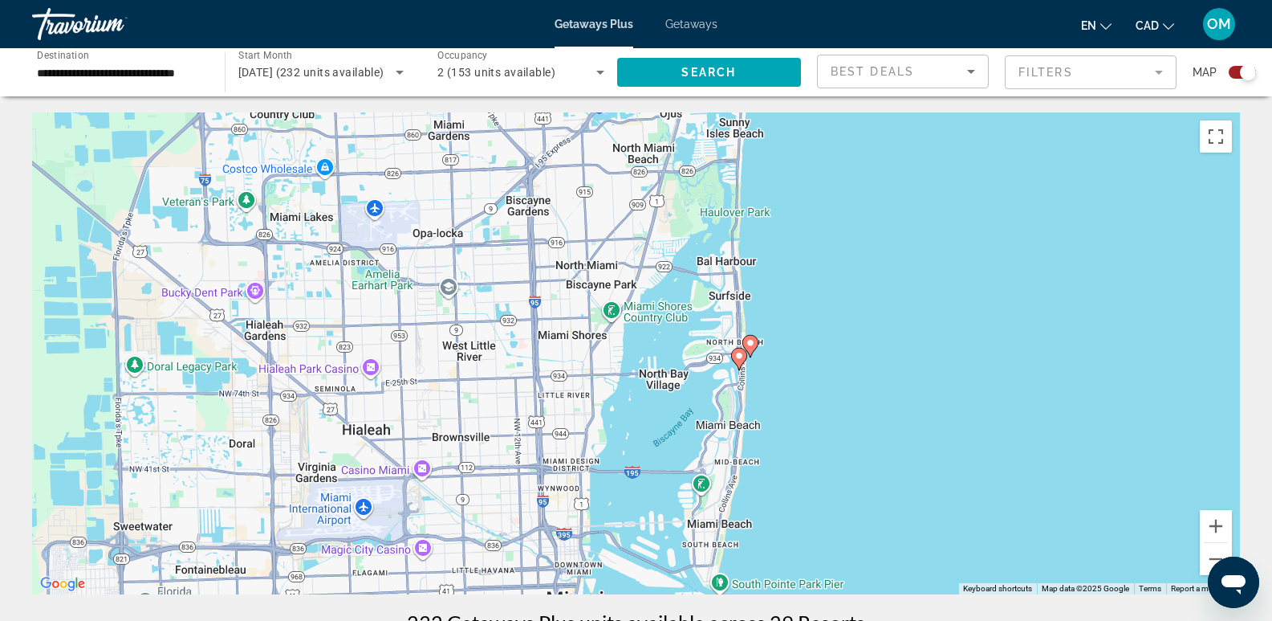
drag, startPoint x: 569, startPoint y: 462, endPoint x: 579, endPoint y: 254, distance: 209.0
click at [579, 254] on div "To activate drag with keyboard, press Alt + Enter. Once in keyboard drag state,…" at bounding box center [636, 353] width 1208 height 482
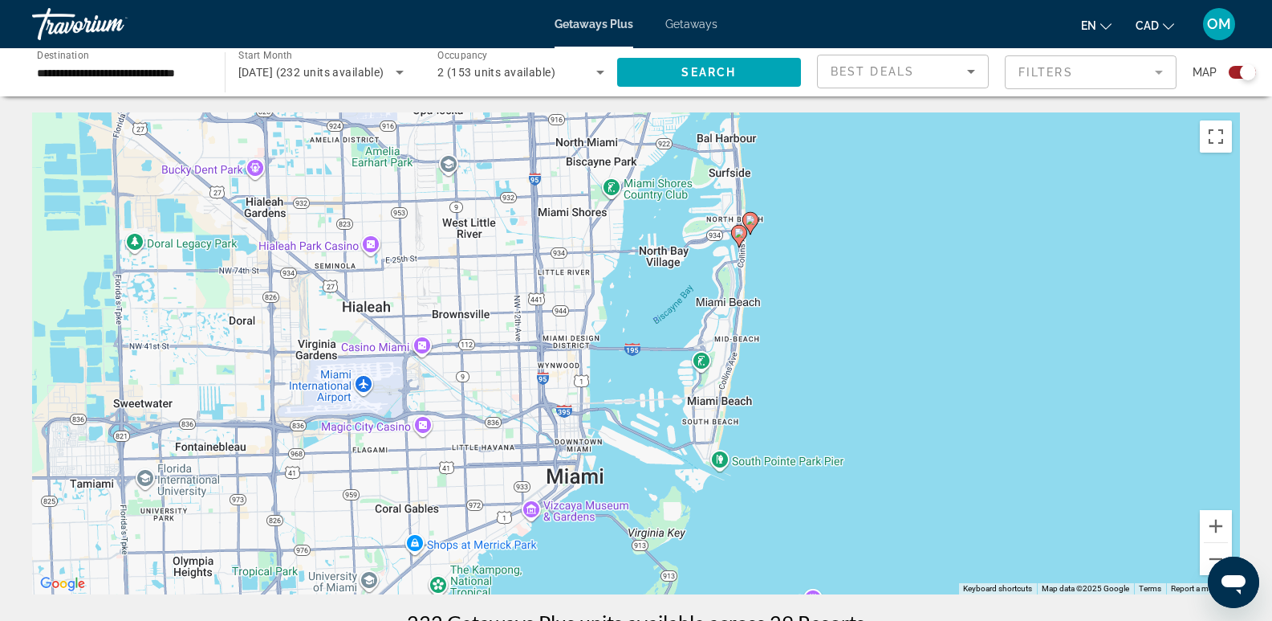
drag, startPoint x: 558, startPoint y: 435, endPoint x: 560, endPoint y: 313, distance: 122.0
click at [560, 313] on div "To activate drag with keyboard, press Alt + Enter. Once in keyboard drag state,…" at bounding box center [636, 353] width 1208 height 482
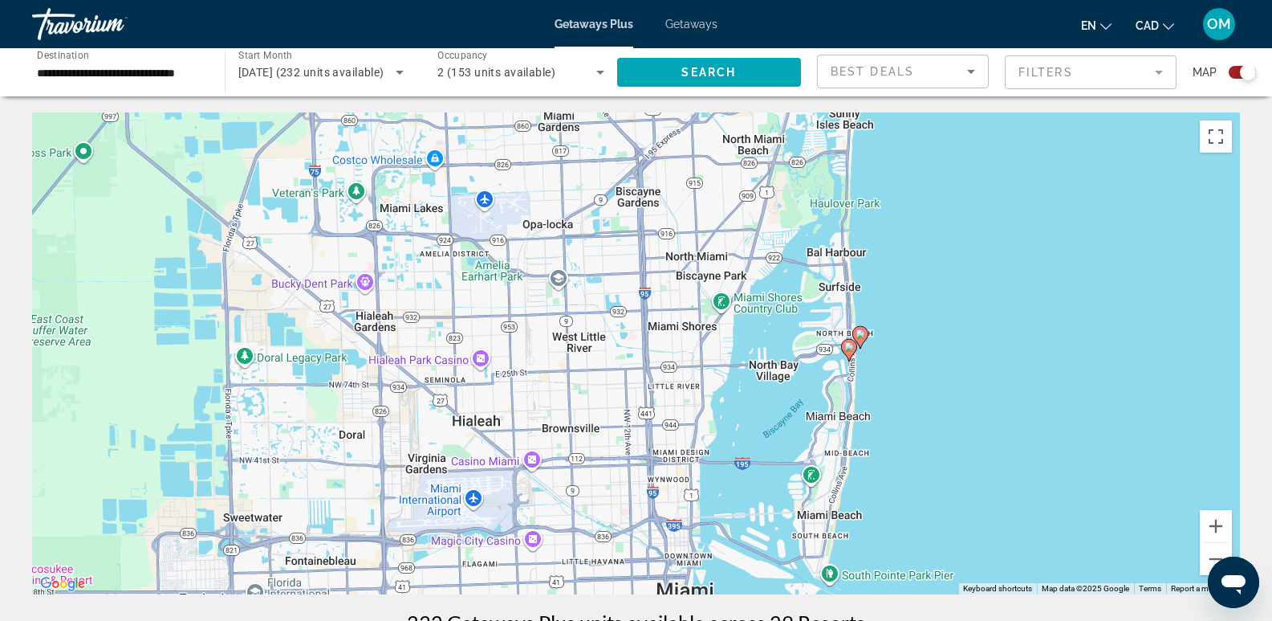
drag, startPoint x: 497, startPoint y: 349, endPoint x: 609, endPoint y: 463, distance: 160.1
click at [609, 463] on div "To activate drag with keyboard, press Alt + Enter. Once in keyboard drag state,…" at bounding box center [636, 353] width 1208 height 482
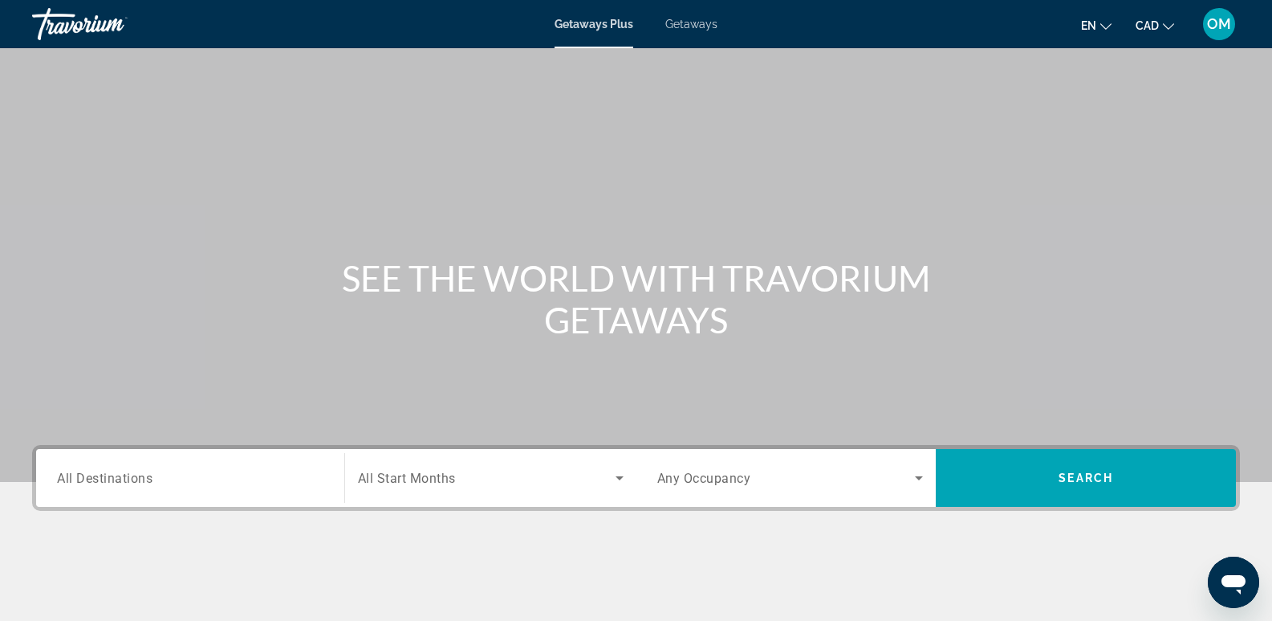
click at [112, 476] on span "All Destinations" at bounding box center [105, 477] width 96 height 15
click at [112, 476] on input "Destination All Destinations" at bounding box center [190, 478] width 267 height 19
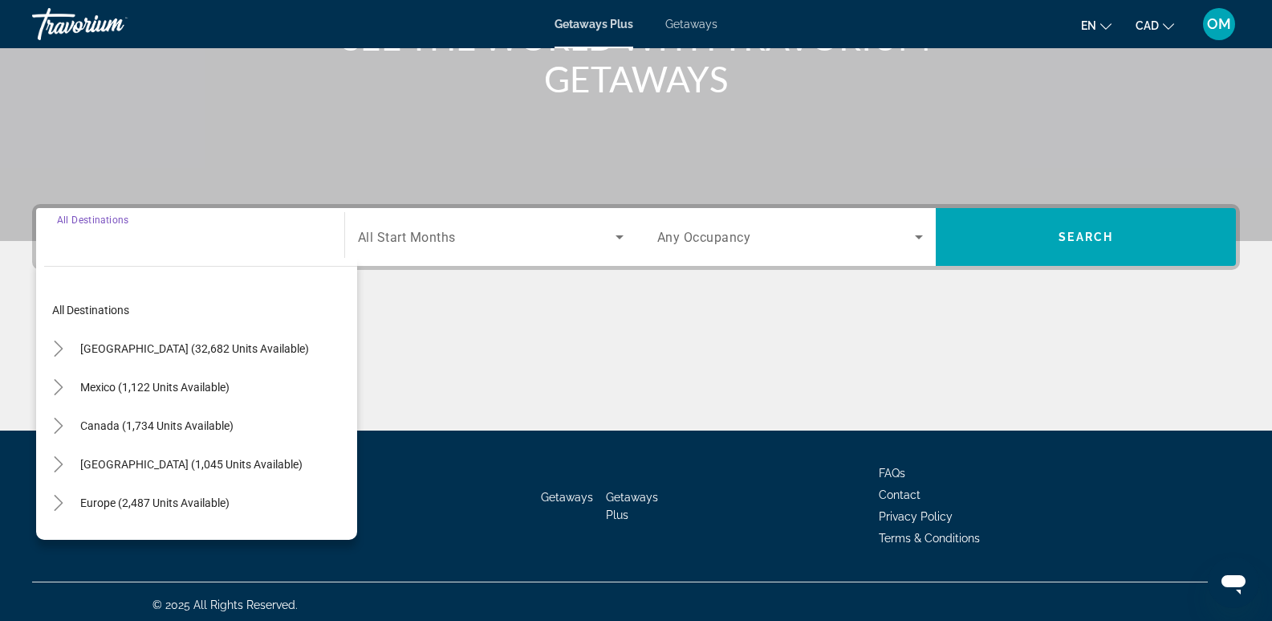
scroll to position [247, 0]
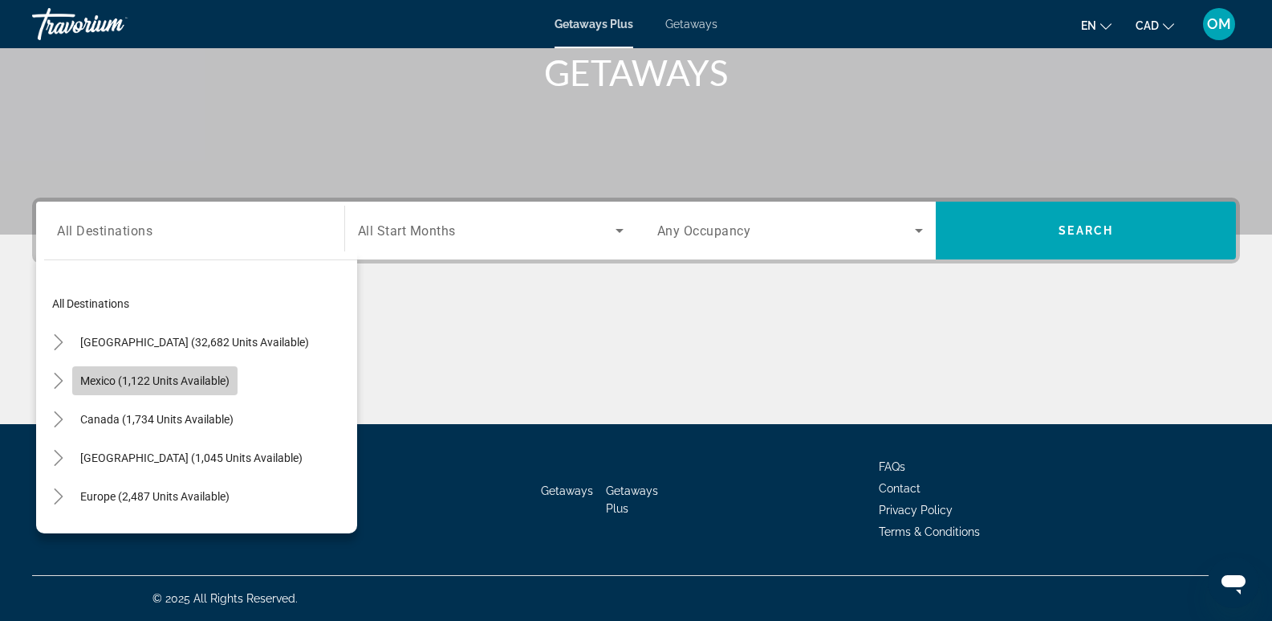
click at [98, 383] on span "Mexico (1,122 units available)" at bounding box center [154, 380] width 149 height 13
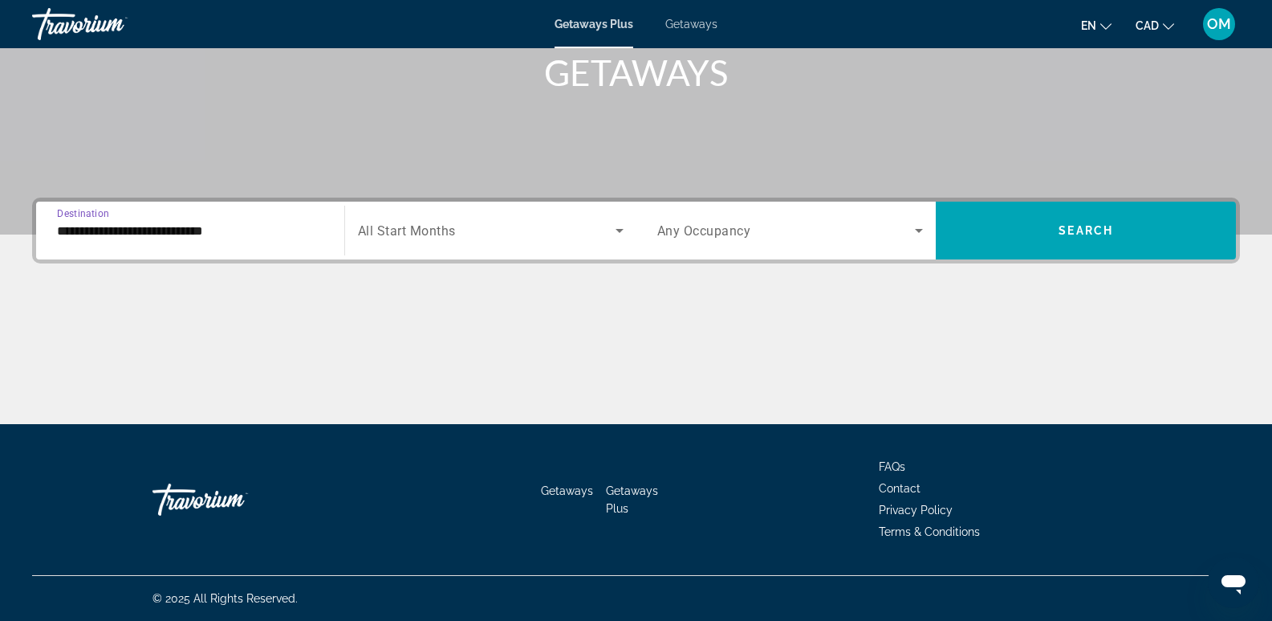
click at [74, 230] on input "**********" at bounding box center [190, 231] width 267 height 19
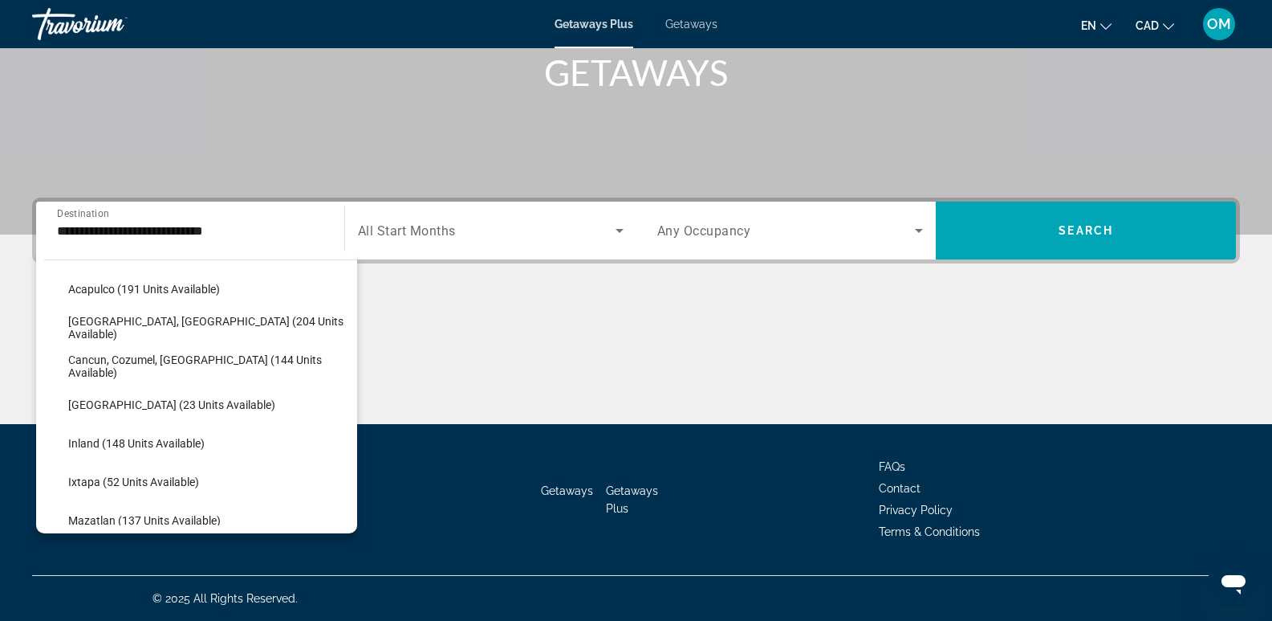
scroll to position [133, 0]
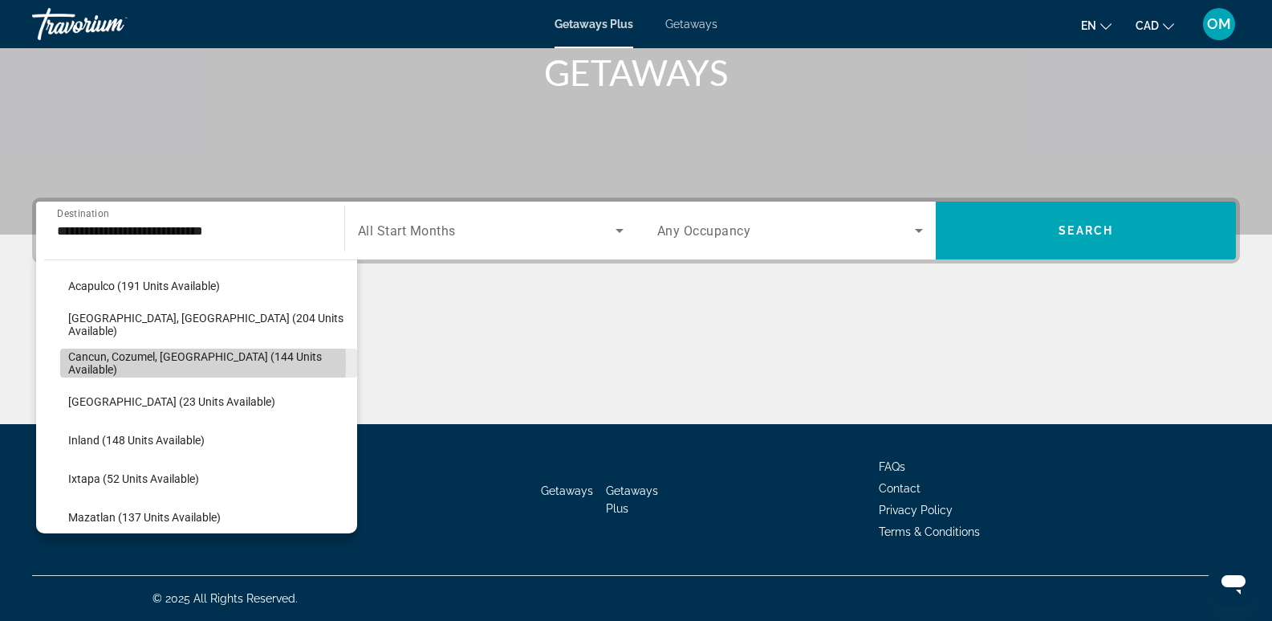
click at [89, 362] on span "Cancun, Cozumel, [GEOGRAPHIC_DATA] (144 units available)" at bounding box center [208, 363] width 281 height 26
type input "**********"
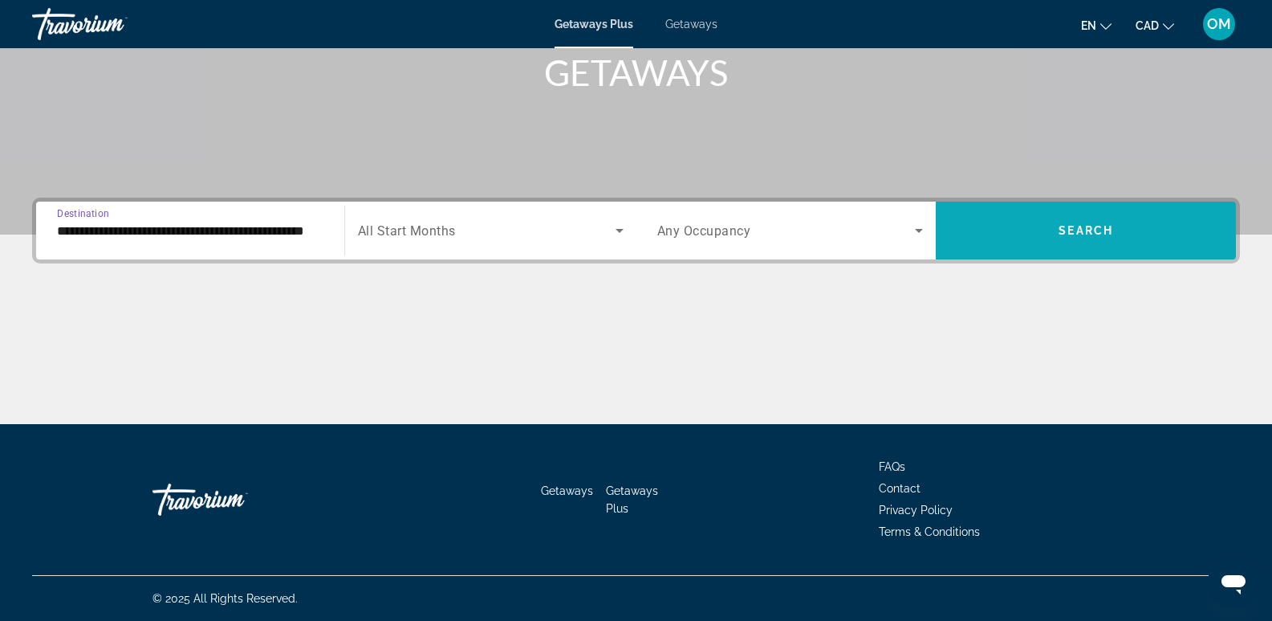
click at [1134, 226] on span "Search widget" at bounding box center [1086, 230] width 300 height 39
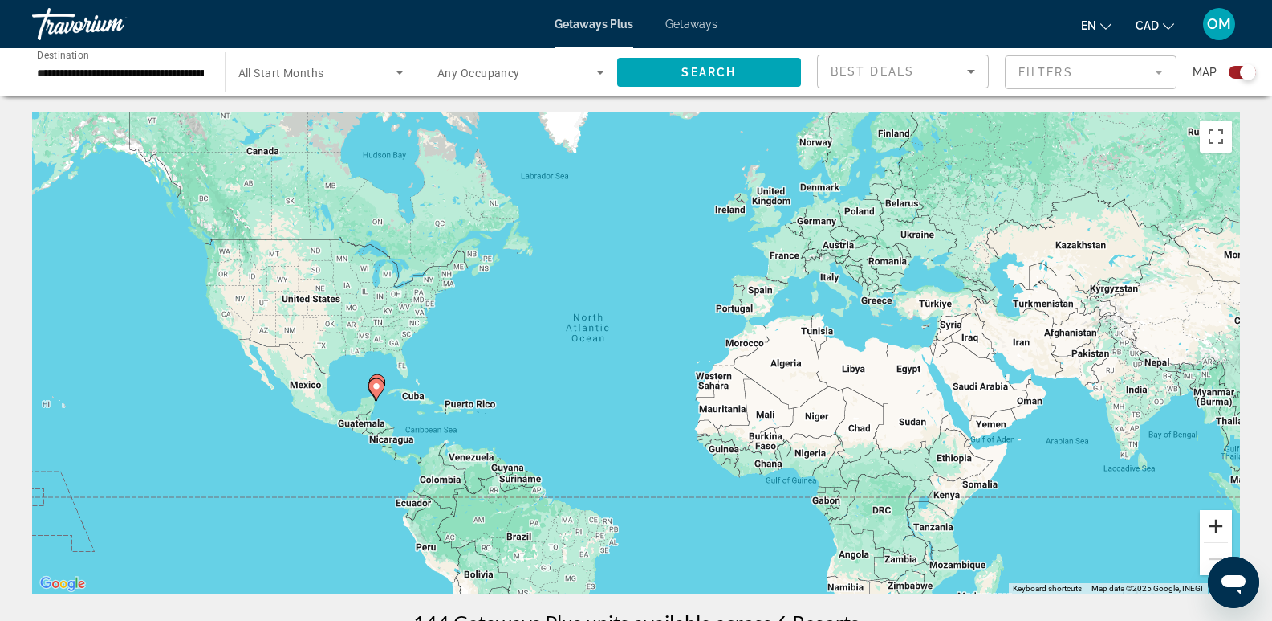
click at [1216, 525] on button "Zoom in" at bounding box center [1216, 526] width 32 height 32
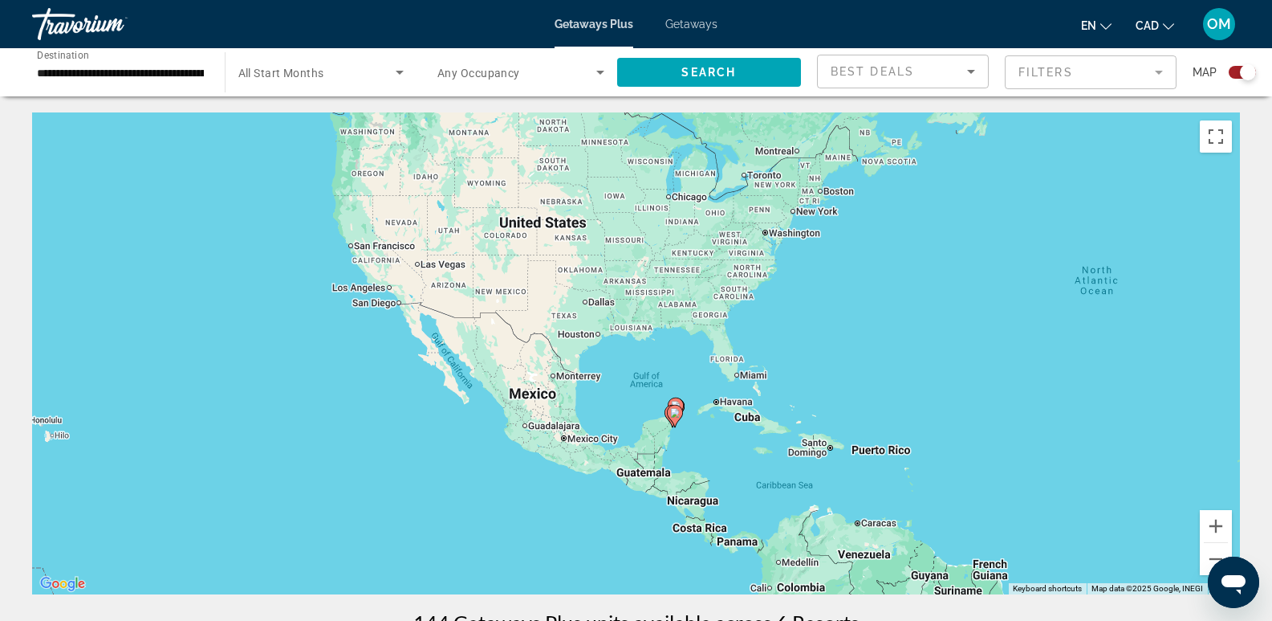
drag, startPoint x: 104, startPoint y: 307, endPoint x: 682, endPoint y: 283, distance: 577.8
click at [682, 283] on div "To activate drag with keyboard, press Alt + Enter. Once in keyboard drag state,…" at bounding box center [636, 353] width 1208 height 482
click at [1219, 524] on button "Zoom in" at bounding box center [1216, 526] width 32 height 32
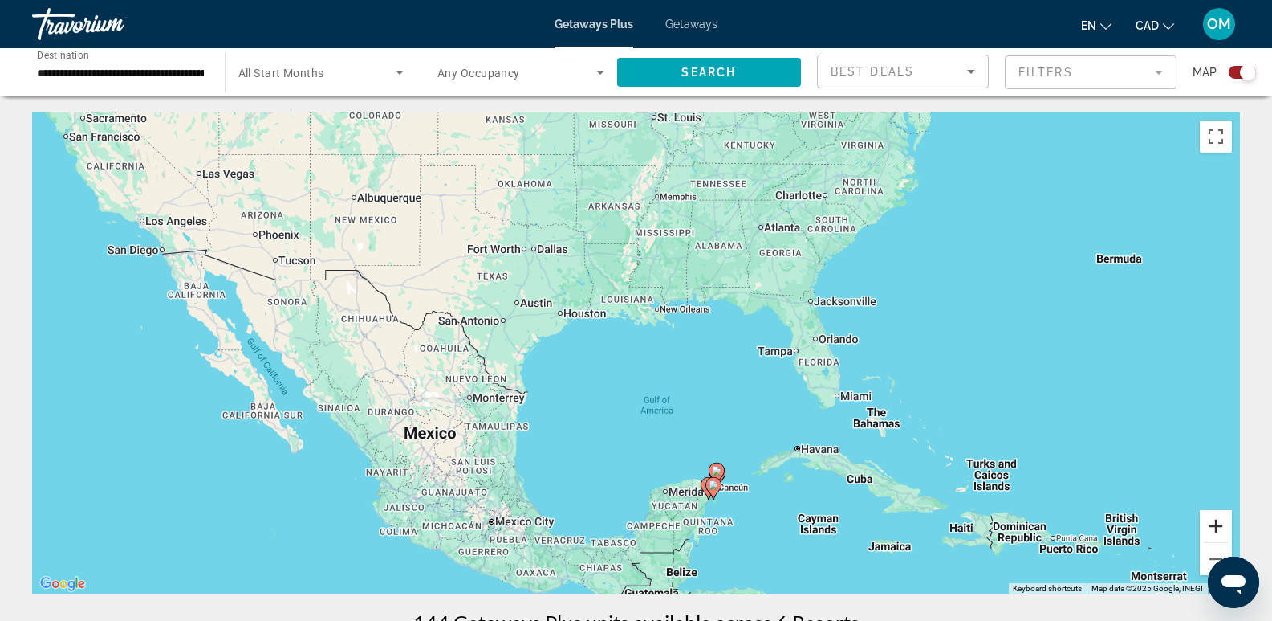
click at [1211, 527] on button "Zoom in" at bounding box center [1216, 526] width 32 height 32
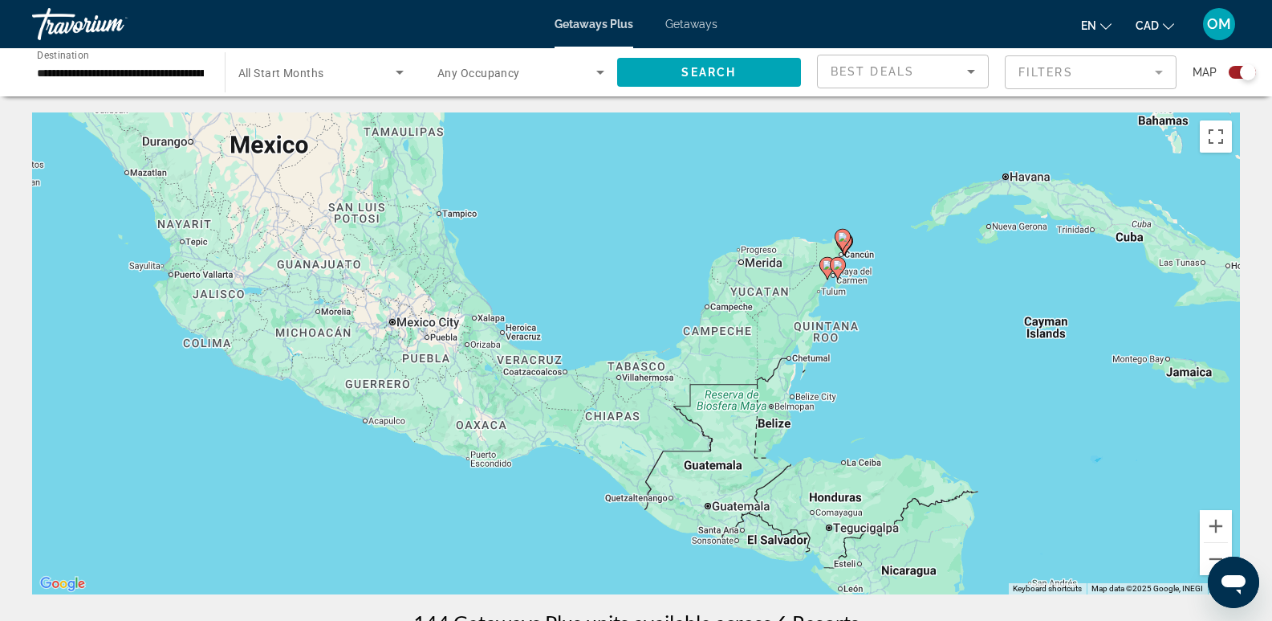
drag, startPoint x: 288, startPoint y: 446, endPoint x: 337, endPoint y: 79, distance: 370.1
click at [1220, 533] on button "Zoom in" at bounding box center [1216, 526] width 32 height 32
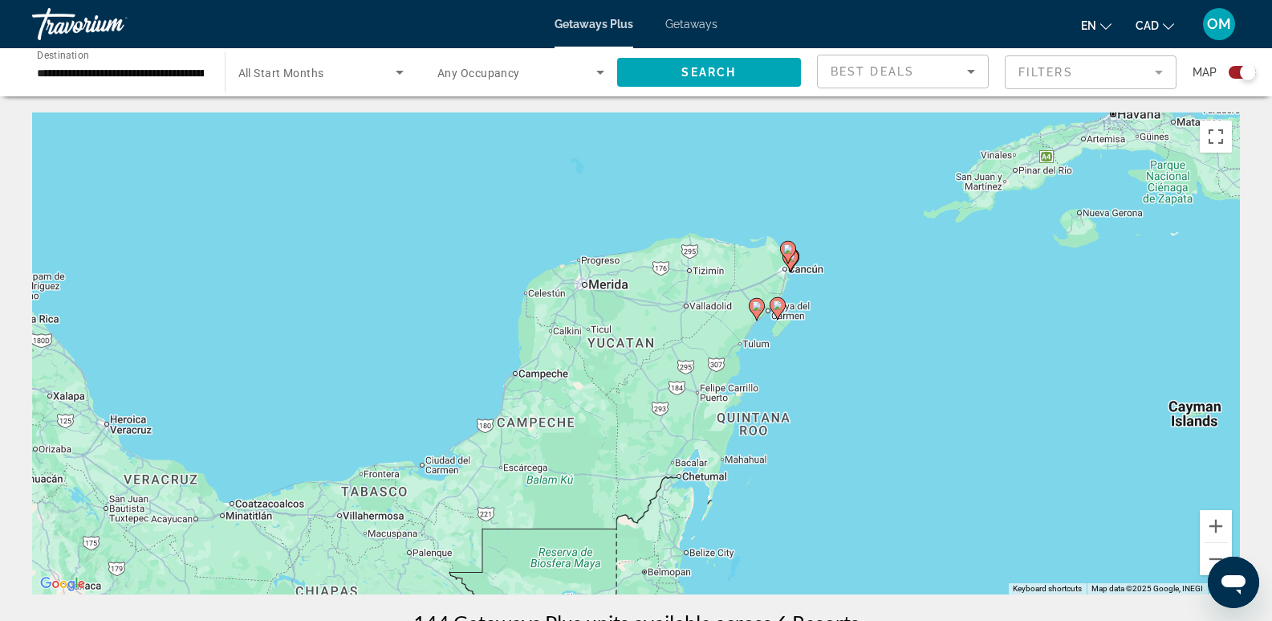
drag, startPoint x: 924, startPoint y: 250, endPoint x: 662, endPoint y: 364, distance: 286.2
click at [662, 364] on div "To activate drag with keyboard, press Alt + Enter. Once in keyboard drag state,…" at bounding box center [636, 353] width 1208 height 482
click at [1218, 528] on button "Zoom in" at bounding box center [1216, 526] width 32 height 32
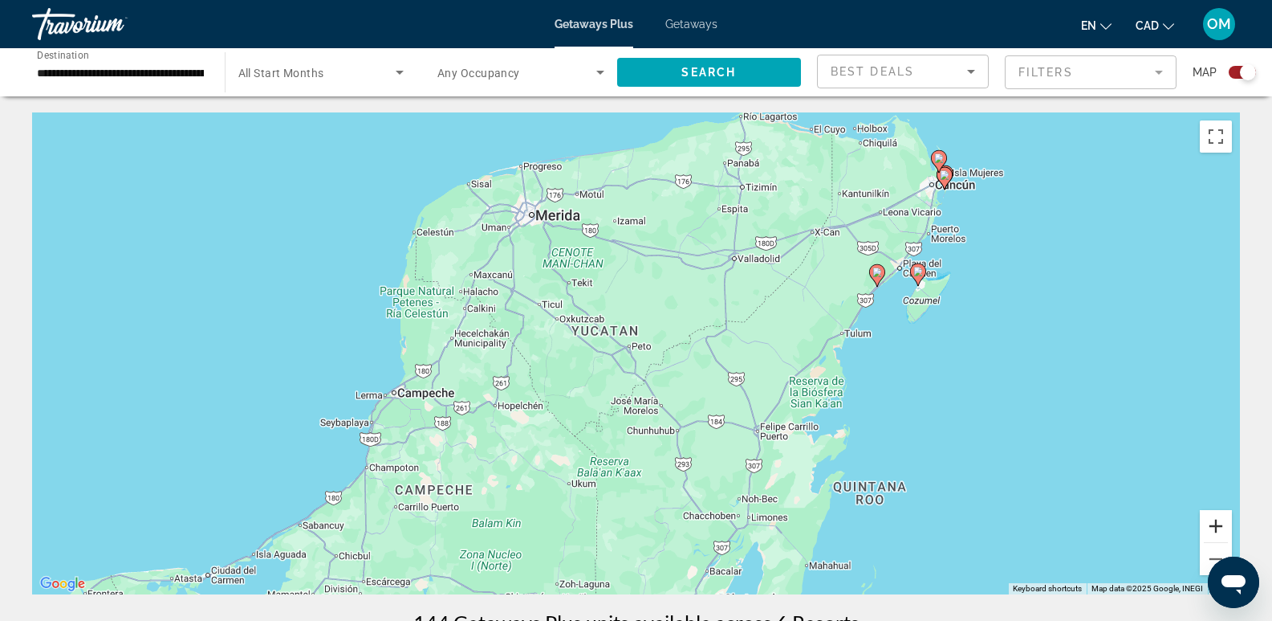
click at [1218, 528] on button "Zoom in" at bounding box center [1216, 526] width 32 height 32
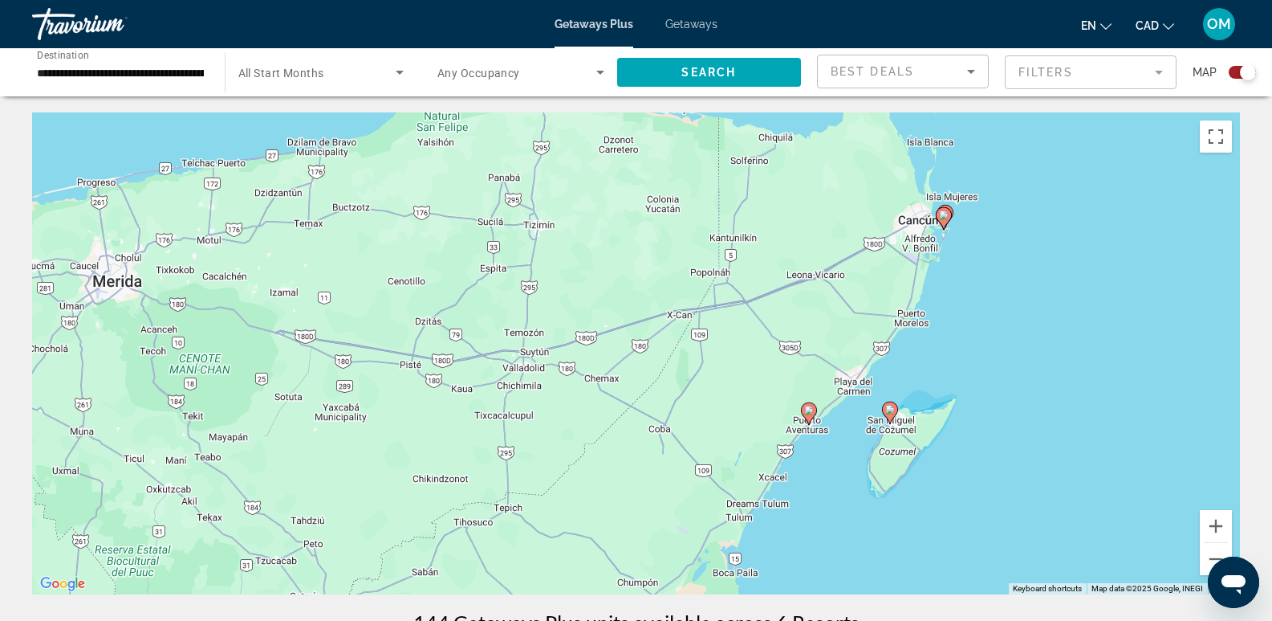
drag, startPoint x: 1004, startPoint y: 250, endPoint x: 691, endPoint y: 455, distance: 373.4
click at [691, 455] on div "To activate drag with keyboard, press Alt + Enter. Once in keyboard drag state,…" at bounding box center [636, 353] width 1208 height 482
click at [1210, 527] on button "Zoom in" at bounding box center [1216, 526] width 32 height 32
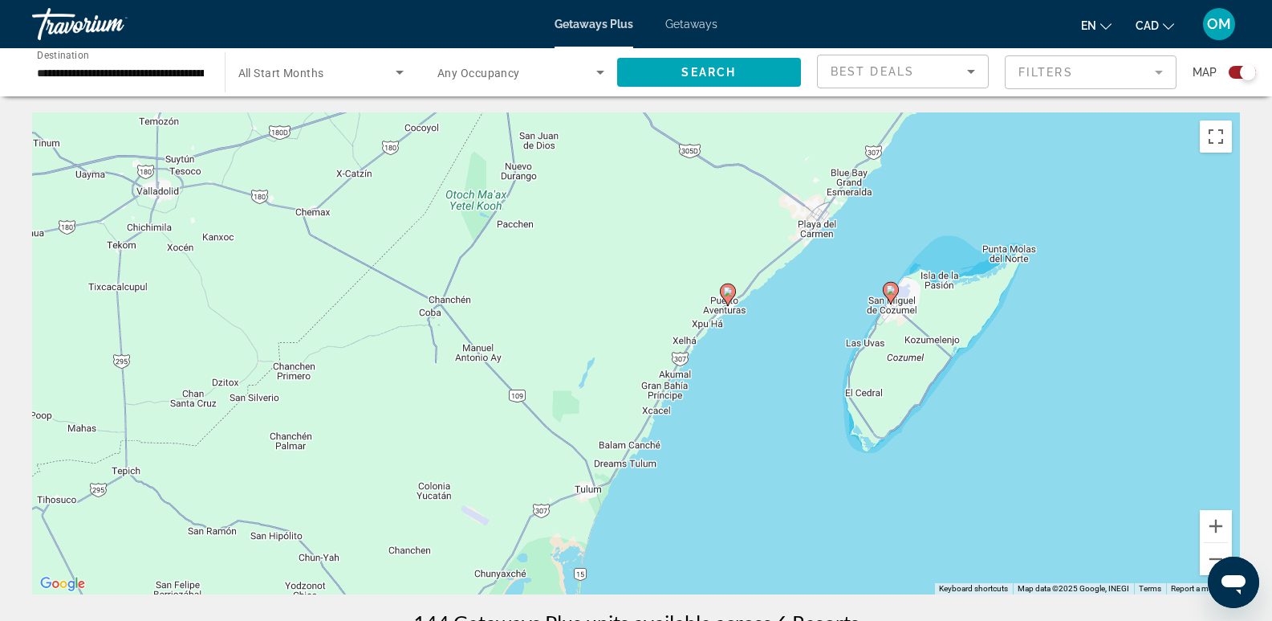
drag, startPoint x: 934, startPoint y: 468, endPoint x: 681, endPoint y: 275, distance: 318.4
click at [681, 275] on div "To activate drag with keyboard, press Alt + Enter. Once in keyboard drag state,…" at bounding box center [636, 353] width 1208 height 482
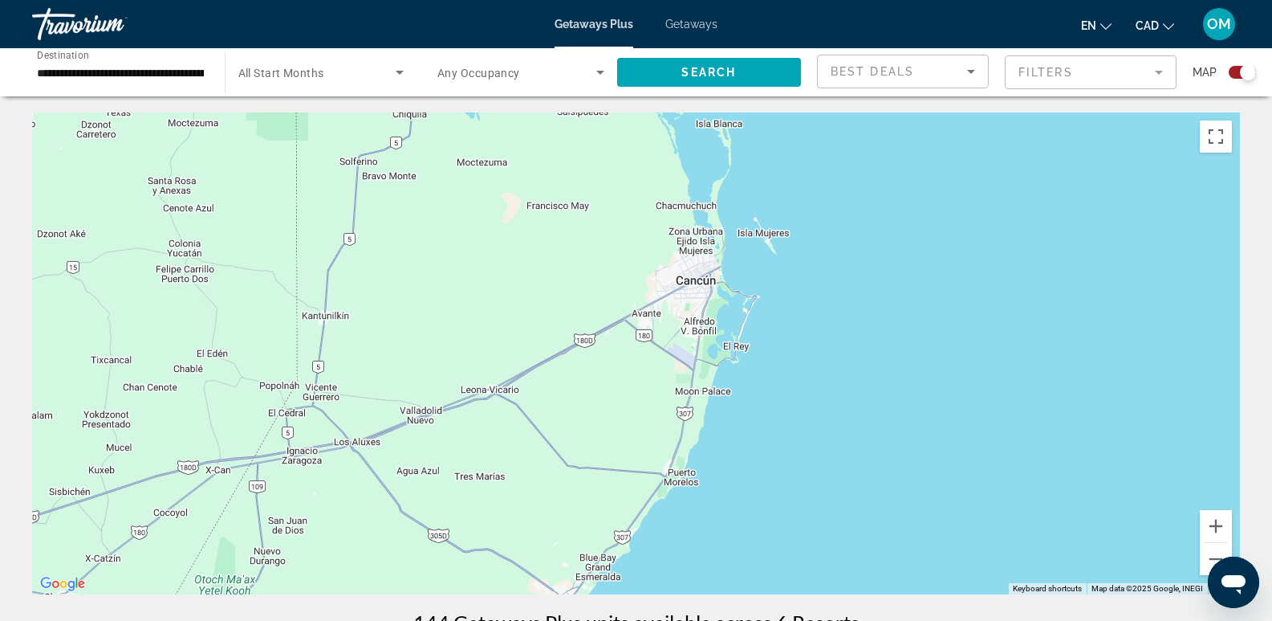
drag, startPoint x: 724, startPoint y: 218, endPoint x: 470, endPoint y: 605, distance: 463.4
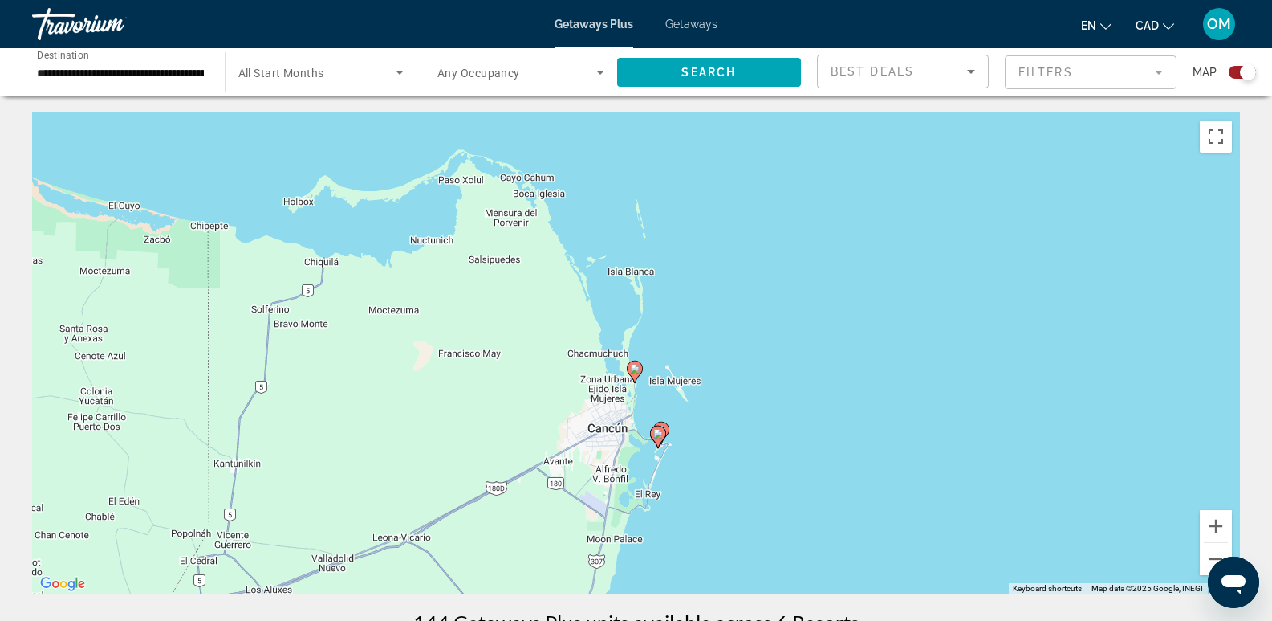
drag, startPoint x: 654, startPoint y: 409, endPoint x: 566, endPoint y: 559, distance: 173.5
click at [566, 559] on div "To activate drag with keyboard, press Alt + Enter. Once in keyboard drag state,…" at bounding box center [636, 353] width 1208 height 482
click at [1219, 521] on button "Zoom in" at bounding box center [1216, 526] width 32 height 32
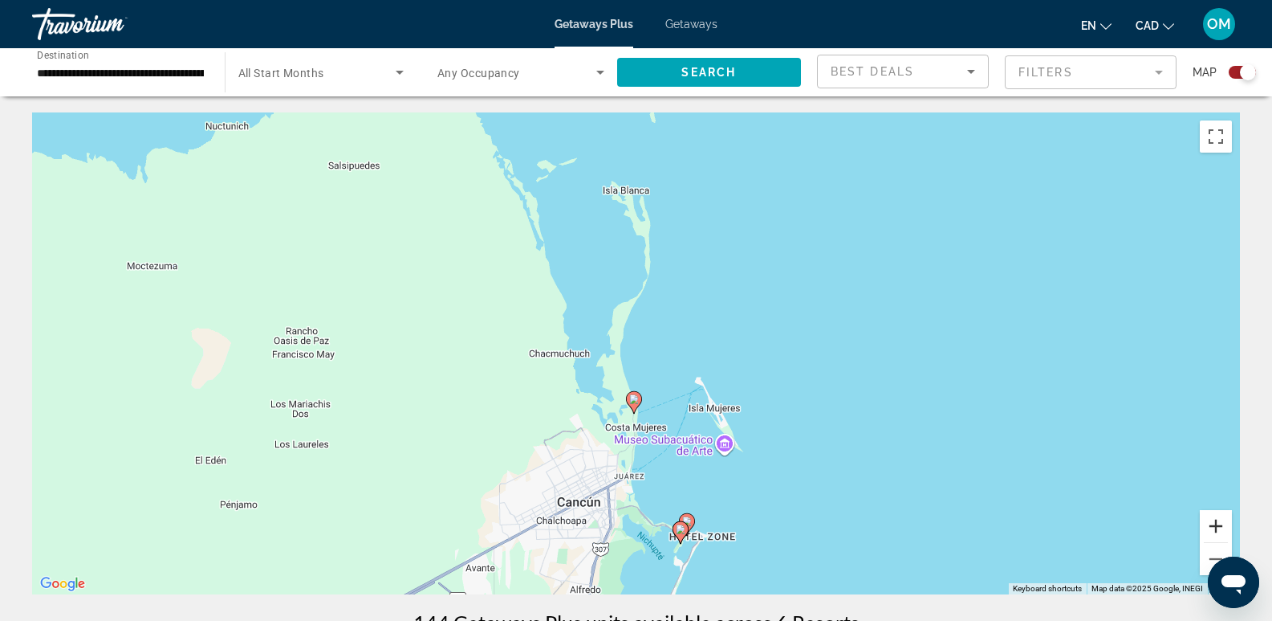
click at [1219, 521] on button "Zoom in" at bounding box center [1216, 526] width 32 height 32
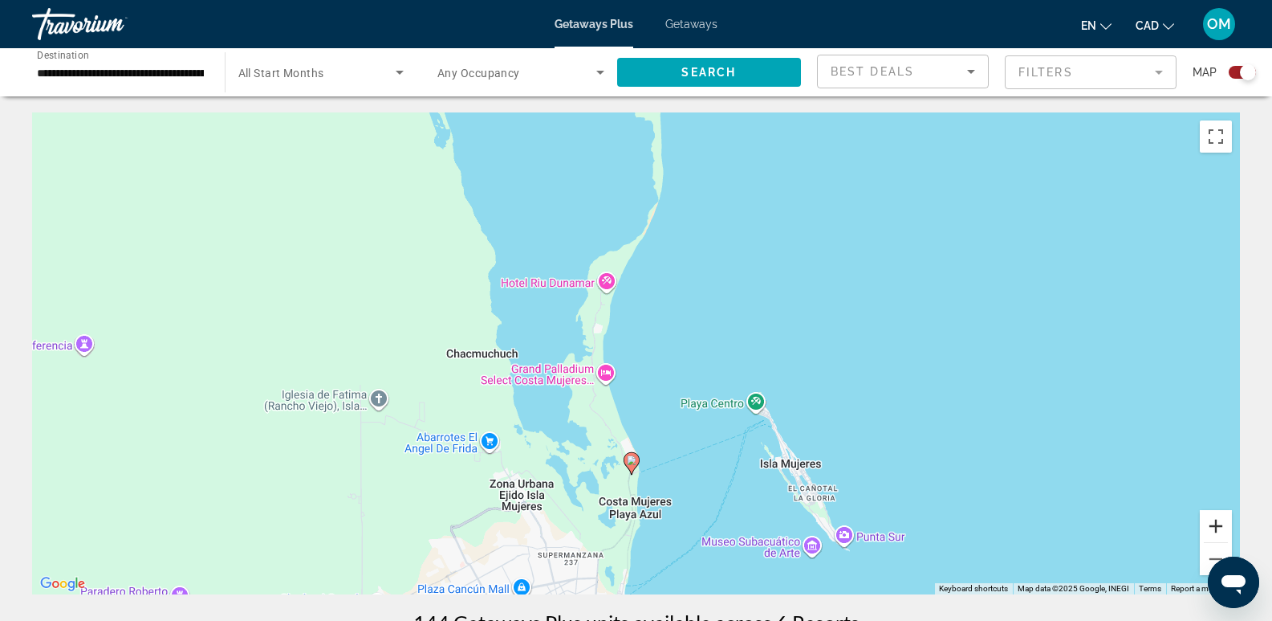
click at [1219, 521] on button "Zoom in" at bounding box center [1216, 526] width 32 height 32
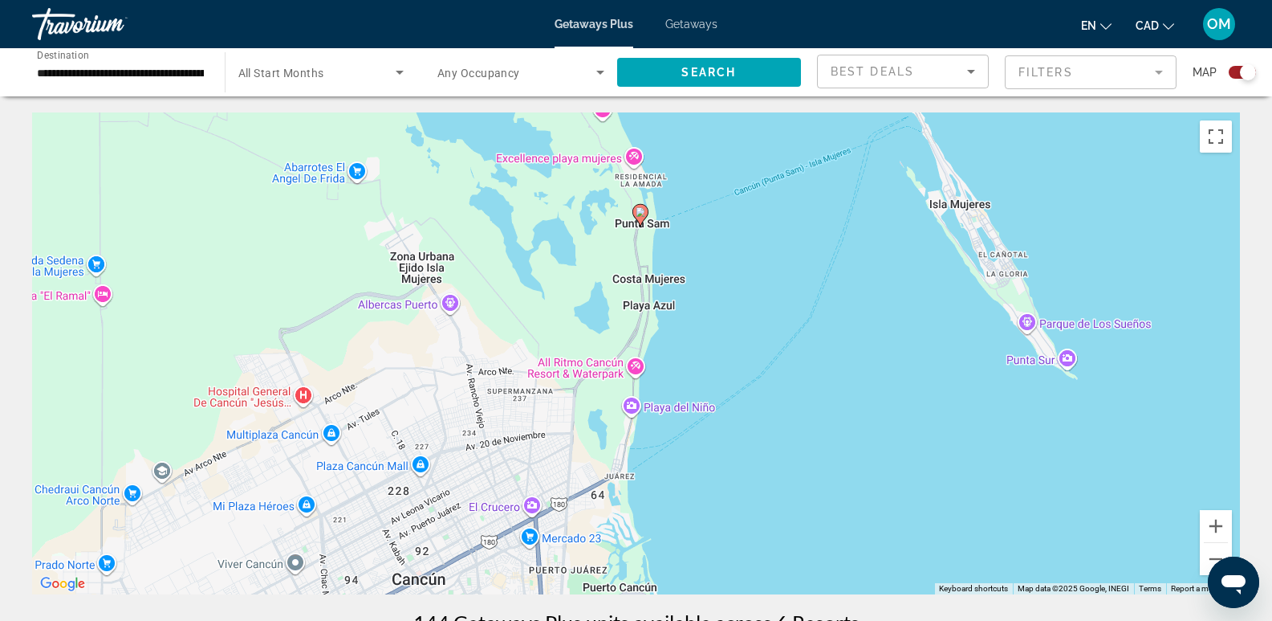
drag, startPoint x: 576, startPoint y: 559, endPoint x: 592, endPoint y: 185, distance: 374.4
click at [592, 185] on div "To activate drag with keyboard, press Alt + Enter. Once in keyboard drag state,…" at bounding box center [636, 353] width 1208 height 482
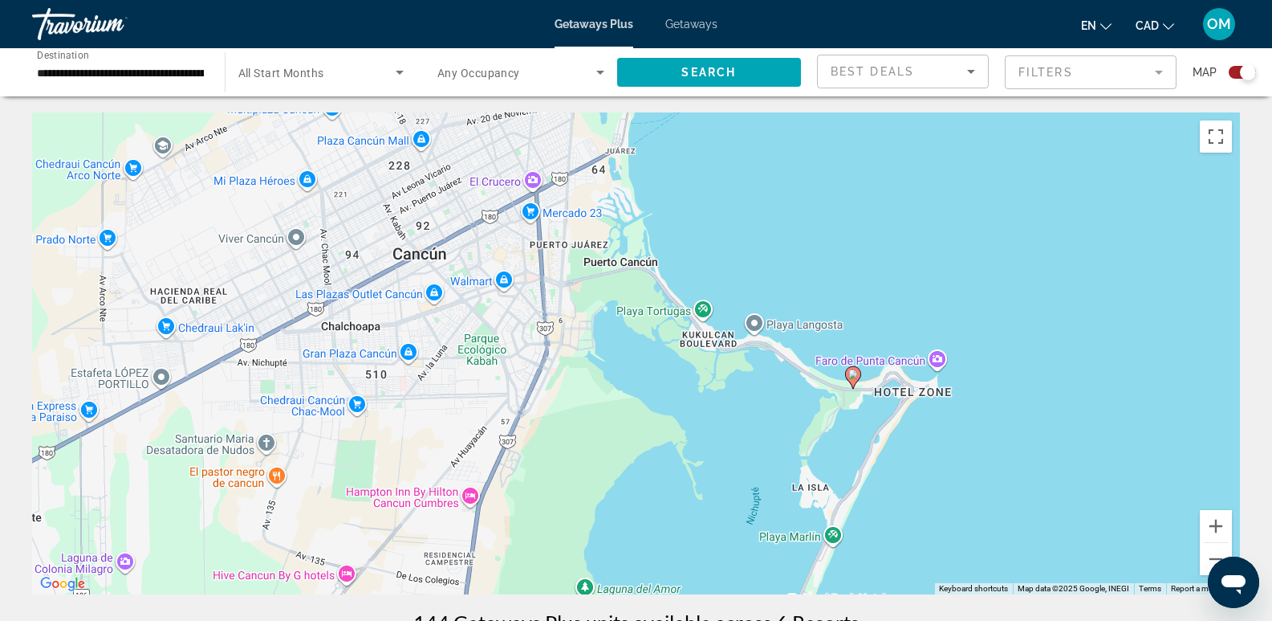
drag, startPoint x: 569, startPoint y: 483, endPoint x: 572, endPoint y: 153, distance: 330.8
click at [572, 153] on div "To activate drag with keyboard, press Alt + Enter. Once in keyboard drag state,…" at bounding box center [636, 353] width 1208 height 482
click at [1233, 74] on div "Search widget" at bounding box center [1242, 72] width 27 height 13
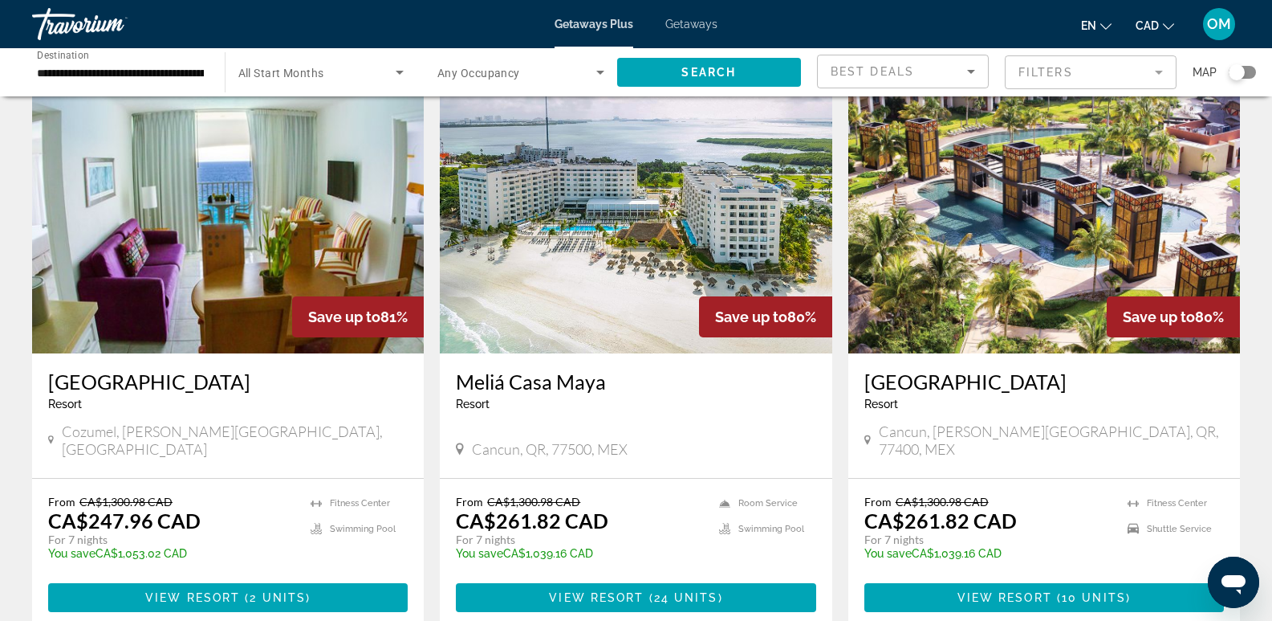
scroll to position [80, 0]
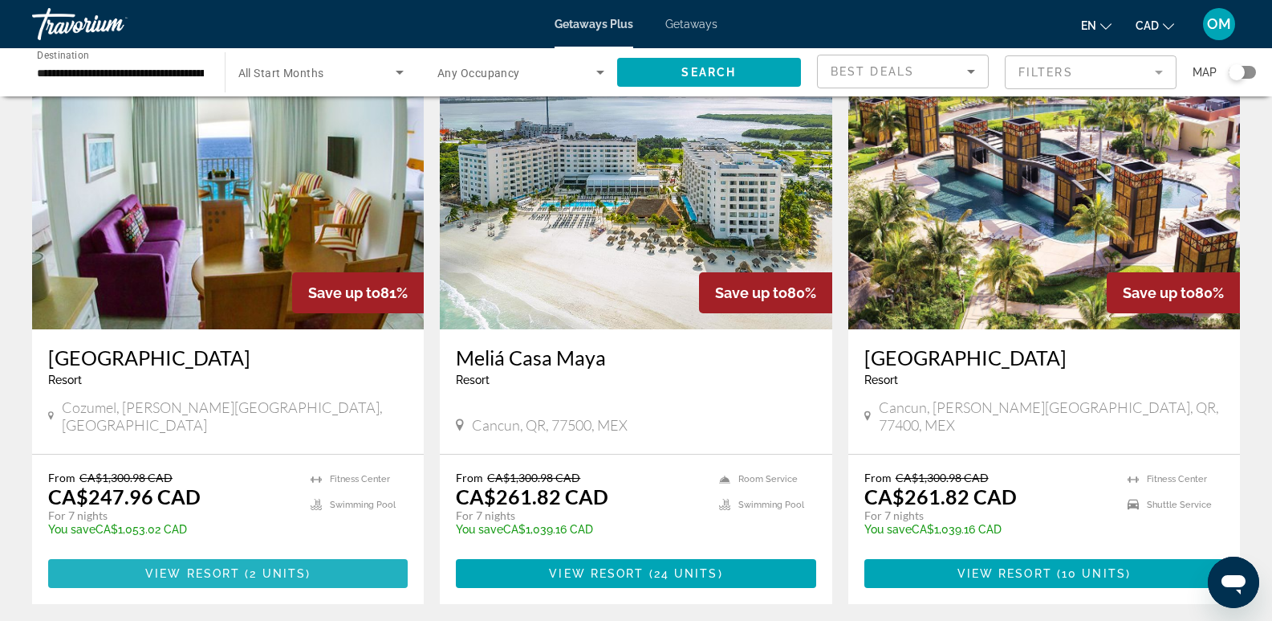
click at [197, 579] on span "View Resort" at bounding box center [192, 573] width 95 height 13
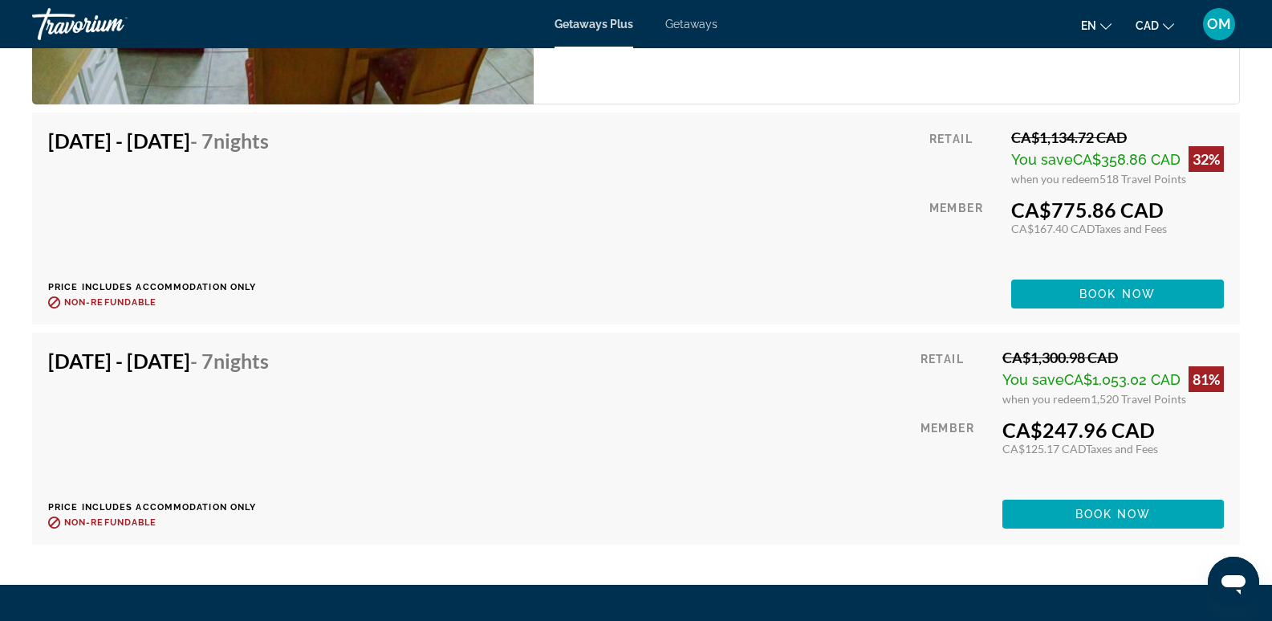
scroll to position [3245, 0]
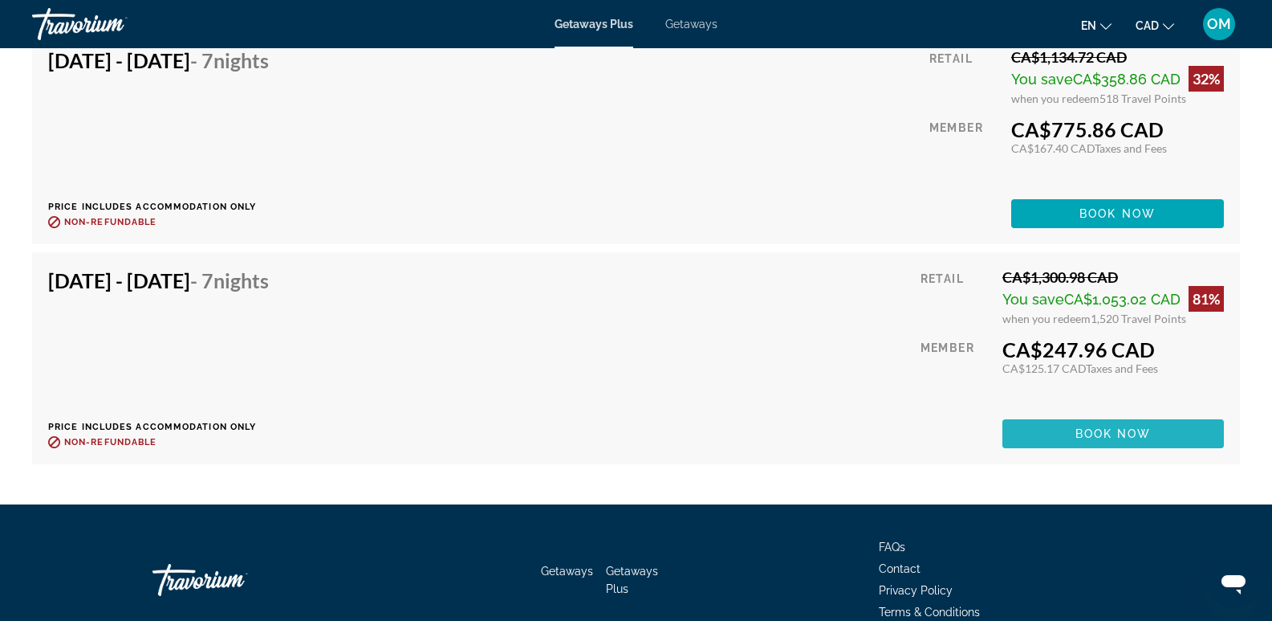
click at [1113, 433] on span "Book now" at bounding box center [1114, 433] width 76 height 13
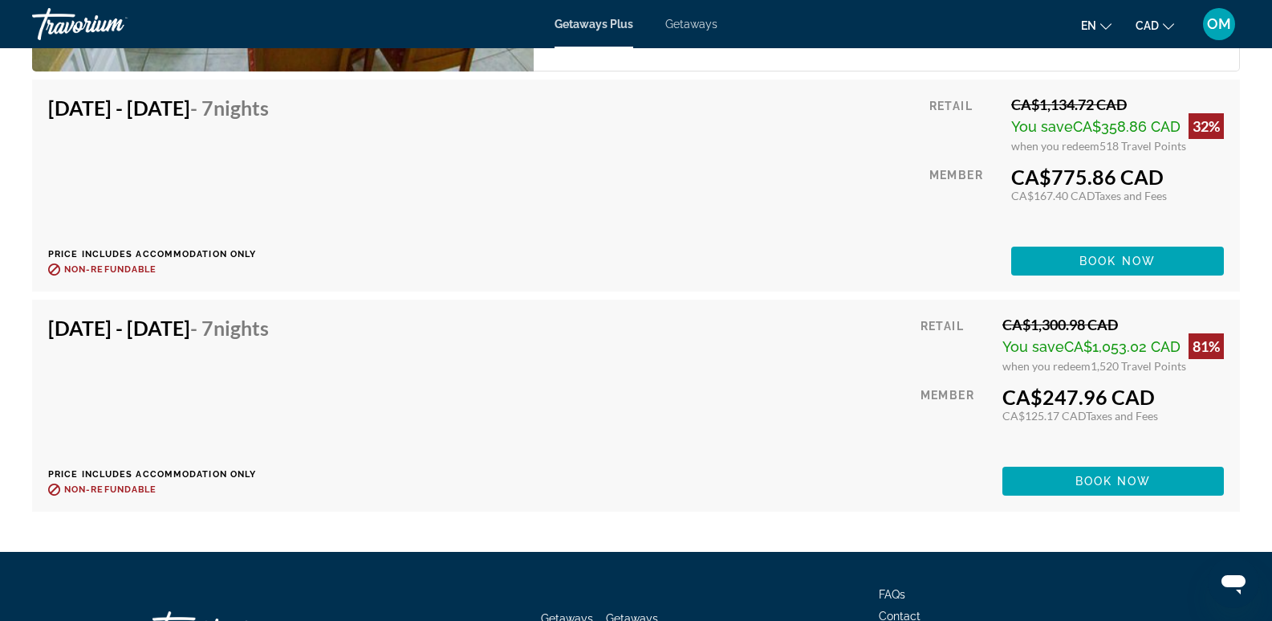
scroll to position [3198, 0]
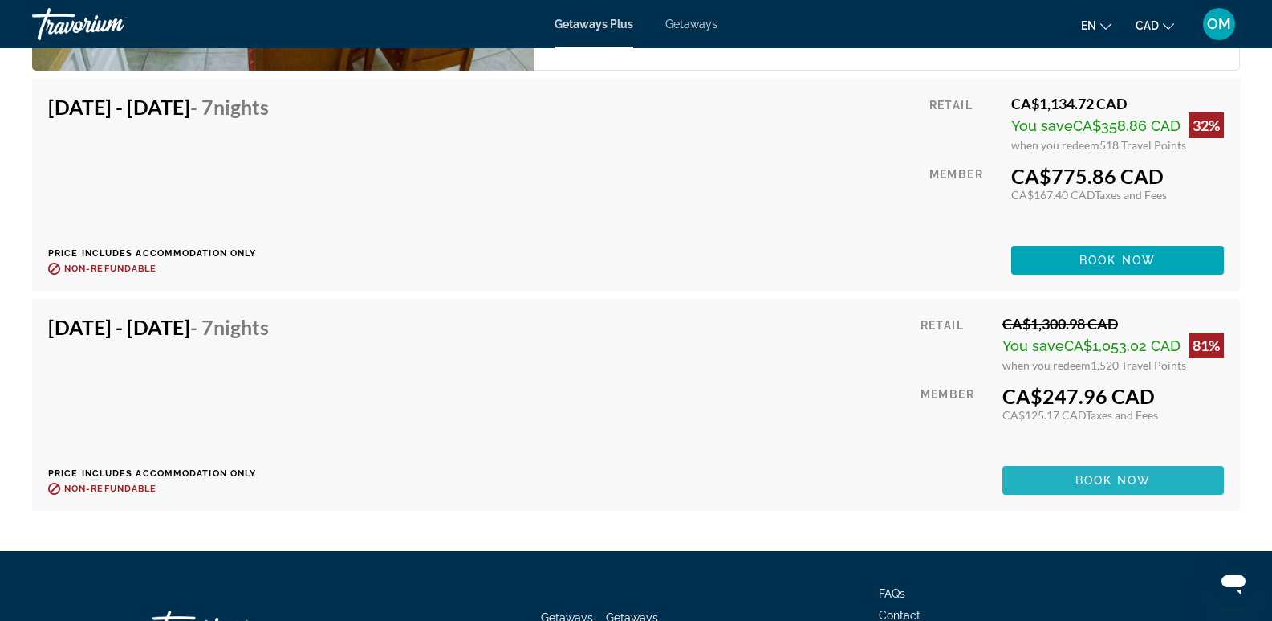
click at [1118, 474] on span "Book now" at bounding box center [1114, 480] width 76 height 13
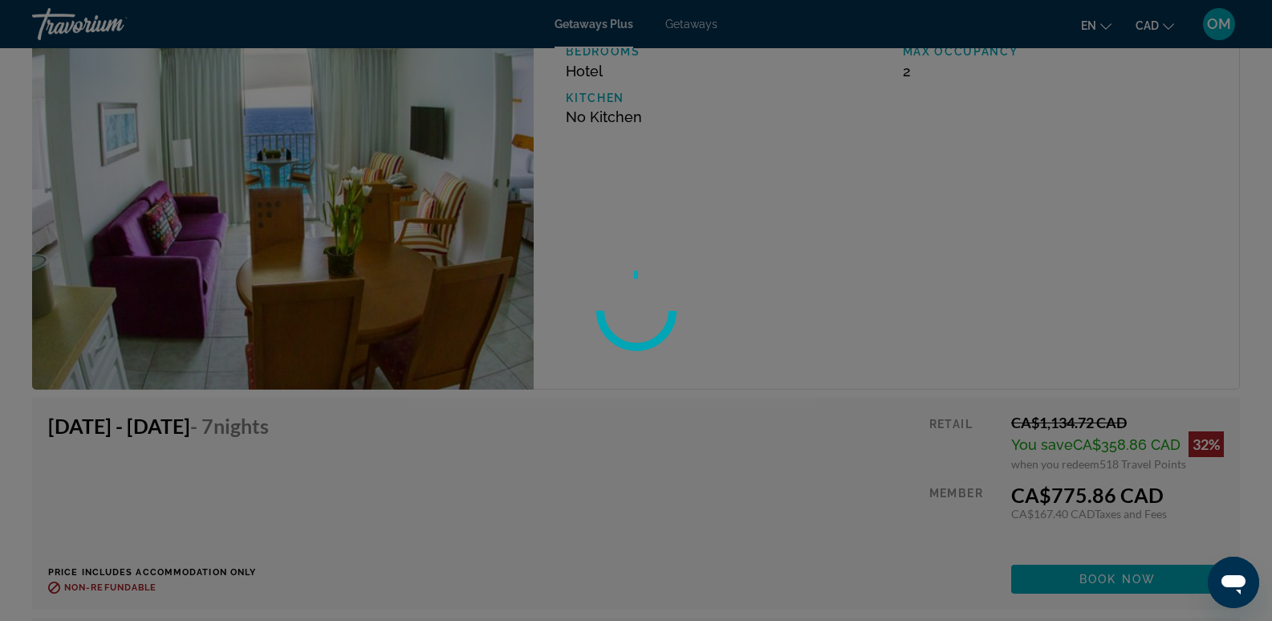
scroll to position [2877, 0]
